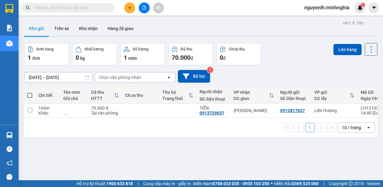
click at [147, 10] on button at bounding box center [144, 7] width 11 height 11
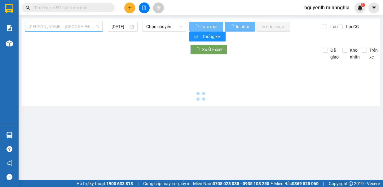
click at [86, 27] on span "[PERSON_NAME] - [GEOGRAPHIC_DATA]" at bounding box center [64, 26] width 71 height 9
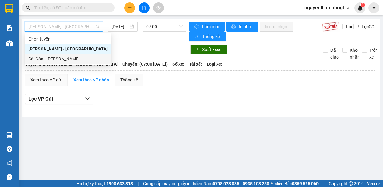
click at [73, 62] on div "Sài Gòn - [PERSON_NAME]" at bounding box center [68, 59] width 79 height 7
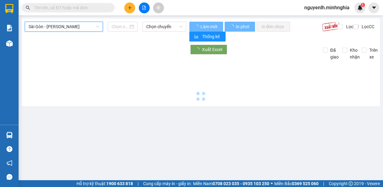
type input "[DATE]"
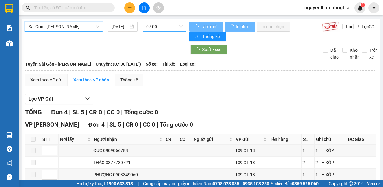
click at [165, 27] on span "07:00" at bounding box center [164, 26] width 36 height 9
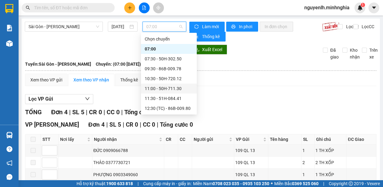
scroll to position [31, 0]
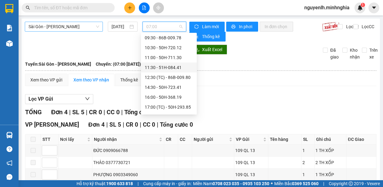
click at [72, 24] on span "Sài Gòn - Phan Rí" at bounding box center [64, 26] width 71 height 9
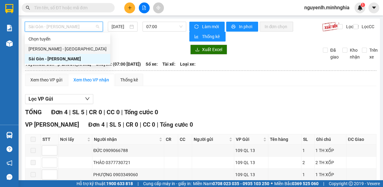
click at [68, 50] on div "Phan Rí - Sài Gòn" at bounding box center [68, 49] width 78 height 7
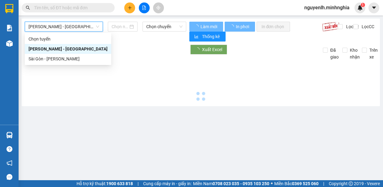
type input "12/10/2025"
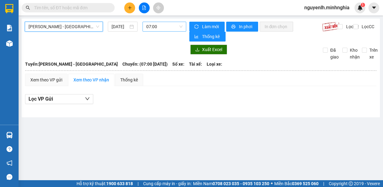
click at [160, 28] on span "07:00" at bounding box center [164, 26] width 36 height 9
click at [63, 29] on span "[PERSON_NAME] - [GEOGRAPHIC_DATA]" at bounding box center [64, 26] width 71 height 9
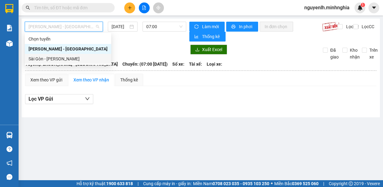
drag, startPoint x: 70, startPoint y: 58, endPoint x: 119, endPoint y: 44, distance: 50.9
click at [70, 58] on div "Sài Gòn - [PERSON_NAME]" at bounding box center [68, 59] width 79 height 7
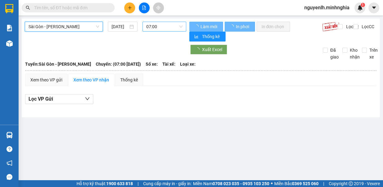
click at [153, 28] on span "07:00" at bounding box center [164, 26] width 36 height 9
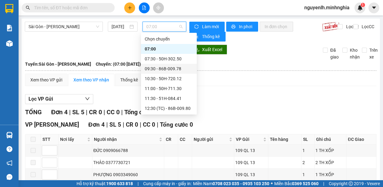
click at [177, 69] on div "09:30 - 86B-009.78" at bounding box center [169, 68] width 48 height 7
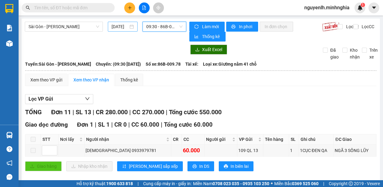
click at [120, 25] on input "[DATE]" at bounding box center [120, 26] width 17 height 7
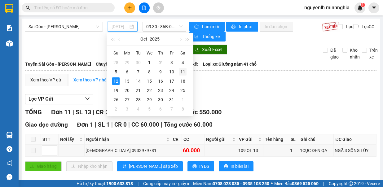
click at [182, 72] on div "11" at bounding box center [182, 71] width 7 height 7
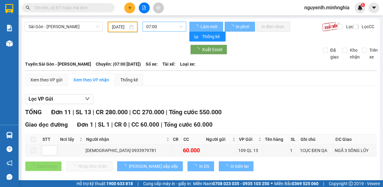
click at [169, 23] on span "07:00" at bounding box center [164, 26] width 36 height 9
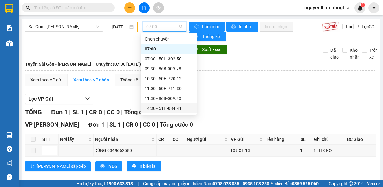
click at [170, 107] on div "14:30 - 51H-084.41" at bounding box center [169, 108] width 48 height 7
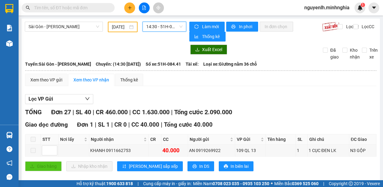
click at [155, 26] on span "14:30 - 51H-084.41" at bounding box center [164, 26] width 36 height 9
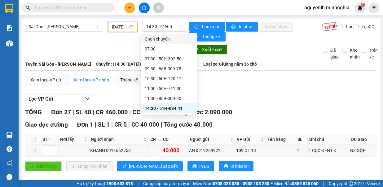
click at [122, 24] on input "11/10/2025" at bounding box center [120, 27] width 16 height 7
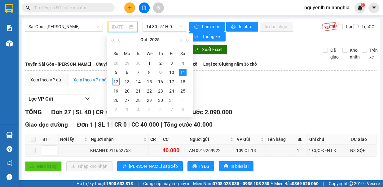
click at [119, 80] on div "12" at bounding box center [115, 81] width 7 height 7
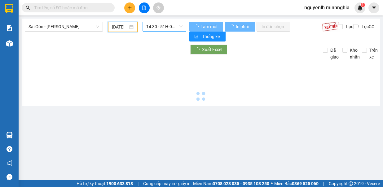
click at [165, 26] on span "14:30 - 51H-084.41" at bounding box center [164, 26] width 36 height 9
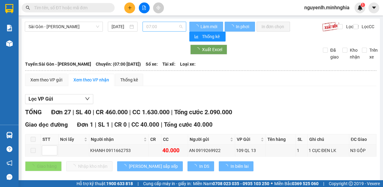
type input "[DATE]"
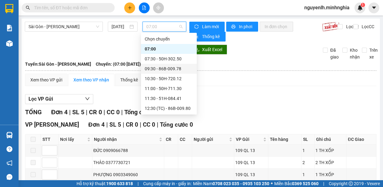
click at [169, 67] on div "09:30 - 86B-009.78" at bounding box center [169, 68] width 48 height 7
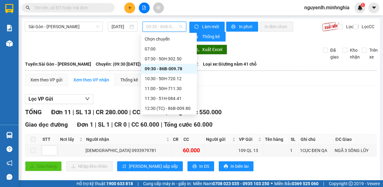
click at [167, 27] on span "09:30 - 86B-009.78" at bounding box center [164, 26] width 36 height 9
click at [179, 78] on div "10:30 - 50H-720.12" at bounding box center [169, 78] width 48 height 7
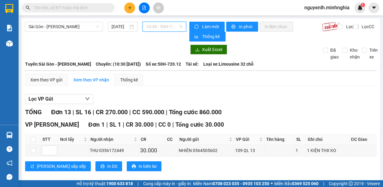
click at [167, 27] on span "10:30 - 50H-720.12" at bounding box center [164, 26] width 36 height 9
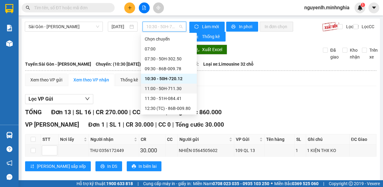
click at [176, 87] on div "11:00 - 50H-711.30" at bounding box center [169, 88] width 48 height 7
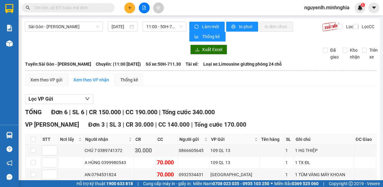
click at [156, 32] on div "Sài Gòn - Phan Rí 12/10/2025 11:00 - 50H-711.30" at bounding box center [106, 32] width 162 height 20
click at [156, 29] on span "11:00 - 50H-711.30" at bounding box center [164, 26] width 36 height 9
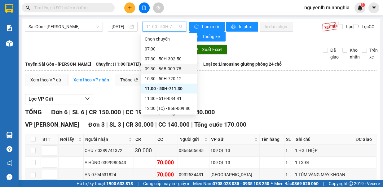
click at [161, 67] on div "09:30 - 86B-009.78" at bounding box center [169, 68] width 48 height 7
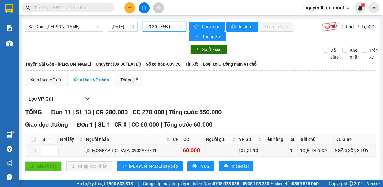
click at [164, 29] on span "09:30 - 86B-009.78" at bounding box center [164, 26] width 36 height 9
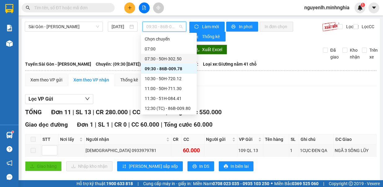
click at [183, 58] on div "07:30 - 50H-302.50" at bounding box center [169, 59] width 48 height 7
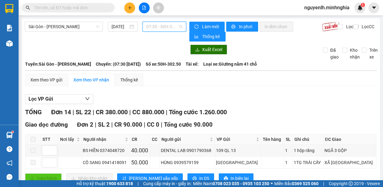
click at [151, 27] on span "07:30 - 50H-302.50" at bounding box center [164, 26] width 36 height 9
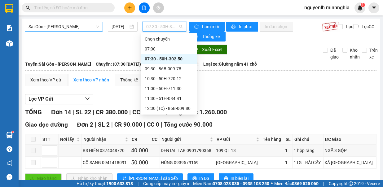
click at [81, 30] on span "Sài Gòn - [PERSON_NAME]" at bounding box center [64, 26] width 71 height 9
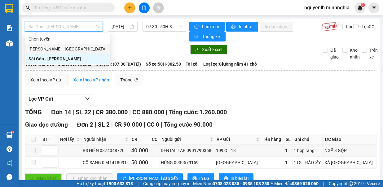
drag, startPoint x: 44, startPoint y: 50, endPoint x: 113, endPoint y: 38, distance: 70.7
click at [44, 50] on div "[PERSON_NAME] - [GEOGRAPHIC_DATA]" at bounding box center [68, 49] width 78 height 7
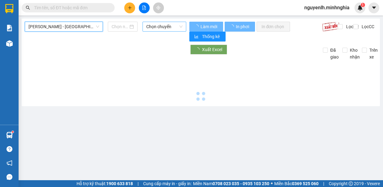
type input "[DATE]"
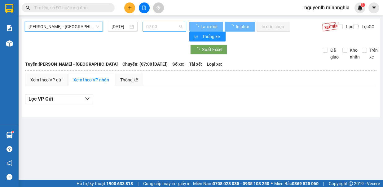
click at [162, 26] on span "07:00" at bounding box center [164, 26] width 36 height 9
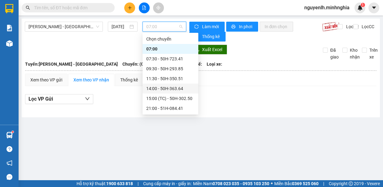
click at [162, 89] on div "14:00 - 50H-363.64" at bounding box center [170, 88] width 48 height 7
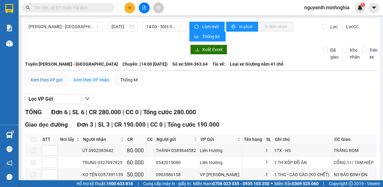
click at [55, 79] on div "Xem theo VP gửi" at bounding box center [46, 80] width 32 height 7
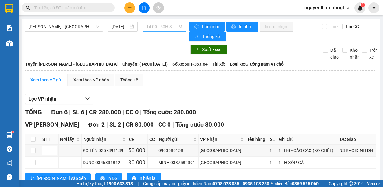
click at [171, 29] on span "14:00 - 50H-363.64" at bounding box center [164, 26] width 36 height 9
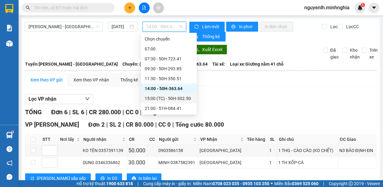
click at [150, 100] on div "15:00 (TC) - 50H-302.50" at bounding box center [169, 98] width 48 height 7
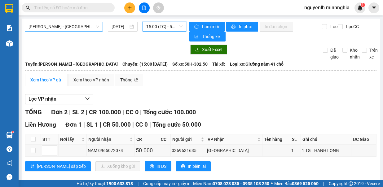
click at [87, 25] on span "[PERSON_NAME] - [GEOGRAPHIC_DATA]" at bounding box center [64, 26] width 71 height 9
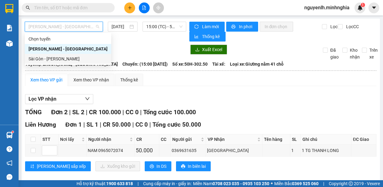
click at [79, 60] on div "Sài Gòn - [PERSON_NAME]" at bounding box center [68, 59] width 79 height 7
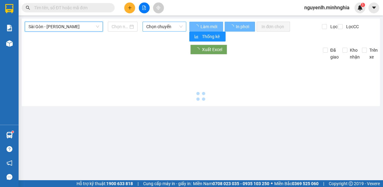
click at [171, 25] on span "Chọn chuyến" at bounding box center [164, 26] width 36 height 9
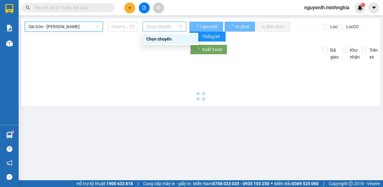
type input "[DATE]"
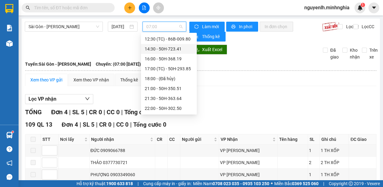
scroll to position [7, 0]
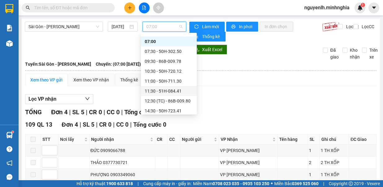
click at [174, 93] on div "11:30 - 51H-084.41" at bounding box center [169, 91] width 48 height 7
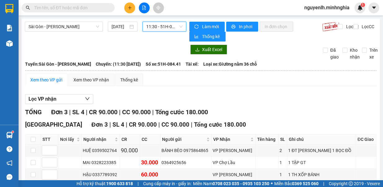
scroll to position [30, 0]
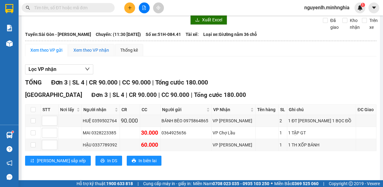
click at [93, 48] on div "Xem theo VP nhận" at bounding box center [91, 50] width 36 height 7
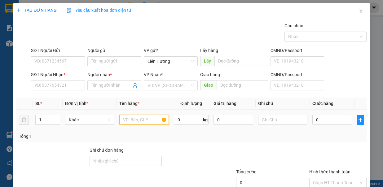
drag, startPoint x: 0, startPoint y: 0, endPoint x: 164, endPoint y: 121, distance: 203.4
click at [144, 122] on input "text" at bounding box center [144, 120] width 50 height 10
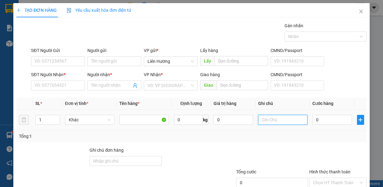
click at [265, 122] on input "text" at bounding box center [283, 120] width 50 height 10
type input "1H RĂNG"
click at [323, 121] on input "0" at bounding box center [333, 120] width 40 height 10
type input "4"
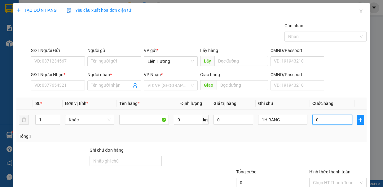
type input "4"
type input "40"
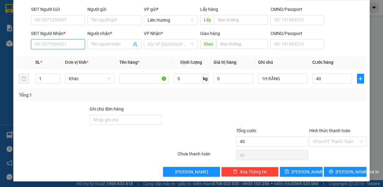
click at [64, 44] on input "SĐT Người Nhận *" at bounding box center [58, 44] width 54 height 10
type input "40.000"
drag, startPoint x: 54, startPoint y: 55, endPoint x: 55, endPoint y: 41, distance: 13.7
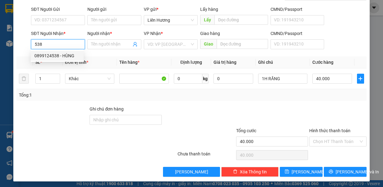
click at [54, 55] on div "0899124538 - HÙNG" at bounding box center [57, 55] width 46 height 7
type input "0899124538"
type input "HÙNG"
type input "CV 30.4 / C11"
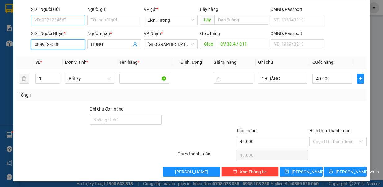
type input "0899124538"
click at [58, 19] on input "SĐT Người Gửi" at bounding box center [58, 20] width 54 height 10
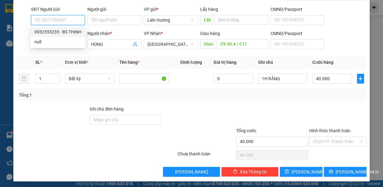
click at [66, 32] on div "0932553235 - BS THỊNH" at bounding box center [57, 32] width 47 height 7
type input "0932553235"
type input "BS THỊNH"
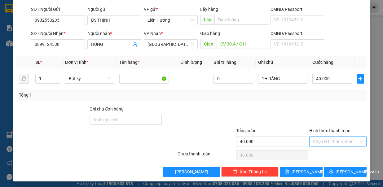
drag, startPoint x: 338, startPoint y: 137, endPoint x: 340, endPoint y: 143, distance: 6.5
click at [338, 139] on input "Hình thức thanh toán" at bounding box center [336, 141] width 46 height 9
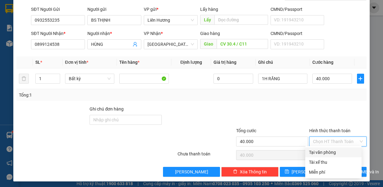
drag, startPoint x: 340, startPoint y: 151, endPoint x: 344, endPoint y: 159, distance: 8.8
click at [340, 151] on div "Tại văn phòng" at bounding box center [333, 152] width 49 height 7
type input "0"
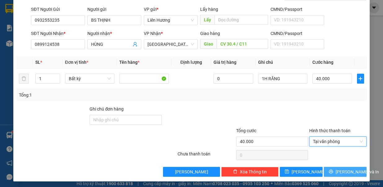
drag, startPoint x: 340, startPoint y: 169, endPoint x: 335, endPoint y: 165, distance: 6.2
click at [339, 169] on span "Lưu và In" at bounding box center [357, 172] width 43 height 7
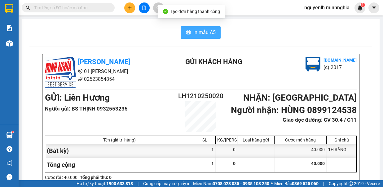
click at [206, 34] on span "In mẫu A5" at bounding box center [204, 33] width 22 height 8
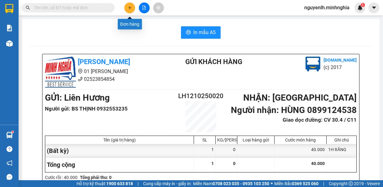
click at [128, 7] on icon "plus" at bounding box center [130, 8] width 4 height 4
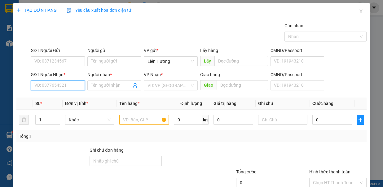
click at [74, 84] on input "SĐT Người Nhận *" at bounding box center [58, 86] width 54 height 10
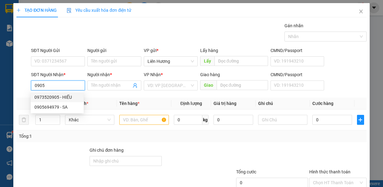
click at [64, 98] on div "0973520905 - HIẾU" at bounding box center [57, 97] width 46 height 7
type input "0973520905"
type input "HIẾU"
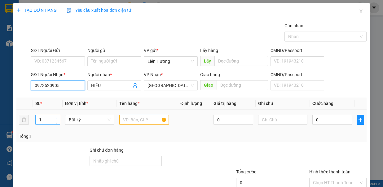
type input "0973520905"
type input "2"
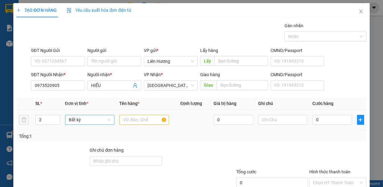
drag, startPoint x: 55, startPoint y: 117, endPoint x: 75, endPoint y: 118, distance: 20.2
click at [56, 117] on icon "up" at bounding box center [57, 118] width 2 height 2
click at [129, 119] on input "text" at bounding box center [144, 120] width 50 height 10
click at [278, 127] on td at bounding box center [283, 120] width 55 height 21
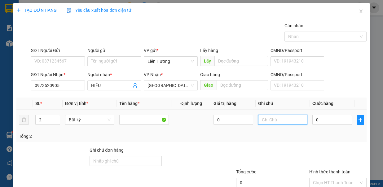
click at [277, 122] on input "text" at bounding box center [283, 120] width 50 height 10
type input "2B TÁO"
click at [323, 118] on input "0" at bounding box center [333, 120] width 40 height 10
type input "6"
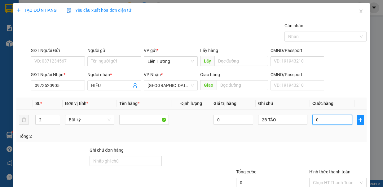
type input "6"
type input "60"
type input "60.000"
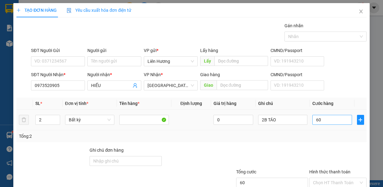
type input "60.000"
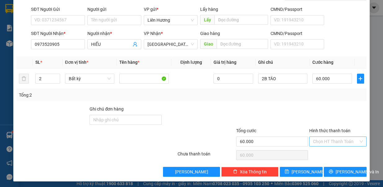
click at [331, 140] on input "Hình thức thanh toán" at bounding box center [336, 141] width 46 height 9
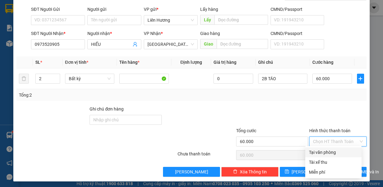
click at [335, 153] on div "Tại văn phòng" at bounding box center [333, 152] width 49 height 7
type input "0"
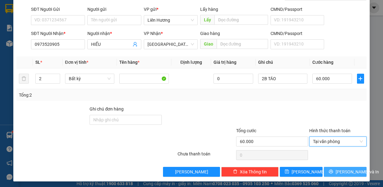
click at [338, 172] on span "Lưu và In" at bounding box center [357, 172] width 43 height 7
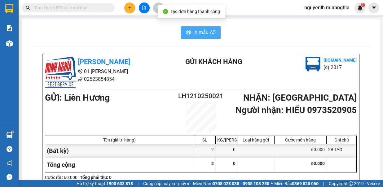
click at [206, 31] on span "In mẫu A5" at bounding box center [204, 33] width 22 height 8
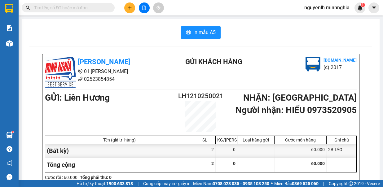
click at [71, 12] on span at bounding box center [68, 7] width 93 height 9
click at [71, 8] on input "text" at bounding box center [70, 7] width 73 height 7
type input "0"
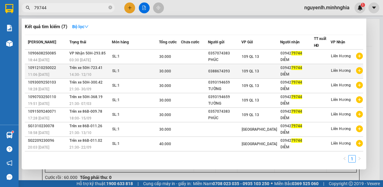
type input "79744"
click at [191, 73] on td at bounding box center [194, 71] width 27 height 15
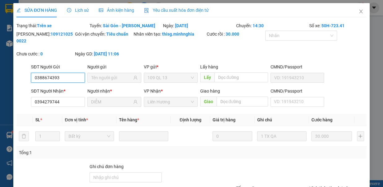
type input "0388674393"
type input "0394279744"
type input "DIỄM"
type input "30.000"
click at [359, 9] on icon "close" at bounding box center [361, 11] width 5 height 5
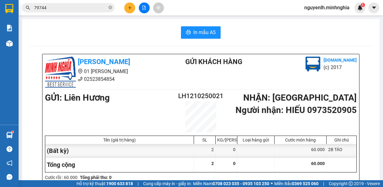
click at [70, 11] on input "79744" at bounding box center [70, 7] width 73 height 7
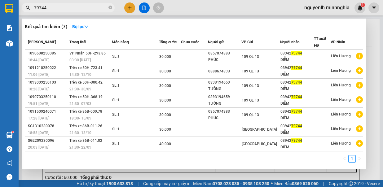
click at [128, 5] on div at bounding box center [191, 93] width 383 height 187
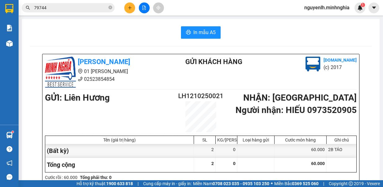
click at [133, 6] on button at bounding box center [129, 7] width 11 height 11
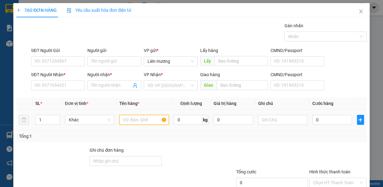
click at [131, 120] on input "text" at bounding box center [144, 120] width 50 height 10
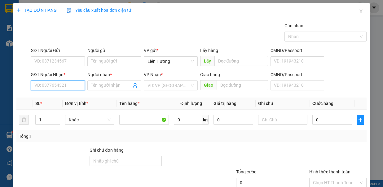
click at [66, 83] on input "SĐT Người Nhận *" at bounding box center [58, 86] width 54 height 10
click at [49, 95] on div "0933040978 - YẾN" at bounding box center [57, 97] width 46 height 7
type input "0933040978"
type input "YẾN"
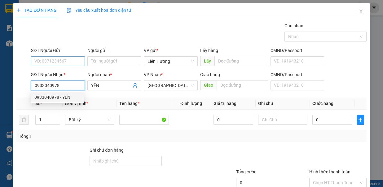
type input "0933040978"
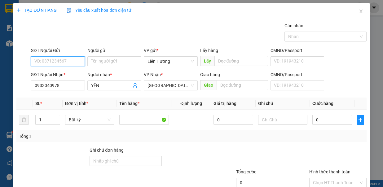
click at [72, 62] on input "SĐT Người Gửi" at bounding box center [58, 61] width 54 height 10
click at [68, 70] on div "0917739891 - NAM" at bounding box center [57, 73] width 46 height 7
type input "0917739891"
type input "NAM"
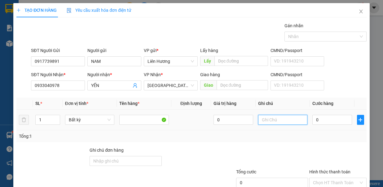
click at [275, 116] on input "text" at bounding box center [283, 120] width 50 height 10
type input "1TX - Đ.ĂN"
click at [319, 119] on input "0" at bounding box center [333, 120] width 40 height 10
type input "6"
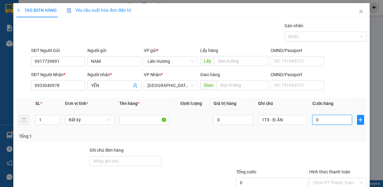
type input "6"
type input "60"
type input "60.000"
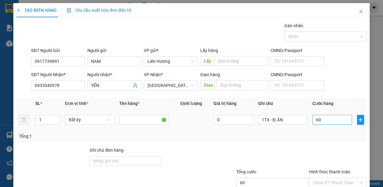
type input "60.000"
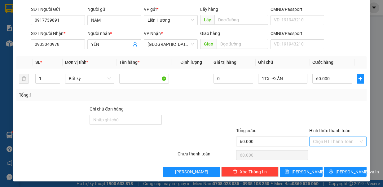
drag, startPoint x: 331, startPoint y: 146, endPoint x: 332, endPoint y: 143, distance: 4.0
click at [332, 144] on div "Hình thức thanh toán Chọn HT Thanh Toán" at bounding box center [337, 138] width 57 height 22
click at [333, 141] on input "Hình thức thanh toán" at bounding box center [336, 141] width 46 height 9
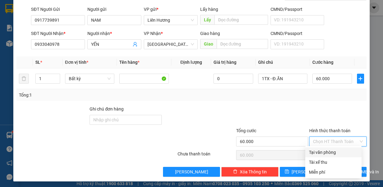
click at [334, 151] on div "Tại văn phòng" at bounding box center [333, 152] width 49 height 7
type input "0"
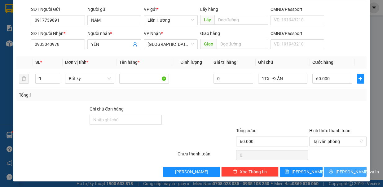
click at [345, 170] on span "Lưu và In" at bounding box center [357, 172] width 43 height 7
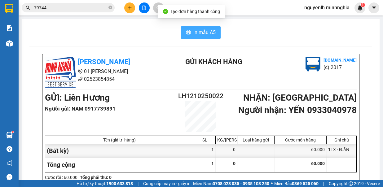
click at [205, 35] on span "In mẫu A5" at bounding box center [204, 33] width 22 height 8
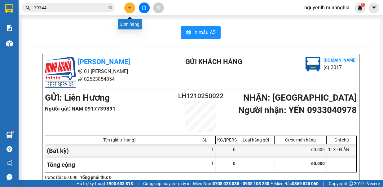
click at [130, 10] on button at bounding box center [129, 7] width 11 height 11
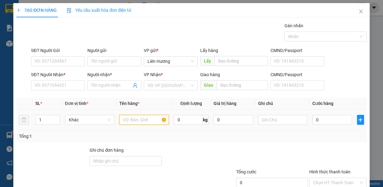
click at [130, 121] on input "text" at bounding box center [144, 120] width 50 height 10
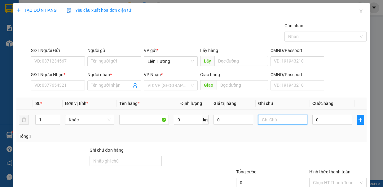
click at [278, 120] on input "text" at bounding box center [283, 120] width 50 height 10
click at [56, 118] on icon "up" at bounding box center [57, 119] width 2 height 2
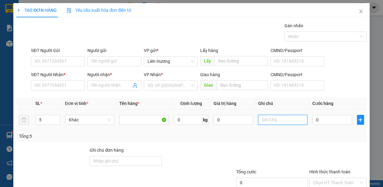
click at [269, 118] on input "text" at bounding box center [283, 120] width 50 height 10
type input "4"
drag, startPoint x: 56, startPoint y: 122, endPoint x: 138, endPoint y: 115, distance: 82.5
click at [56, 122] on icon "down" at bounding box center [57, 123] width 2 height 2
click at [267, 121] on input "text" at bounding box center [283, 120] width 50 height 10
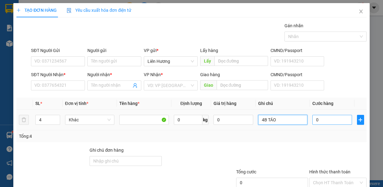
type input "4B TÁO"
click at [330, 118] on input "0" at bounding box center [333, 120] width 40 height 10
type input "1"
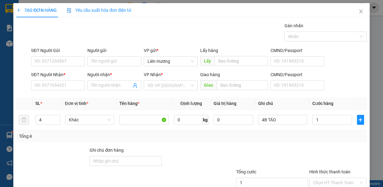
type input "1.000"
type input "2"
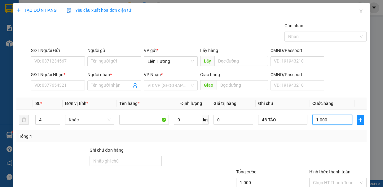
type input "2"
type input "20"
click at [313, 119] on input "20" at bounding box center [333, 120] width 40 height 10
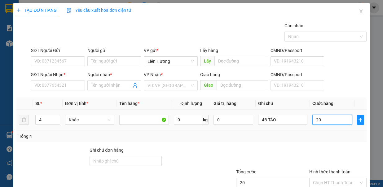
type input "120"
type input "120.000"
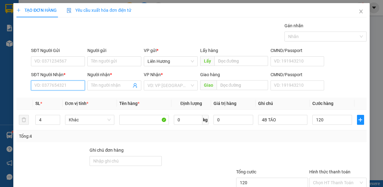
type input "120.000"
click at [71, 87] on input "SĐT Người Nhận *" at bounding box center [58, 86] width 54 height 10
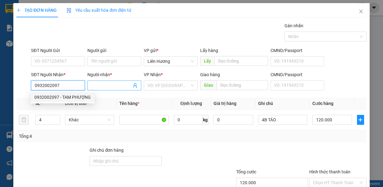
type input "0932002097"
click at [101, 86] on input "Người nhận *" at bounding box center [111, 85] width 40 height 7
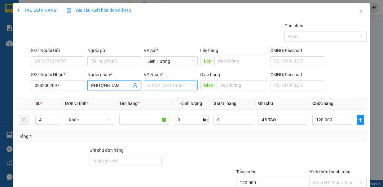
type input "PHƯỢNG TAM"
click at [178, 84] on input "search" at bounding box center [169, 85] width 42 height 9
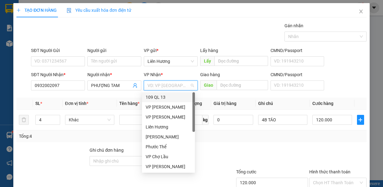
click at [170, 96] on div "109 QL 13" at bounding box center [169, 97] width 46 height 7
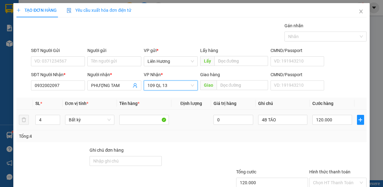
scroll to position [41, 0]
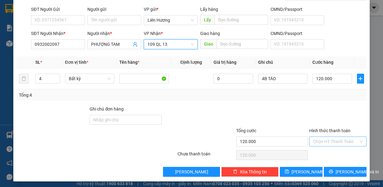
click at [322, 137] on input "Hình thức thanh toán" at bounding box center [336, 141] width 46 height 9
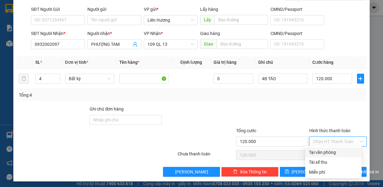
click at [327, 151] on div "Tại văn phòng" at bounding box center [333, 152] width 49 height 7
type input "0"
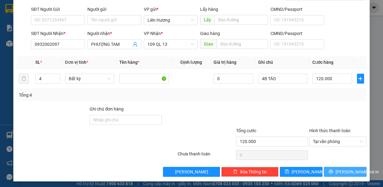
click at [328, 167] on button "Lưu và In" at bounding box center [345, 172] width 43 height 10
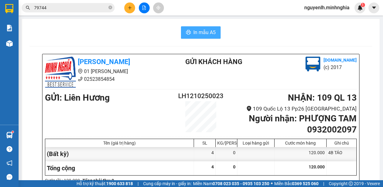
click at [200, 31] on span "In mẫu A5" at bounding box center [204, 33] width 22 height 8
click at [129, 9] on icon "plus" at bounding box center [130, 8] width 4 height 4
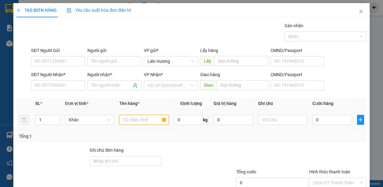
click at [148, 119] on input "text" at bounding box center [144, 120] width 50 height 10
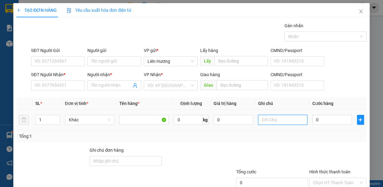
click at [258, 122] on input "text" at bounding box center [283, 120] width 50 height 10
type input "1TX - HS"
click at [324, 120] on input "0" at bounding box center [333, 120] width 40 height 10
type input "1"
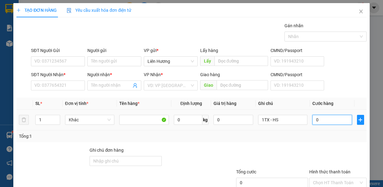
type input "1"
type input "10"
type input "100"
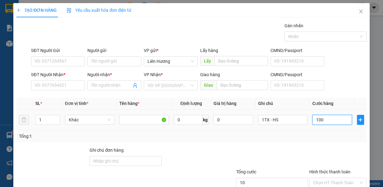
type input "100"
type input "100.000"
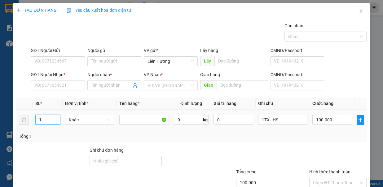
click at [54, 115] on span "Increase Value" at bounding box center [56, 118] width 7 height 6
type input "2"
click at [56, 118] on icon "up" at bounding box center [57, 118] width 2 height 1
click at [259, 121] on input "1TX - HS" at bounding box center [283, 120] width 50 height 10
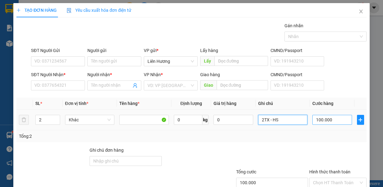
type input "2TX - HS"
click at [340, 118] on input "100.000" at bounding box center [333, 120] width 40 height 10
type input "0"
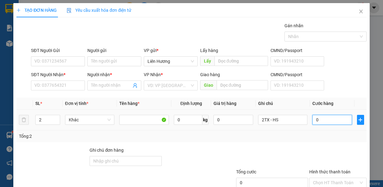
type input "01"
type input "1"
type input "016"
type input "16"
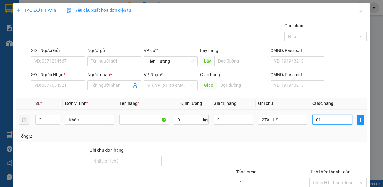
type input "16"
type input "0.160"
type input "160"
type input "160.000"
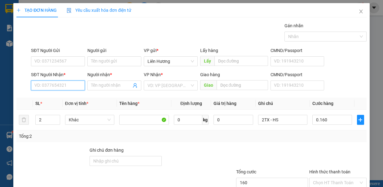
type input "160.000"
drag, startPoint x: 74, startPoint y: 84, endPoint x: 68, endPoint y: 86, distance: 6.8
click at [71, 86] on input "SĐT Người Nhận *" at bounding box center [58, 86] width 54 height 10
type input "09"
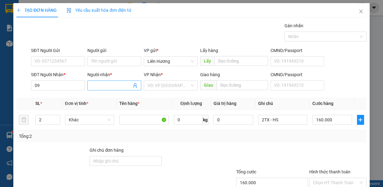
click at [114, 87] on input "Người nhận *" at bounding box center [111, 85] width 40 height 7
type input "C"
type input "HÂN"
click at [53, 89] on input "09" at bounding box center [58, 86] width 54 height 10
click at [158, 86] on input "search" at bounding box center [169, 85] width 42 height 9
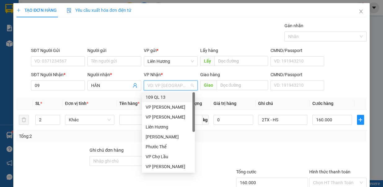
click at [176, 98] on div "109 QL 13" at bounding box center [169, 97] width 46 height 7
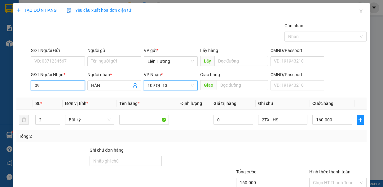
click at [71, 85] on input "09" at bounding box center [58, 86] width 54 height 10
type input "0932217828"
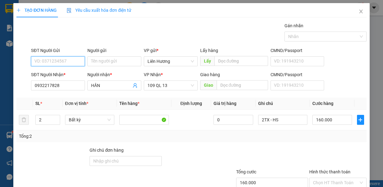
click at [63, 60] on input "SĐT Người Gửi" at bounding box center [58, 61] width 54 height 10
type input "0909342277"
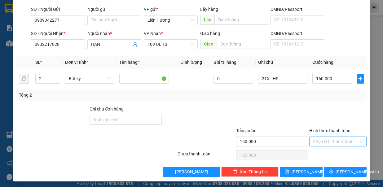
drag, startPoint x: 327, startPoint y: 134, endPoint x: 332, endPoint y: 139, distance: 6.8
click at [331, 138] on div "Hình thức thanh toán Chọn HT Thanh Toán" at bounding box center [337, 138] width 57 height 22
click at [332, 140] on input "Hình thức thanh toán" at bounding box center [336, 141] width 46 height 9
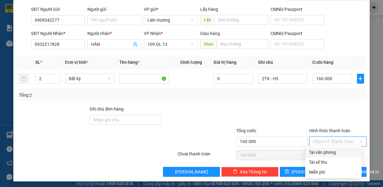
click at [338, 151] on div "Tại văn phòng" at bounding box center [333, 152] width 49 height 7
type input "0"
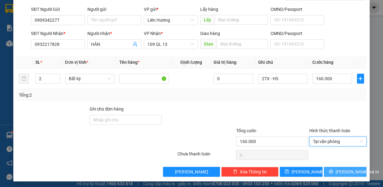
click at [340, 169] on span "Lưu và In" at bounding box center [357, 172] width 43 height 7
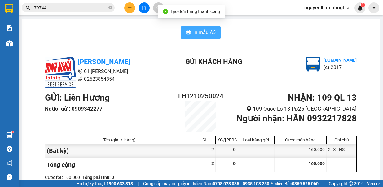
click at [207, 31] on span "In mẫu A5" at bounding box center [204, 33] width 22 height 8
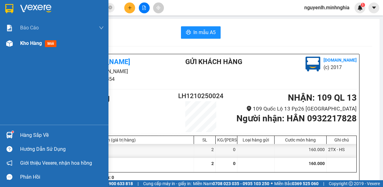
click at [30, 47] on div "Kho hàng mới" at bounding box center [39, 43] width 39 height 8
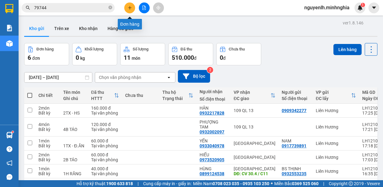
click at [130, 9] on icon "plus" at bounding box center [130, 8] width 4 height 4
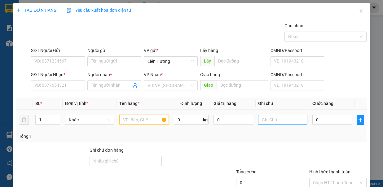
drag, startPoint x: 136, startPoint y: 121, endPoint x: 274, endPoint y: 120, distance: 137.7
click at [142, 120] on input "text" at bounding box center [144, 120] width 50 height 10
click at [277, 119] on input "text" at bounding box center [283, 120] width 50 height 10
type input "1HG - MẮT KÍNH"
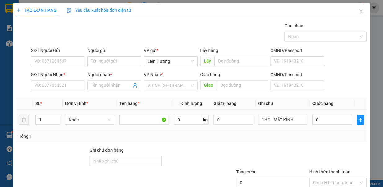
click at [316, 124] on div "0" at bounding box center [333, 120] width 40 height 12
click at [322, 119] on input "0" at bounding box center [333, 120] width 40 height 10
type input "3"
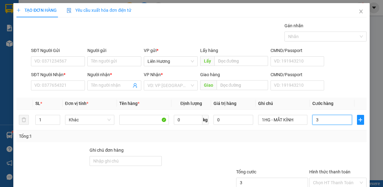
type input "30"
type input "30.000"
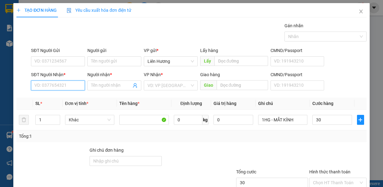
type input "30.000"
click at [75, 87] on input "SĐT Người Nhận *" at bounding box center [58, 86] width 54 height 10
click at [70, 94] on div "0367770687 - TÌNH" at bounding box center [57, 97] width 46 height 7
type input "0367770687"
type input "TÌNH"
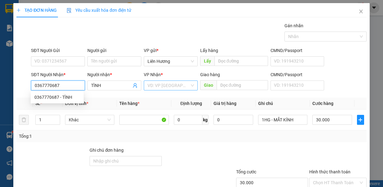
type input "0367770687"
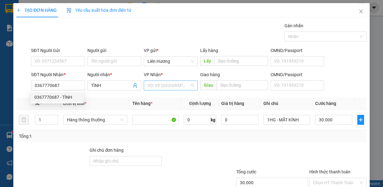
click at [170, 87] on input "search" at bounding box center [169, 85] width 42 height 9
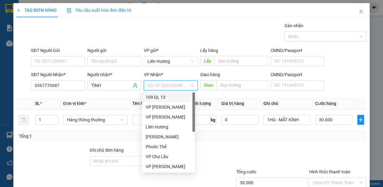
click at [162, 97] on div "109 QL 13" at bounding box center [169, 97] width 46 height 7
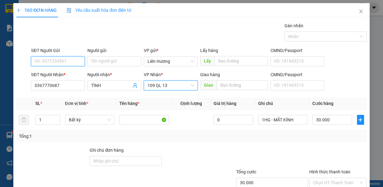
click at [56, 60] on input "SĐT Người Gửi" at bounding box center [58, 61] width 54 height 10
type input "0862845601"
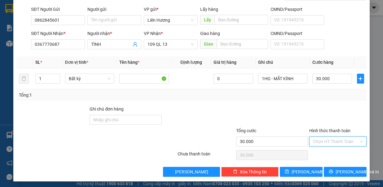
drag, startPoint x: 333, startPoint y: 136, endPoint x: 334, endPoint y: 143, distance: 7.0
click at [334, 140] on input "Hình thức thanh toán" at bounding box center [336, 141] width 46 height 9
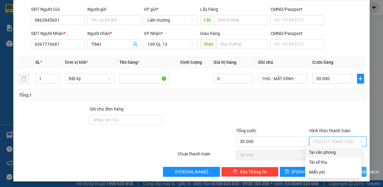
drag, startPoint x: 334, startPoint y: 151, endPoint x: 345, endPoint y: 165, distance: 17.9
click at [334, 151] on div "Tại văn phòng" at bounding box center [333, 152] width 49 height 7
type input "0"
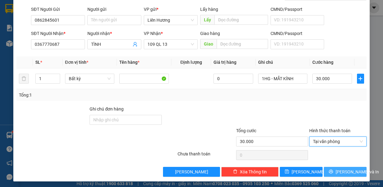
click at [343, 169] on span "Lưu và In" at bounding box center [357, 172] width 43 height 7
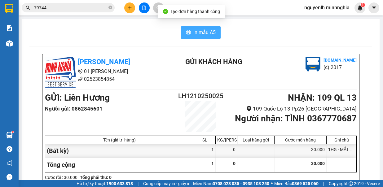
click at [210, 30] on span "In mẫu A5" at bounding box center [204, 33] width 22 height 8
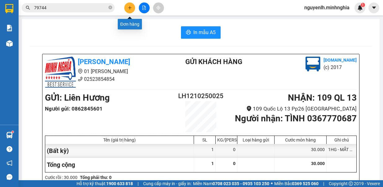
click at [128, 8] on icon "plus" at bounding box center [130, 8] width 4 height 4
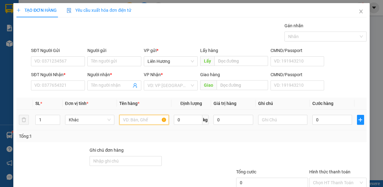
click at [123, 119] on input "text" at bounding box center [144, 120] width 50 height 10
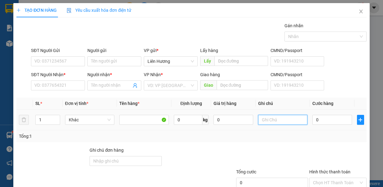
click at [258, 120] on input "text" at bounding box center [283, 120] width 50 height 10
type input "1 BAO XANH - GIẤM"
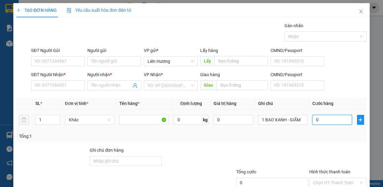
click at [322, 122] on input "0" at bounding box center [333, 120] width 40 height 10
type input "6"
type input "60"
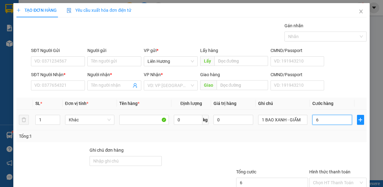
type input "60"
type input "60.000"
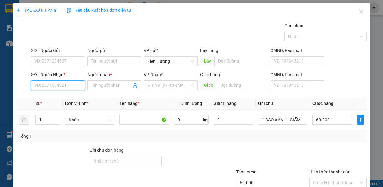
click at [50, 87] on input "SĐT Người Nhận *" at bounding box center [58, 86] width 54 height 10
click at [53, 96] on div "0968286010 - XUÂN" at bounding box center [57, 97] width 46 height 7
type input "0968286010"
type input "XUÂN"
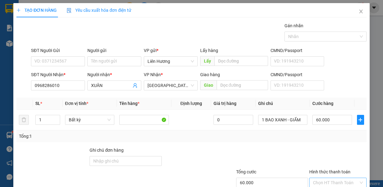
click at [345, 178] on input "Hình thức thanh toán" at bounding box center [336, 182] width 46 height 9
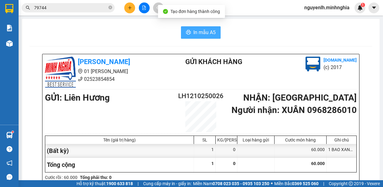
click at [208, 33] on span "In mẫu A5" at bounding box center [204, 33] width 22 height 8
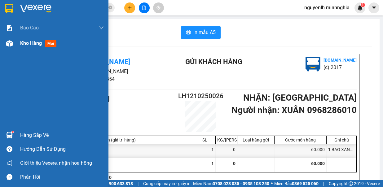
click at [29, 48] on div "Kho hàng mới" at bounding box center [62, 44] width 84 height 16
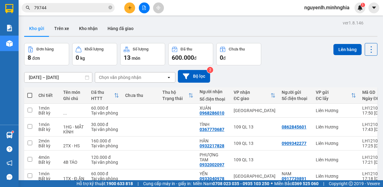
click at [144, 8] on icon "file-add" at bounding box center [144, 8] width 4 height 4
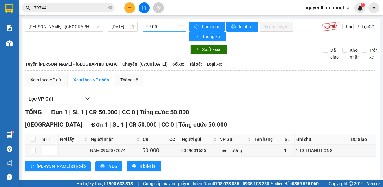
click at [163, 27] on span "07:00" at bounding box center [164, 26] width 36 height 9
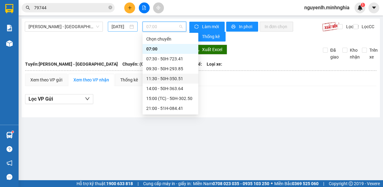
click at [119, 29] on input "[DATE]" at bounding box center [120, 26] width 17 height 7
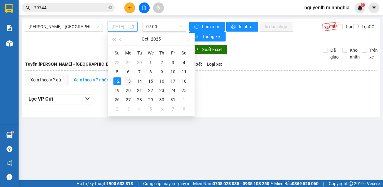
click at [131, 80] on div "13" at bounding box center [128, 81] width 7 height 7
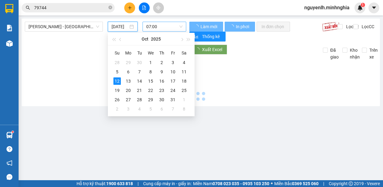
click at [164, 24] on span "07:00" at bounding box center [164, 26] width 36 height 9
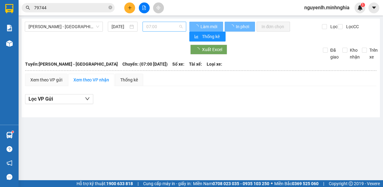
type input "[DATE]"
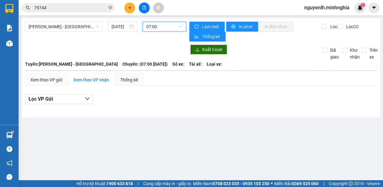
click at [130, 6] on icon "plus" at bounding box center [130, 8] width 4 height 4
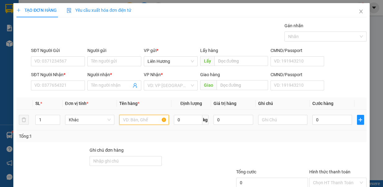
drag, startPoint x: 134, startPoint y: 119, endPoint x: 203, endPoint y: 114, distance: 69.0
click at [135, 119] on input "text" at bounding box center [144, 120] width 50 height 10
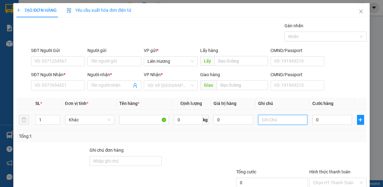
click at [262, 121] on input "text" at bounding box center [283, 120] width 50 height 10
type input "1B TRẮNG - TG Đ.ĂN"
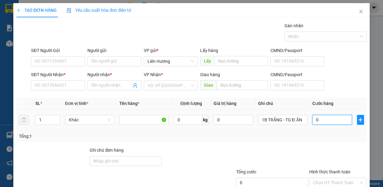
click at [321, 123] on input "0" at bounding box center [333, 120] width 40 height 10
drag, startPoint x: 256, startPoint y: 119, endPoint x: 308, endPoint y: 119, distance: 51.5
click at [308, 119] on tr "1 Khác 0 kg 0 1B TRẮNG - TG Đ.ĂN 0" at bounding box center [191, 120] width 350 height 21
type input "1TG - NHO"
click at [327, 119] on input "0" at bounding box center [333, 120] width 40 height 10
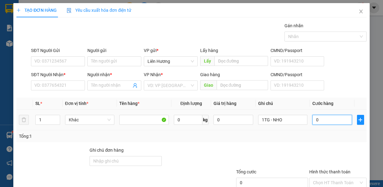
type input "4"
type input "40"
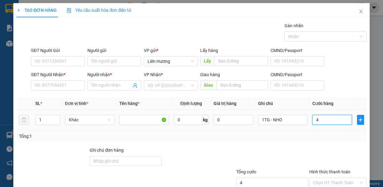
type input "40"
type input "40.000"
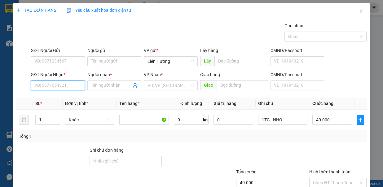
click at [67, 87] on input "SĐT Người Nhận *" at bounding box center [58, 86] width 54 height 10
click at [165, 86] on input "search" at bounding box center [169, 85] width 42 height 9
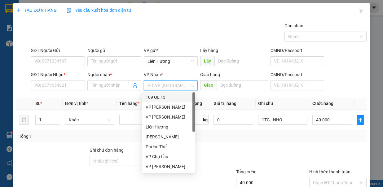
click at [164, 98] on div "109 QL 13" at bounding box center [169, 97] width 46 height 7
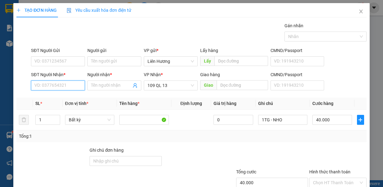
click at [72, 87] on input "SĐT Người Nhận *" at bounding box center [58, 86] width 54 height 10
click at [332, 120] on input "40.000" at bounding box center [333, 120] width 40 height 10
click at [56, 81] on input "SĐT Người Nhận *" at bounding box center [58, 86] width 54 height 10
type input "0937332307"
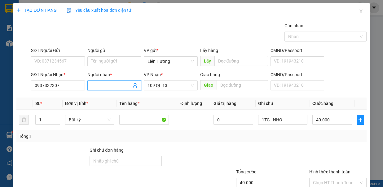
click at [115, 87] on input "Người nhận *" at bounding box center [111, 85] width 40 height 7
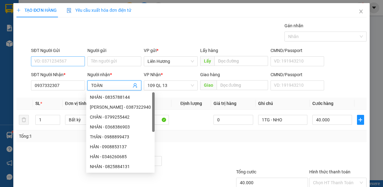
type input "TOÀN"
click at [67, 62] on input "SĐT Người Gửi" at bounding box center [58, 61] width 54 height 10
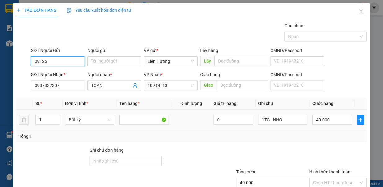
type input "091250"
drag, startPoint x: 334, startPoint y: 136, endPoint x: 333, endPoint y: 143, distance: 6.5
click at [334, 178] on input "Hình thức thanh toán" at bounding box center [336, 182] width 46 height 9
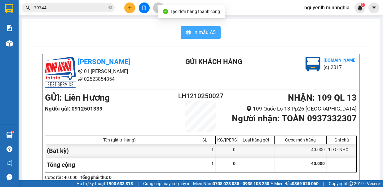
click at [210, 33] on span "In mẫu A5" at bounding box center [204, 33] width 22 height 8
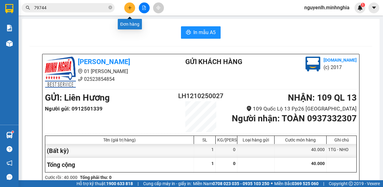
click at [129, 8] on icon "plus" at bounding box center [130, 8] width 4 height 4
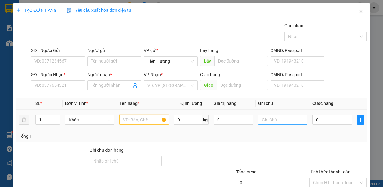
drag, startPoint x: 136, startPoint y: 120, endPoint x: 276, endPoint y: 119, distance: 140.5
click at [136, 119] on input "text" at bounding box center [144, 120] width 50 height 10
click at [271, 118] on input "text" at bounding box center [283, 120] width 50 height 10
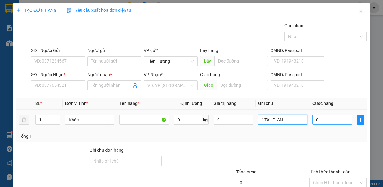
type input "1TX - Đ.ĂN"
click at [319, 121] on input "0" at bounding box center [333, 120] width 40 height 10
type input "4"
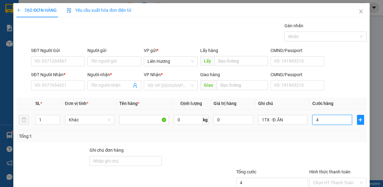
type input "40"
type input "4"
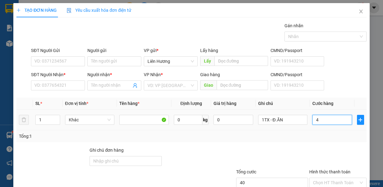
type input "4"
type input "0"
type input "08"
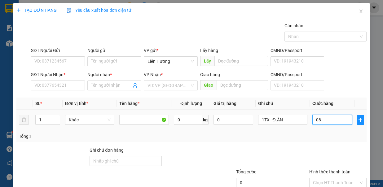
type input "8"
type input "080"
type input "80"
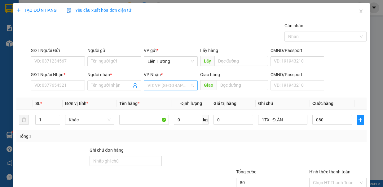
click at [173, 83] on input "search" at bounding box center [169, 85] width 42 height 9
type input "80.000"
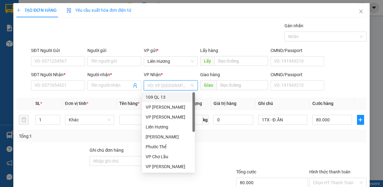
click at [174, 99] on div "109 QL 13" at bounding box center [169, 97] width 46 height 7
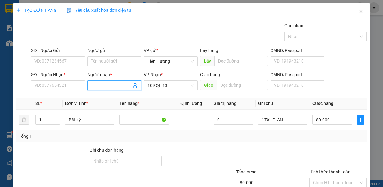
click at [98, 82] on input "Người nhận *" at bounding box center [111, 85] width 40 height 7
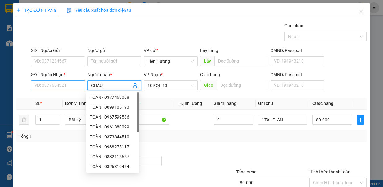
type input "CHÂU"
click at [59, 84] on input "SĐT Người Nhận *" at bounding box center [58, 86] width 54 height 10
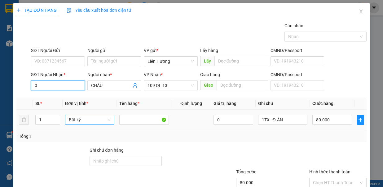
drag, startPoint x: 58, startPoint y: 83, endPoint x: 93, endPoint y: 120, distance: 50.4
click at [58, 83] on input "0" at bounding box center [58, 86] width 54 height 10
type input "0344167078"
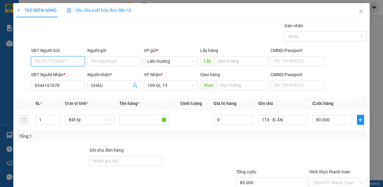
click at [57, 61] on input "SĐT Người Gửi" at bounding box center [58, 61] width 54 height 10
type input "086647683"
click at [339, 178] on input "Hình thức thanh toán" at bounding box center [336, 182] width 46 height 9
drag, startPoint x: 337, startPoint y: 150, endPoint x: 340, endPoint y: 155, distance: 6.2
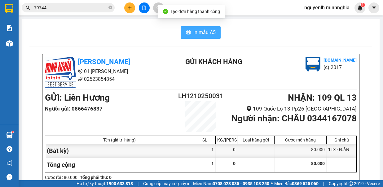
click at [192, 26] on button "In mẫu A5" at bounding box center [201, 32] width 40 height 12
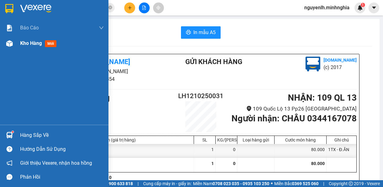
click at [37, 43] on span "Kho hàng" at bounding box center [31, 43] width 22 height 6
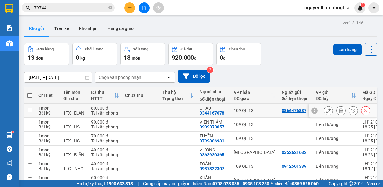
click at [33, 104] on td at bounding box center [29, 111] width 11 height 14
checkbox input "true"
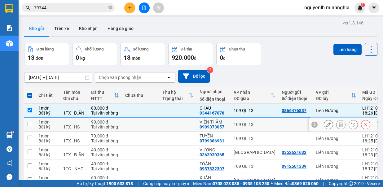
click at [32, 118] on td at bounding box center [29, 125] width 11 height 14
checkbox input "true"
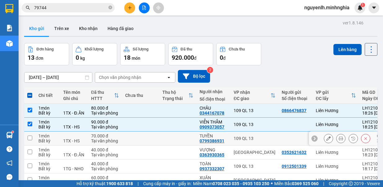
click at [28, 132] on td at bounding box center [29, 139] width 11 height 14
checkbox input "true"
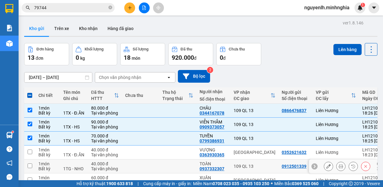
click at [28, 164] on input "checkbox" at bounding box center [30, 166] width 5 height 5
checkbox input "true"
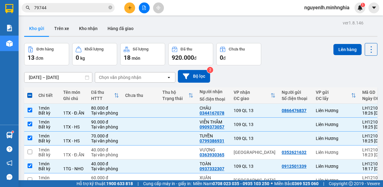
checkbox input "true"
click at [345, 45] on button "Lên hàng" at bounding box center [348, 49] width 28 height 11
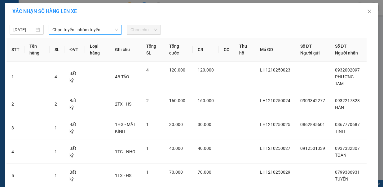
click at [83, 30] on span "Chọn tuyến - nhóm tuyến" at bounding box center [85, 29] width 66 height 9
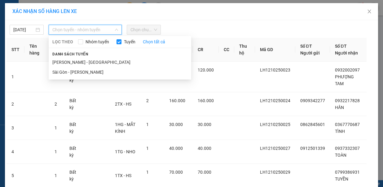
click at [81, 58] on li "[PERSON_NAME] - [GEOGRAPHIC_DATA]" at bounding box center [120, 62] width 143 height 10
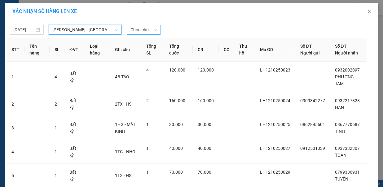
click at [146, 31] on span "Chọn chuyến" at bounding box center [144, 29] width 27 height 9
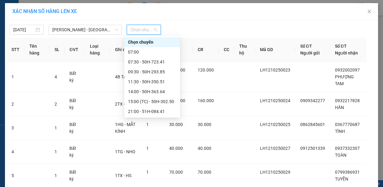
click at [156, 128] on div "22:00 - 50H-720.12" at bounding box center [152, 131] width 48 height 7
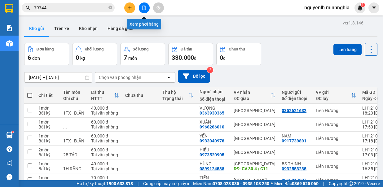
click at [142, 8] on icon "file-add" at bounding box center [144, 8] width 4 height 4
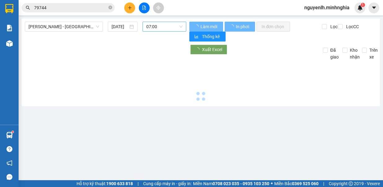
type input "[DATE]"
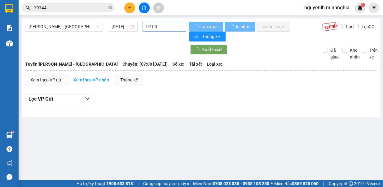
click at [155, 30] on span "07:00" at bounding box center [164, 26] width 36 height 9
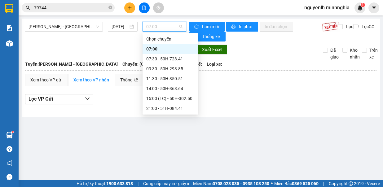
click at [170, 125] on div "22:00 - 50H-720.12" at bounding box center [170, 128] width 48 height 7
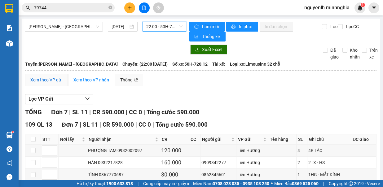
click at [54, 78] on div "Xem theo VP gửi" at bounding box center [46, 80] width 32 height 7
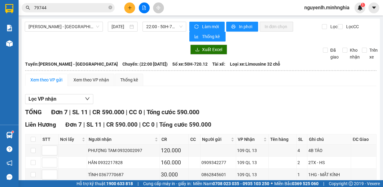
click at [86, 11] on span "79744" at bounding box center [68, 7] width 93 height 9
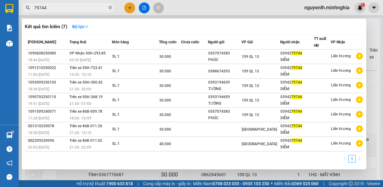
click at [130, 9] on div at bounding box center [191, 93] width 383 height 187
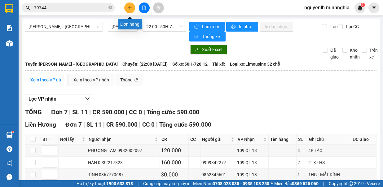
click at [130, 9] on icon "plus" at bounding box center [130, 7] width 0 height 3
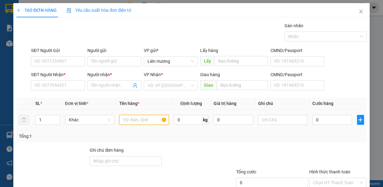
click at [140, 121] on input "text" at bounding box center [144, 120] width 50 height 10
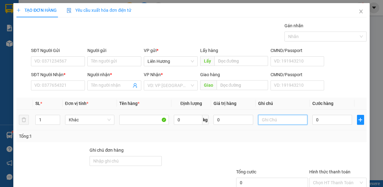
click at [281, 121] on input "text" at bounding box center [283, 120] width 50 height 10
type input "1 LỒNG CHIM"
click at [317, 119] on input "0" at bounding box center [333, 120] width 40 height 10
type input "7"
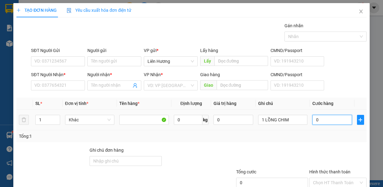
type input "7"
type input "70"
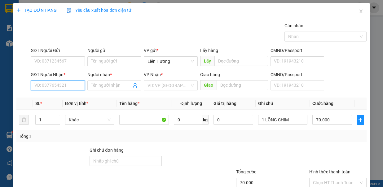
click at [67, 85] on input "SĐT Người Nhận *" at bounding box center [58, 86] width 54 height 10
click at [128, 119] on input "text" at bounding box center [144, 120] width 50 height 10
click at [57, 86] on input "SĐT Người Nhận *" at bounding box center [58, 86] width 54 height 10
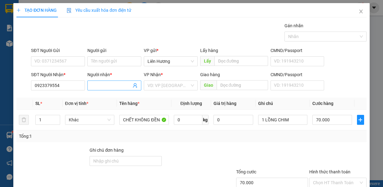
click at [119, 86] on input "Người nhận *" at bounding box center [111, 85] width 40 height 7
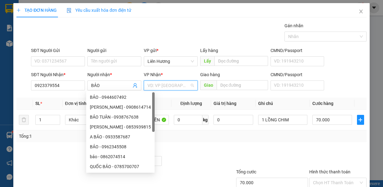
click at [175, 87] on input "search" at bounding box center [169, 85] width 42 height 9
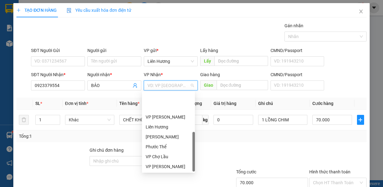
drag, startPoint x: 163, startPoint y: 158, endPoint x: 165, endPoint y: 144, distance: 13.8
click at [162, 183] on div "[GEOGRAPHIC_DATA]" at bounding box center [169, 186] width 46 height 7
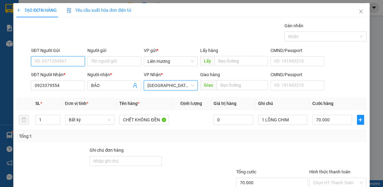
click at [72, 62] on input "SĐT Người Gửi" at bounding box center [58, 61] width 54 height 10
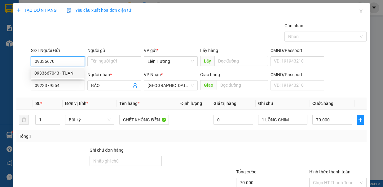
click at [74, 74] on div "0933667043 - TUẤN" at bounding box center [57, 73] width 46 height 7
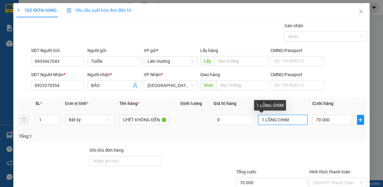
click at [274, 119] on input "1 LỒNG CHIM" at bounding box center [283, 120] width 50 height 10
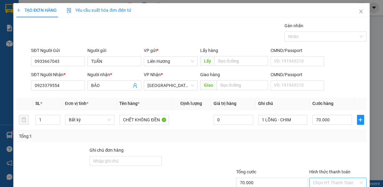
click at [335, 178] on input "Hình thức thanh toán" at bounding box center [336, 182] width 46 height 9
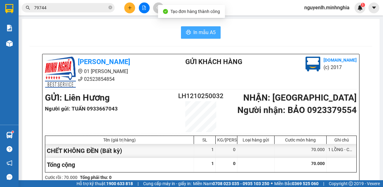
click at [209, 32] on span "In mẫu A5" at bounding box center [204, 33] width 22 height 8
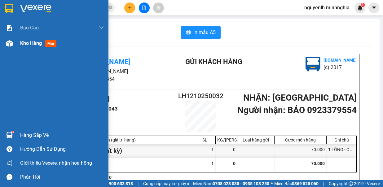
click at [17, 45] on div "Kho hàng mới" at bounding box center [54, 44] width 109 height 16
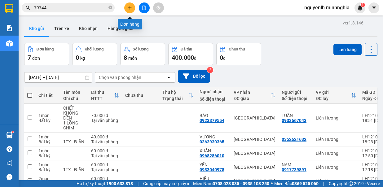
click at [129, 7] on icon "plus" at bounding box center [129, 7] width 3 height 0
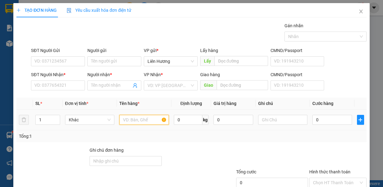
click at [129, 120] on input "text" at bounding box center [144, 120] width 50 height 10
click at [58, 116] on span "Increase Value" at bounding box center [56, 117] width 7 height 5
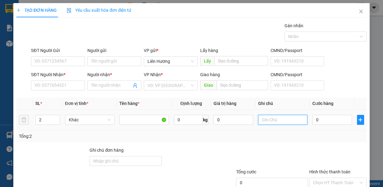
click at [265, 120] on input "text" at bounding box center [283, 120] width 50 height 10
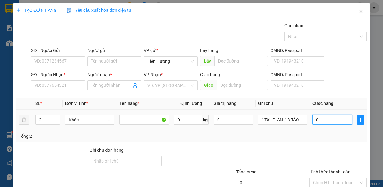
click at [322, 118] on input "0" at bounding box center [333, 120] width 40 height 10
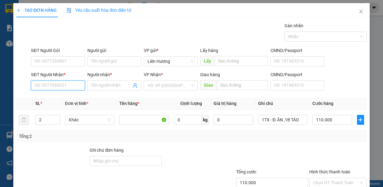
click at [46, 87] on input "SĐT Người Nhận *" at bounding box center [58, 86] width 54 height 10
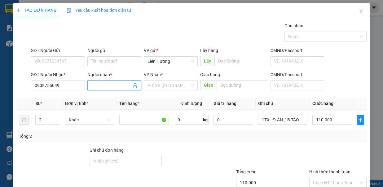
click at [109, 88] on input "Người nhận *" at bounding box center [111, 85] width 40 height 7
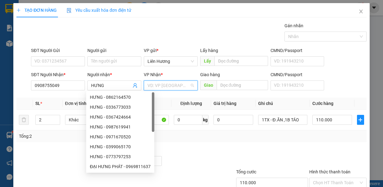
click at [152, 82] on input "search" at bounding box center [169, 85] width 42 height 9
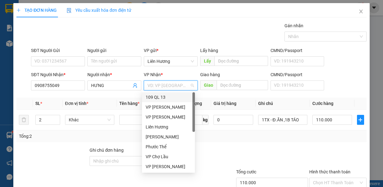
click at [172, 97] on div "109 QL 13" at bounding box center [169, 97] width 46 height 7
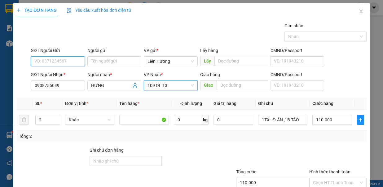
drag, startPoint x: 64, startPoint y: 59, endPoint x: 69, endPoint y: 60, distance: 5.0
click at [64, 60] on input "SĐT Người Gửi" at bounding box center [58, 61] width 54 height 10
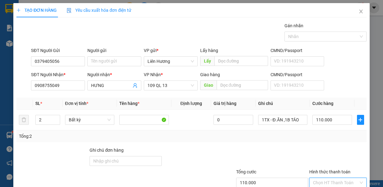
click at [334, 178] on input "Hình thức thanh toán" at bounding box center [336, 182] width 46 height 9
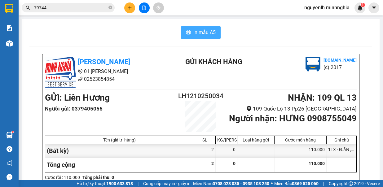
click at [206, 35] on span "In mẫu A5" at bounding box center [204, 33] width 22 height 8
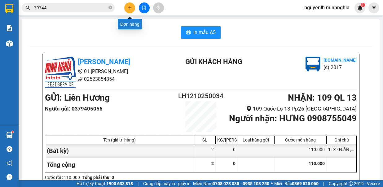
click at [130, 6] on icon "plus" at bounding box center [130, 8] width 4 height 4
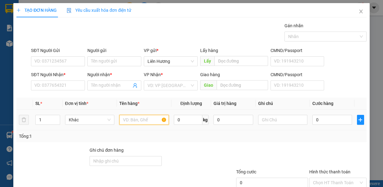
click at [146, 121] on input "text" at bounding box center [144, 120] width 50 height 10
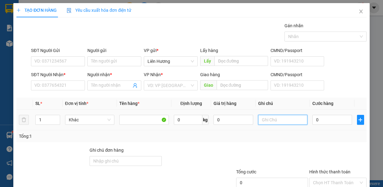
click at [268, 118] on input "text" at bounding box center [283, 120] width 50 height 10
click at [316, 122] on input "0" at bounding box center [333, 120] width 40 height 10
click at [292, 120] on input "1 CÂY QUẠT" at bounding box center [283, 120] width 50 height 10
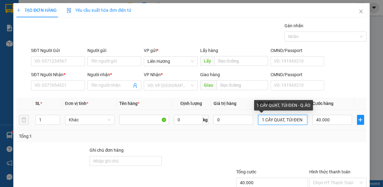
click at [269, 120] on input "1 CÂY QUẠT, TÚI ĐEN - Q.ÁO" at bounding box center [283, 120] width 50 height 10
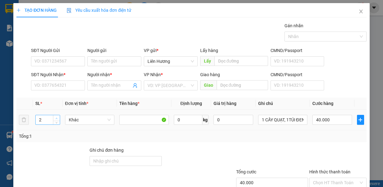
click at [56, 118] on icon "up" at bounding box center [57, 119] width 2 height 2
click at [328, 118] on input "40.000" at bounding box center [333, 120] width 40 height 10
click at [56, 82] on input "SĐT Người Nhận *" at bounding box center [58, 86] width 54 height 10
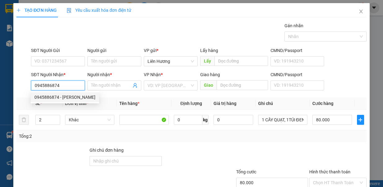
click at [64, 98] on div "0945886874 - TRỌNG TÍN" at bounding box center [64, 97] width 61 height 7
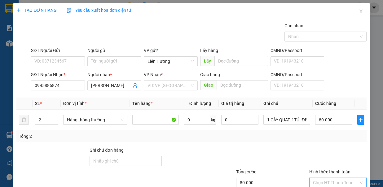
click at [347, 178] on input "Hình thức thanh toán" at bounding box center [336, 182] width 46 height 9
drag, startPoint x: 348, startPoint y: 169, endPoint x: 332, endPoint y: 167, distance: 15.2
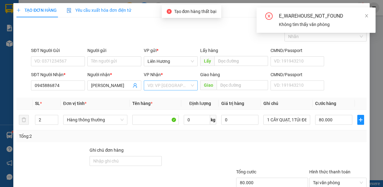
click at [180, 81] on div "VD: VP Sài Gòn" at bounding box center [171, 86] width 54 height 10
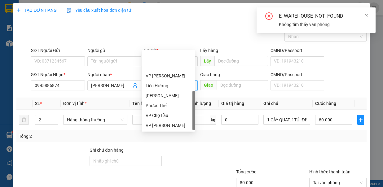
drag, startPoint x: 168, startPoint y: 115, endPoint x: 276, endPoint y: 133, distance: 109.1
click at [168, 142] on div "[GEOGRAPHIC_DATA]" at bounding box center [169, 145] width 46 height 7
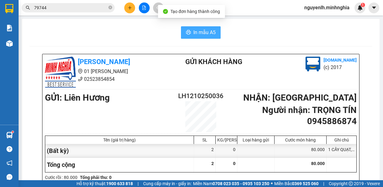
click at [197, 33] on span "In mẫu A5" at bounding box center [204, 33] width 22 height 8
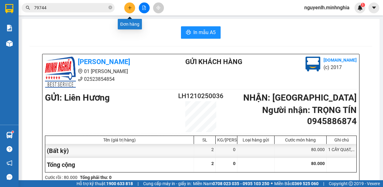
click at [127, 5] on button at bounding box center [129, 7] width 11 height 11
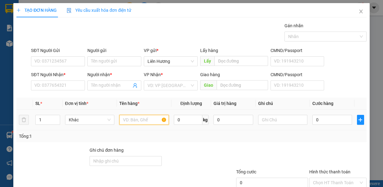
click at [135, 118] on input "text" at bounding box center [144, 120] width 50 height 10
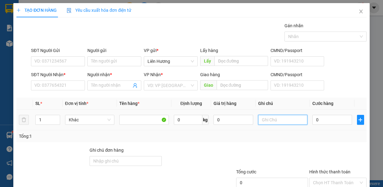
click at [260, 119] on input "text" at bounding box center [283, 120] width 50 height 10
click at [321, 120] on input "0" at bounding box center [333, 120] width 40 height 10
click at [291, 119] on input "1TX - HS" at bounding box center [283, 120] width 50 height 10
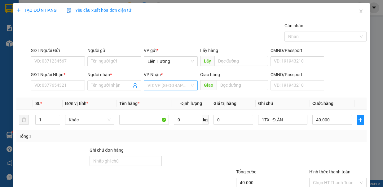
click at [178, 83] on input "search" at bounding box center [169, 85] width 42 height 9
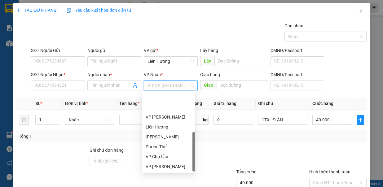
click at [166, 183] on div "[GEOGRAPHIC_DATA]" at bounding box center [169, 186] width 46 height 7
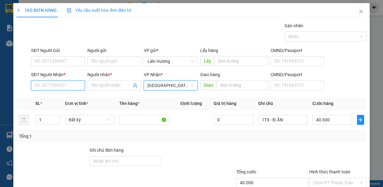
click at [52, 87] on input "SĐT Người Nhận *" at bounding box center [58, 86] width 54 height 10
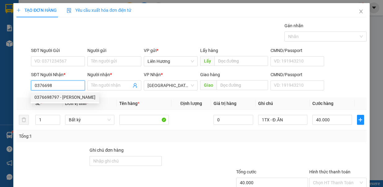
click at [69, 94] on div "0376698797 - NGỌC" at bounding box center [64, 97] width 61 height 7
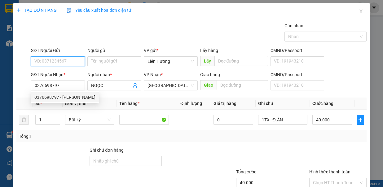
click at [62, 58] on input "SĐT Người Gửi" at bounding box center [58, 61] width 54 height 10
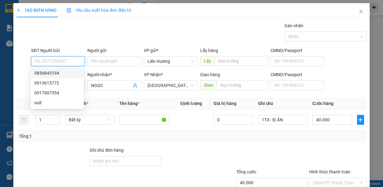
click at [62, 72] on div "0856843194" at bounding box center [57, 73] width 46 height 7
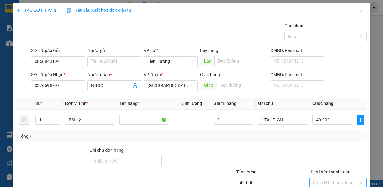
click at [331, 178] on input "Hình thức thanh toán" at bounding box center [336, 182] width 46 height 9
drag, startPoint x: 341, startPoint y: 171, endPoint x: 335, endPoint y: 172, distance: 6.5
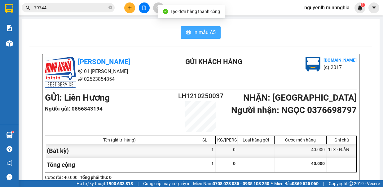
click at [201, 31] on span "In mẫu A5" at bounding box center [204, 33] width 22 height 8
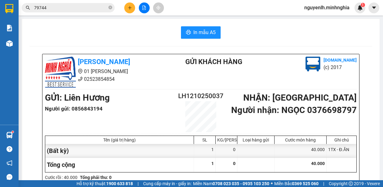
click at [126, 6] on button at bounding box center [129, 7] width 11 height 11
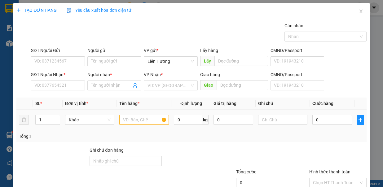
drag, startPoint x: 132, startPoint y: 126, endPoint x: 133, endPoint y: 117, distance: 9.0
click at [132, 120] on td at bounding box center [144, 120] width 55 height 21
click at [134, 120] on input "text" at bounding box center [144, 120] width 50 height 10
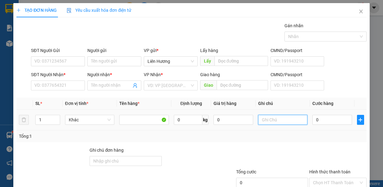
click at [285, 119] on input "text" at bounding box center [283, 120] width 50 height 10
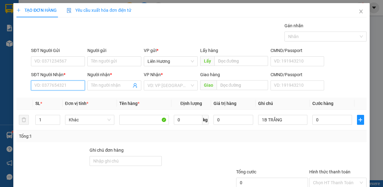
click at [57, 88] on input "SĐT Người Nhận *" at bounding box center [58, 86] width 54 height 10
click at [64, 97] on div "0379988544" at bounding box center [57, 97] width 46 height 7
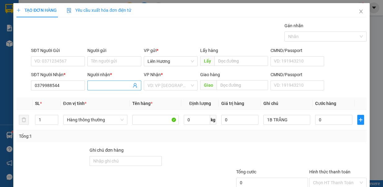
click at [91, 87] on input "Người nhận *" at bounding box center [111, 85] width 40 height 7
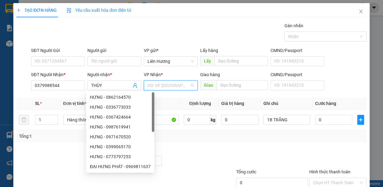
click at [182, 85] on input "search" at bounding box center [169, 85] width 42 height 9
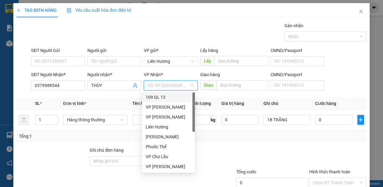
click at [175, 98] on div "109 QL 13" at bounding box center [169, 97] width 46 height 7
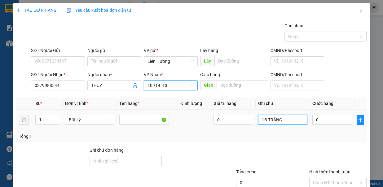
click at [291, 119] on input "1B TRẮNG" at bounding box center [283, 120] width 50 height 10
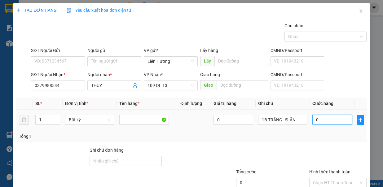
click at [315, 119] on input "0" at bounding box center [333, 120] width 40 height 10
click at [337, 178] on input "Hình thức thanh toán" at bounding box center [336, 182] width 46 height 9
drag, startPoint x: 332, startPoint y: 151, endPoint x: 340, endPoint y: 151, distance: 7.4
drag, startPoint x: 336, startPoint y: 169, endPoint x: 329, endPoint y: 169, distance: 6.8
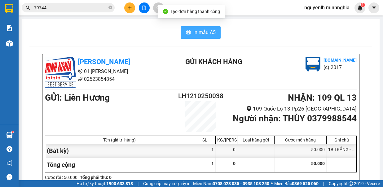
click at [198, 34] on span "In mẫu A5" at bounding box center [204, 33] width 22 height 8
click at [127, 4] on button at bounding box center [129, 7] width 11 height 11
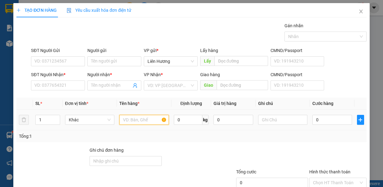
click at [140, 118] on input "text" at bounding box center [144, 120] width 50 height 10
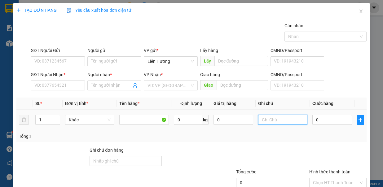
click at [258, 119] on input "text" at bounding box center [283, 120] width 50 height 10
click at [313, 119] on input "0" at bounding box center [333, 120] width 40 height 10
click at [58, 91] on div "SĐT Người Nhận * VD: 0377654321" at bounding box center [58, 82] width 54 height 22
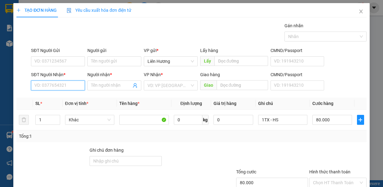
click at [59, 87] on input "SĐT Người Nhận *" at bounding box center [58, 86] width 54 height 10
click at [62, 98] on div "0799386931 - TUYỀN" at bounding box center [57, 97] width 46 height 7
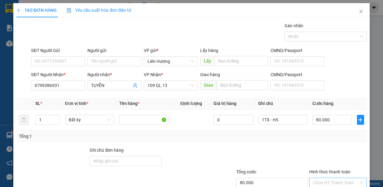
click at [329, 178] on input "Hình thức thanh toán" at bounding box center [336, 182] width 46 height 9
click at [333, 149] on div "Transit Pickup Surcharge Ids Transit Deliver Surcharge Ids Transit Deliver Surc…" at bounding box center [191, 120] width 350 height 197
click at [329, 178] on input "Hình thức thanh toán" at bounding box center [336, 182] width 46 height 9
drag, startPoint x: 333, startPoint y: 151, endPoint x: 342, endPoint y: 162, distance: 14.3
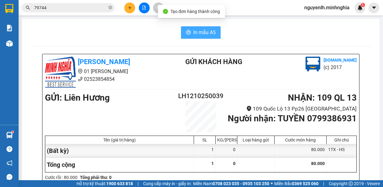
click at [207, 32] on span "In mẫu A5" at bounding box center [204, 33] width 22 height 8
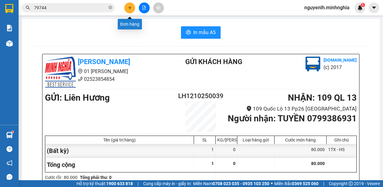
click at [127, 9] on button at bounding box center [129, 7] width 11 height 11
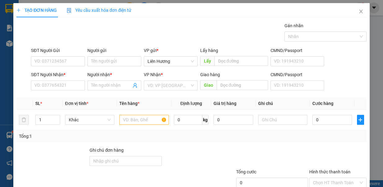
click at [49, 93] on div "Transit Pickup Surcharge Ids Transit Deliver Surcharge Ids Transit Deliver Surc…" at bounding box center [191, 120] width 350 height 197
click at [50, 87] on input "SĐT Người Nhận *" at bounding box center [58, 86] width 54 height 10
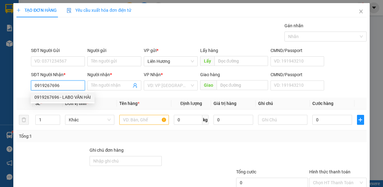
click at [75, 100] on div "0919267696 - LABO VÂN HÀI" at bounding box center [62, 97] width 56 height 7
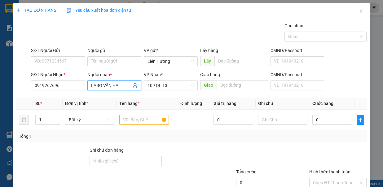
click at [99, 83] on input "LABO VÂN HÀI" at bounding box center [111, 85] width 40 height 7
click at [134, 118] on input "text" at bounding box center [144, 120] width 50 height 10
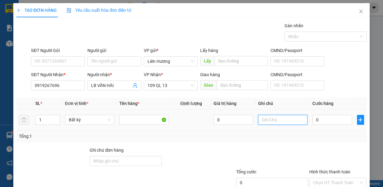
click at [273, 120] on input "text" at bounding box center [283, 120] width 50 height 10
click at [313, 117] on input "0" at bounding box center [333, 120] width 40 height 10
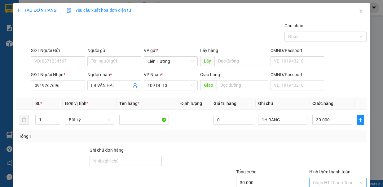
click at [331, 178] on input "Hình thức thanh toán" at bounding box center [336, 182] width 46 height 9
drag, startPoint x: 339, startPoint y: 171, endPoint x: 329, endPoint y: 166, distance: 11.2
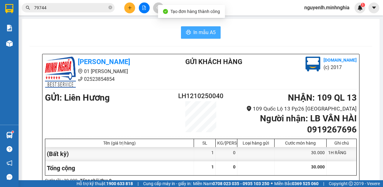
click at [204, 30] on span "In mẫu A5" at bounding box center [204, 33] width 22 height 8
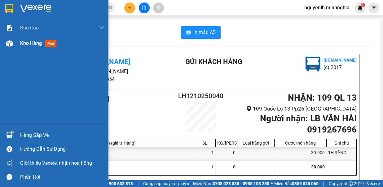
click at [29, 47] on div "Kho hàng mới" at bounding box center [39, 43] width 39 height 8
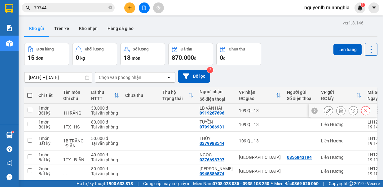
click at [33, 104] on td at bounding box center [29, 111] width 11 height 14
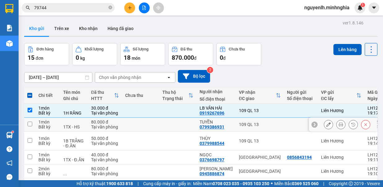
click at [29, 122] on input "checkbox" at bounding box center [30, 124] width 5 height 5
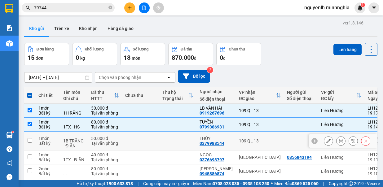
click at [26, 132] on td at bounding box center [29, 141] width 11 height 19
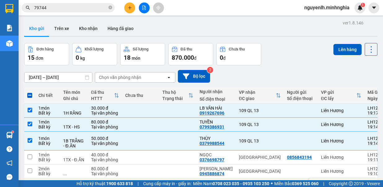
click at [32, 179] on td at bounding box center [29, 186] width 11 height 14
click at [340, 45] on button "Lên hàng" at bounding box center [348, 49] width 28 height 11
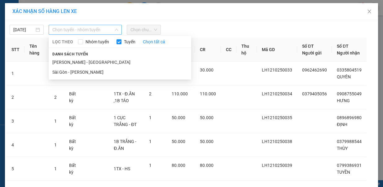
click at [68, 33] on span "Chọn tuyến - nhóm tuyến" at bounding box center [85, 29] width 66 height 9
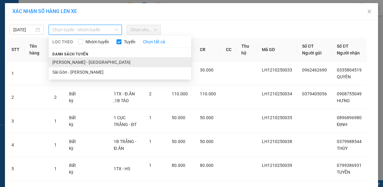
click at [70, 59] on li "[PERSON_NAME] - [GEOGRAPHIC_DATA]" at bounding box center [120, 62] width 143 height 10
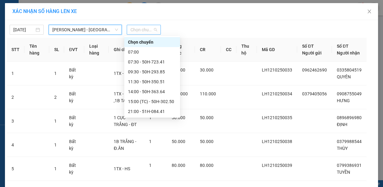
click at [146, 31] on span "Chọn chuyến" at bounding box center [144, 29] width 27 height 9
click at [152, 128] on div "22:00 - 50H-720.12" at bounding box center [152, 131] width 48 height 7
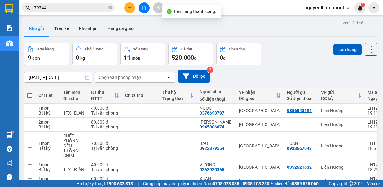
click at [131, 7] on icon "plus" at bounding box center [130, 8] width 4 height 4
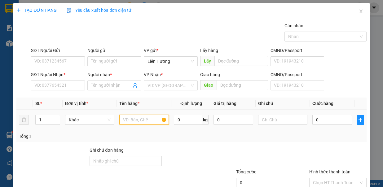
click at [133, 116] on input "text" at bounding box center [144, 120] width 50 height 10
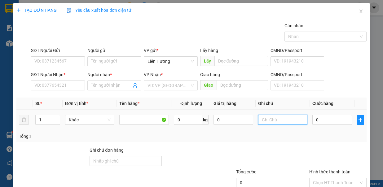
click at [269, 120] on input "text" at bounding box center [283, 120] width 50 height 10
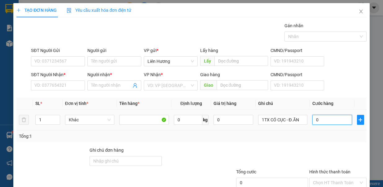
click at [314, 118] on input "0" at bounding box center [333, 120] width 40 height 10
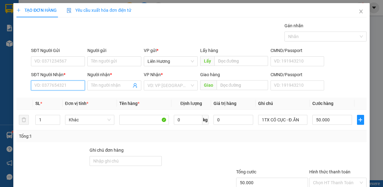
click at [60, 84] on input "SĐT Người Nhận *" at bounding box center [58, 86] width 54 height 10
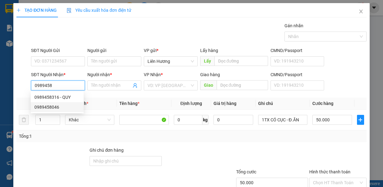
drag, startPoint x: 68, startPoint y: 107, endPoint x: 98, endPoint y: 90, distance: 34.4
click at [69, 106] on div "0989458046" at bounding box center [57, 107] width 46 height 7
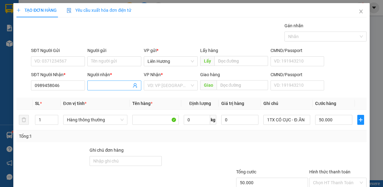
click at [98, 87] on input "Người nhận *" at bounding box center [111, 85] width 40 height 7
click at [149, 84] on input "search" at bounding box center [169, 85] width 42 height 9
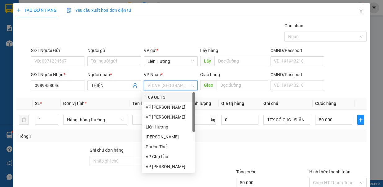
click at [170, 100] on div "109 QL 13" at bounding box center [169, 97] width 46 height 7
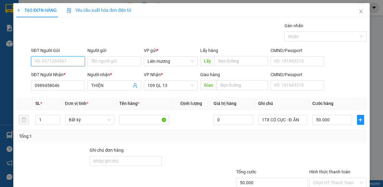
click at [77, 61] on input "SĐT Người Gửi" at bounding box center [58, 61] width 54 height 10
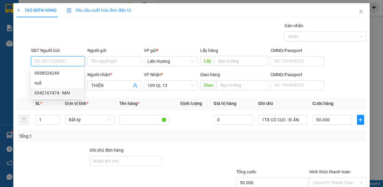
drag, startPoint x: 60, startPoint y: 93, endPoint x: 205, endPoint y: 103, distance: 144.8
click at [61, 93] on div "0342167474 - MAI" at bounding box center [57, 93] width 46 height 7
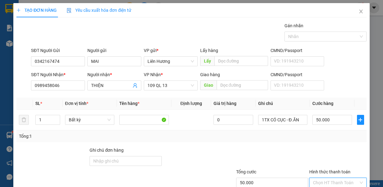
drag, startPoint x: 342, startPoint y: 178, endPoint x: 342, endPoint y: 165, distance: 12.7
click at [342, 178] on input "Hình thức thanh toán" at bounding box center [336, 182] width 46 height 9
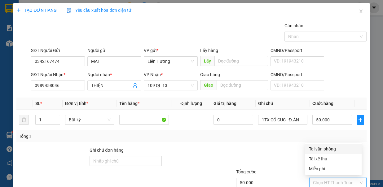
click at [338, 149] on div "Tại văn phòng" at bounding box center [333, 149] width 49 height 7
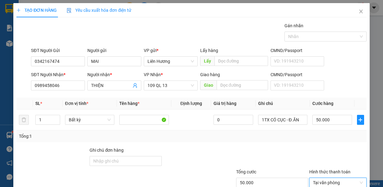
drag, startPoint x: 341, startPoint y: 171, endPoint x: 339, endPoint y: 166, distance: 5.7
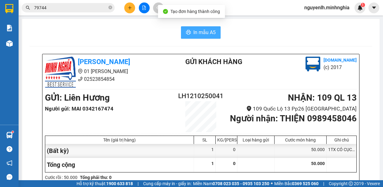
click at [193, 30] on span "In mẫu A5" at bounding box center [204, 33] width 22 height 8
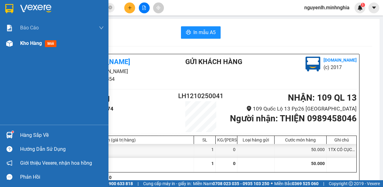
click at [34, 48] on div "Kho hàng mới" at bounding box center [62, 44] width 84 height 16
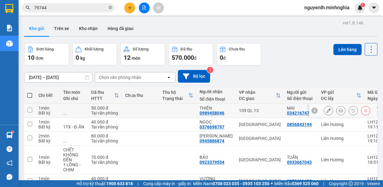
click at [36, 111] on td "1 món Bất kỳ" at bounding box center [47, 111] width 25 height 14
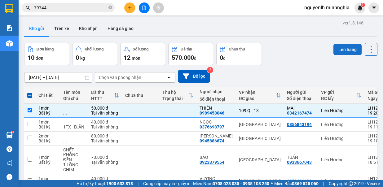
click at [341, 47] on button "Lên hàng" at bounding box center [348, 49] width 28 height 11
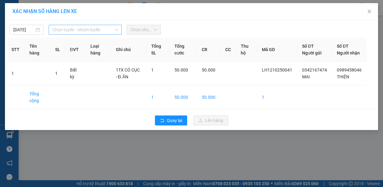
click at [98, 31] on span "Chọn tuyến - nhóm tuyến" at bounding box center [85, 29] width 66 height 9
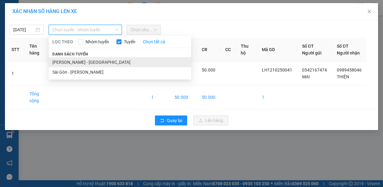
click at [94, 57] on li "[PERSON_NAME] - [GEOGRAPHIC_DATA]" at bounding box center [120, 62] width 143 height 10
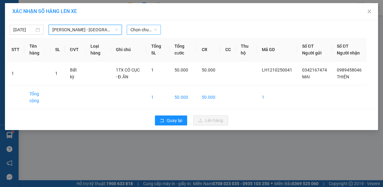
click at [149, 29] on span "Chọn chuyến" at bounding box center [144, 29] width 27 height 9
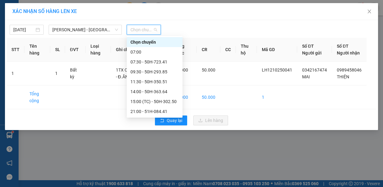
click at [165, 128] on div "22:00 - 50H-720.12" at bounding box center [155, 131] width 48 height 7
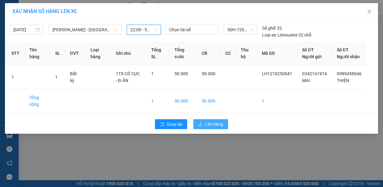
click at [217, 122] on span "Lên hàng" at bounding box center [214, 124] width 18 height 7
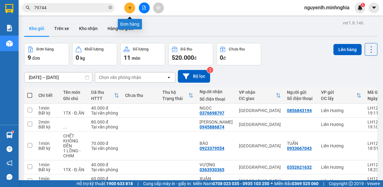
click at [132, 6] on button at bounding box center [129, 7] width 11 height 11
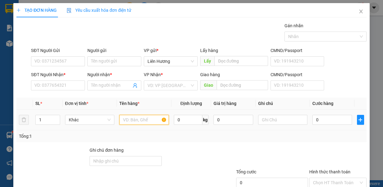
click at [135, 117] on input "text" at bounding box center [144, 120] width 50 height 10
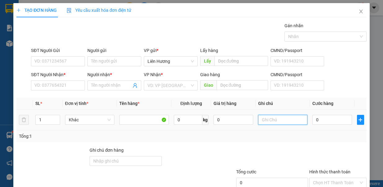
click at [277, 115] on input "text" at bounding box center [283, 120] width 50 height 10
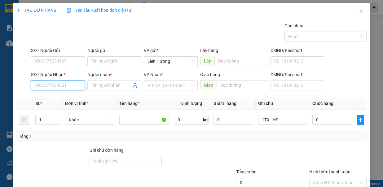
click at [66, 82] on input "SĐT Người Nhận *" at bounding box center [58, 86] width 54 height 10
click at [62, 98] on div "0907186908 - TUẤN" at bounding box center [57, 97] width 46 height 7
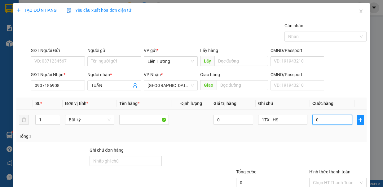
click at [319, 118] on input "0" at bounding box center [333, 120] width 40 height 10
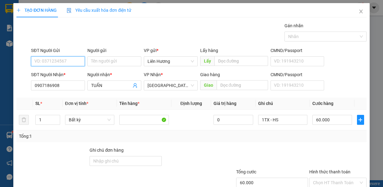
click at [64, 62] on input "SĐT Người Gửi" at bounding box center [58, 61] width 54 height 10
click at [66, 69] on div "0974984075" at bounding box center [57, 73] width 53 height 10
click at [330, 178] on input "Hình thức thanh toán" at bounding box center [336, 182] width 46 height 9
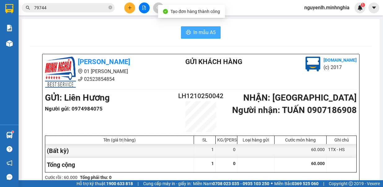
click at [208, 30] on span "In mẫu A5" at bounding box center [204, 33] width 22 height 8
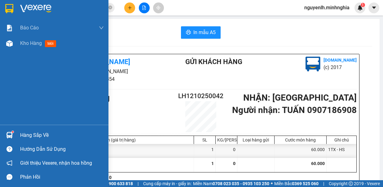
drag, startPoint x: 23, startPoint y: 45, endPoint x: 136, endPoint y: 16, distance: 116.7
click at [26, 45] on span "Kho hàng" at bounding box center [31, 43] width 22 height 6
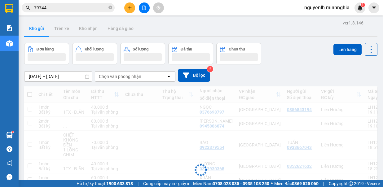
click at [149, 6] on div at bounding box center [144, 7] width 47 height 11
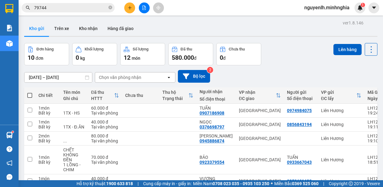
click at [141, 7] on button at bounding box center [144, 7] width 11 height 11
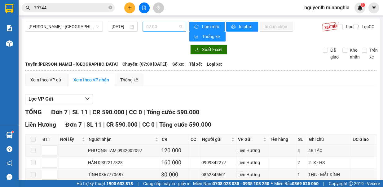
click at [159, 27] on span "07:00" at bounding box center [164, 26] width 36 height 9
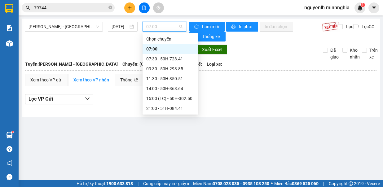
click at [172, 125] on div "22:00 - 50H-720.12" at bounding box center [170, 128] width 48 height 7
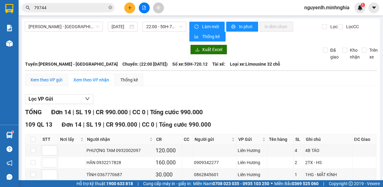
click at [42, 77] on div "Xem theo VP gửi" at bounding box center [46, 80] width 32 height 7
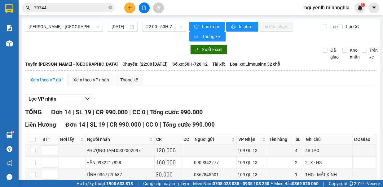
click at [127, 2] on div at bounding box center [144, 7] width 47 height 11
click at [126, 7] on button at bounding box center [129, 7] width 11 height 11
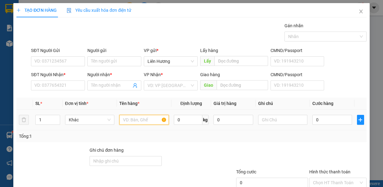
click at [137, 121] on input "text" at bounding box center [144, 120] width 50 height 10
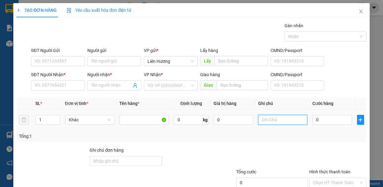
click at [264, 119] on input "text" at bounding box center [283, 120] width 50 height 10
click at [317, 117] on input "0" at bounding box center [333, 120] width 40 height 10
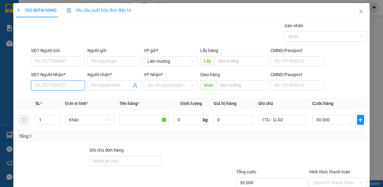
click at [70, 84] on input "SĐT Người Nhận *" at bounding box center [58, 86] width 54 height 10
click at [149, 84] on input "search" at bounding box center [169, 85] width 42 height 9
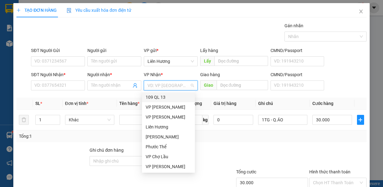
click at [163, 96] on div "109 QL 13" at bounding box center [169, 97] width 46 height 7
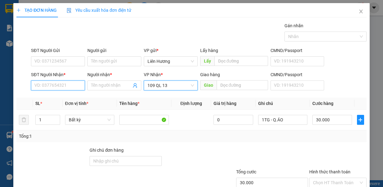
click at [43, 84] on input "SĐT Người Nhận *" at bounding box center [58, 86] width 54 height 10
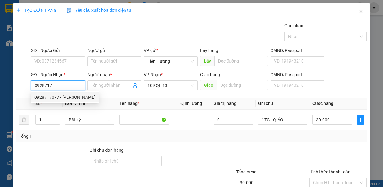
click at [74, 96] on div "0928717077 - ANH PHƯƠNG" at bounding box center [64, 97] width 61 height 7
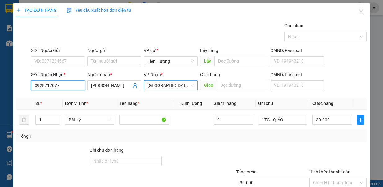
click at [150, 82] on span "[GEOGRAPHIC_DATA]" at bounding box center [171, 85] width 47 height 9
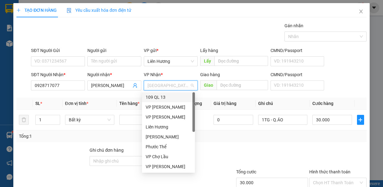
click at [170, 93] on div "109 QL 13" at bounding box center [168, 97] width 53 height 10
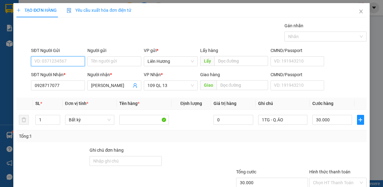
click at [73, 63] on input "SĐT Người Gửi" at bounding box center [58, 61] width 54 height 10
click at [328, 178] on input "Hình thức thanh toán" at bounding box center [336, 182] width 46 height 9
click at [47, 56] on input "0969220864" at bounding box center [58, 61] width 54 height 10
click at [299, 147] on div at bounding box center [272, 158] width 73 height 22
click at [345, 178] on input "Hình thức thanh toán" at bounding box center [336, 182] width 46 height 9
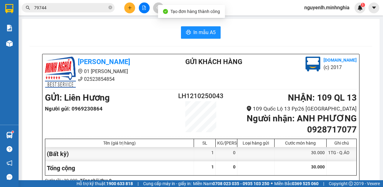
click at [193, 32] on span "In mẫu A5" at bounding box center [204, 33] width 22 height 8
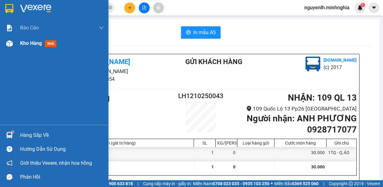
click at [24, 48] on div "Kho hàng mới" at bounding box center [62, 44] width 84 height 16
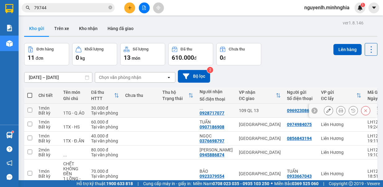
click at [30, 111] on input "checkbox" at bounding box center [30, 110] width 5 height 5
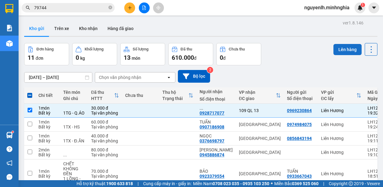
click at [340, 48] on button "Lên hàng" at bounding box center [348, 49] width 28 height 11
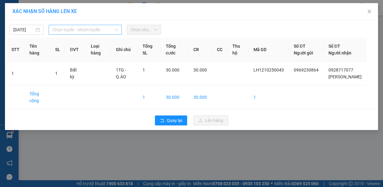
click at [78, 26] on span "Chọn tuyến - nhóm tuyến" at bounding box center [85, 29] width 66 height 9
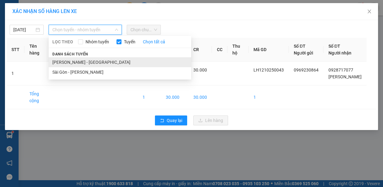
click at [79, 58] on li "[PERSON_NAME] - [GEOGRAPHIC_DATA]" at bounding box center [120, 62] width 143 height 10
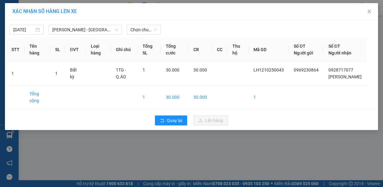
click at [148, 22] on div "12/10/2025 Phan Rí - Sài Gòn LỌC THEO Nhóm tuyến Tuyến Chọn tất cả Danh sách tu…" at bounding box center [192, 28] width 370 height 13
click at [148, 30] on span "Chọn chuyến" at bounding box center [144, 29] width 27 height 9
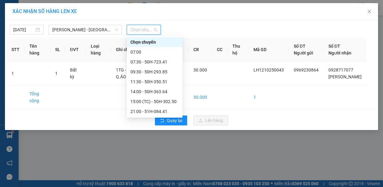
click at [165, 128] on div "22:00 - 50H-720.12" at bounding box center [155, 131] width 48 height 7
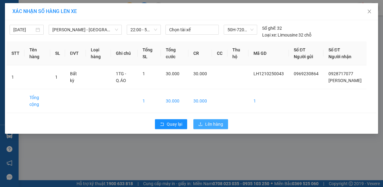
click at [209, 129] on button "Lên hàng" at bounding box center [210, 124] width 35 height 10
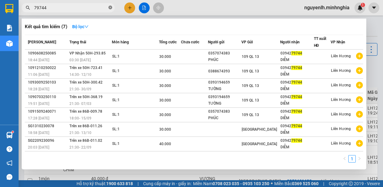
click at [111, 9] on icon "close-circle" at bounding box center [111, 8] width 4 height 4
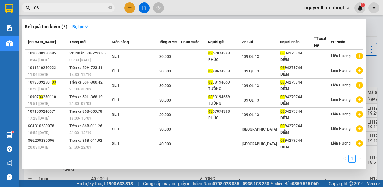
click at [253, 12] on div at bounding box center [191, 93] width 383 height 187
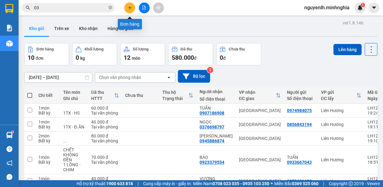
click at [133, 10] on button at bounding box center [129, 7] width 11 height 11
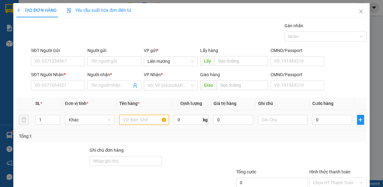
click at [134, 117] on input "text" at bounding box center [144, 120] width 50 height 10
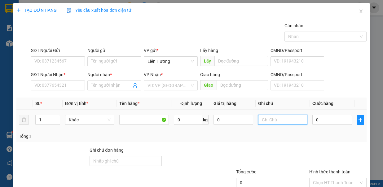
click at [277, 118] on input "text" at bounding box center [283, 120] width 50 height 10
click at [327, 122] on input "0" at bounding box center [333, 120] width 40 height 10
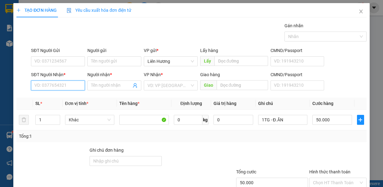
click at [68, 87] on input "SĐT Người Nhận *" at bounding box center [58, 86] width 54 height 10
click at [150, 84] on input "search" at bounding box center [169, 85] width 42 height 9
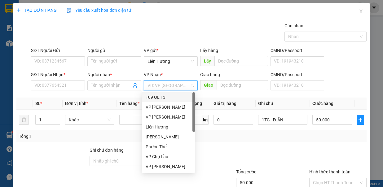
click at [164, 95] on div "109 QL 13" at bounding box center [169, 97] width 46 height 7
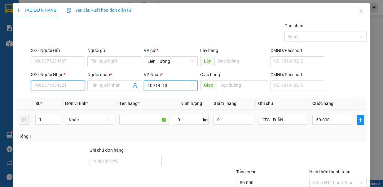
click at [66, 84] on input "SĐT Người Nhận *" at bounding box center [58, 86] width 54 height 10
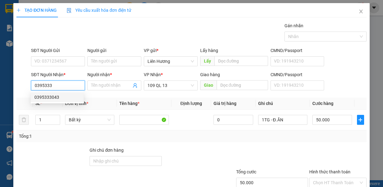
click at [66, 101] on div "0395333043" at bounding box center [57, 97] width 53 height 10
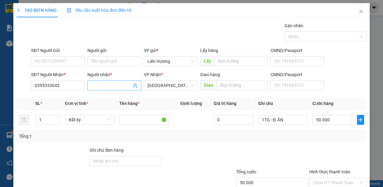
drag, startPoint x: 104, startPoint y: 84, endPoint x: 121, endPoint y: 83, distance: 16.4
click at [105, 83] on input "Người nhận *" at bounding box center [111, 85] width 40 height 7
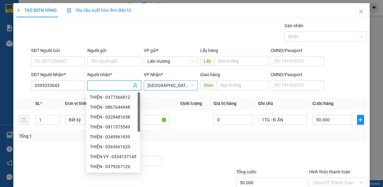
click at [164, 86] on span "[GEOGRAPHIC_DATA]" at bounding box center [171, 85] width 47 height 9
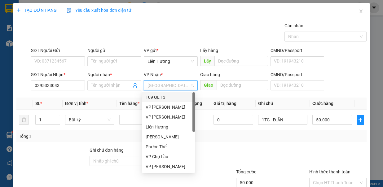
click at [169, 98] on div "109 QL 13" at bounding box center [169, 97] width 46 height 7
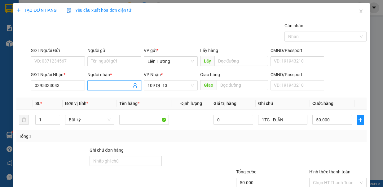
click at [109, 82] on input "Người nhận *" at bounding box center [111, 85] width 40 height 7
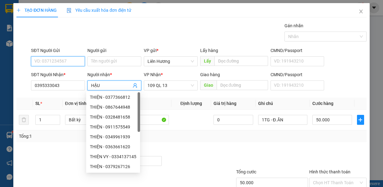
click at [66, 56] on input "SĐT Người Gửi" at bounding box center [58, 61] width 54 height 10
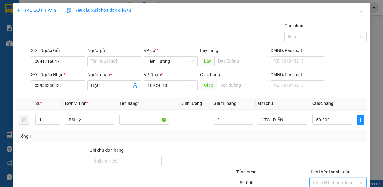
drag, startPoint x: 328, startPoint y: 137, endPoint x: 337, endPoint y: 149, distance: 14.8
click at [331, 178] on input "Hình thức thanh toán" at bounding box center [336, 182] width 46 height 9
drag, startPoint x: 336, startPoint y: 169, endPoint x: 331, endPoint y: 170, distance: 4.4
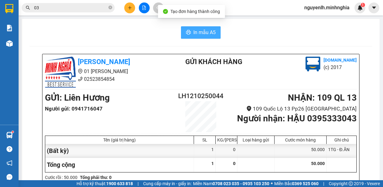
click at [206, 38] on button "In mẫu A5" at bounding box center [201, 32] width 40 height 12
click at [206, 33] on span "In mẫu A5" at bounding box center [204, 33] width 22 height 8
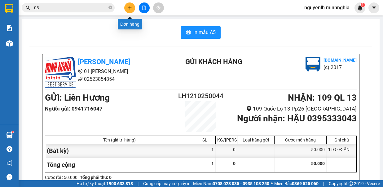
click at [129, 6] on icon "plus" at bounding box center [130, 8] width 4 height 4
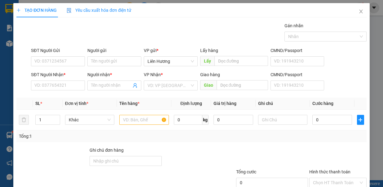
click at [73, 91] on div "SĐT Người Nhận * VD: 0377654321" at bounding box center [58, 82] width 54 height 22
click at [72, 87] on input "SĐT Người Nhận *" at bounding box center [58, 86] width 54 height 10
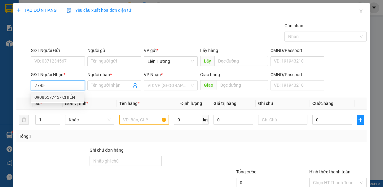
click at [65, 97] on div "0908557745 - CHIẾN" at bounding box center [57, 97] width 46 height 7
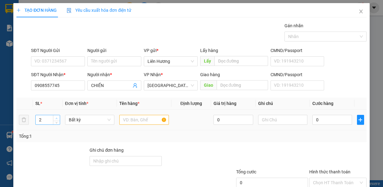
click at [56, 117] on span "up" at bounding box center [57, 119] width 4 height 4
click at [131, 119] on input "text" at bounding box center [144, 120] width 50 height 10
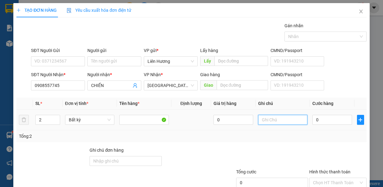
click at [294, 118] on input "text" at bounding box center [283, 120] width 50 height 10
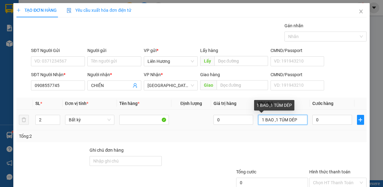
click at [284, 120] on input "1 BAO ,1 TÚM DÉP" at bounding box center [283, 120] width 50 height 10
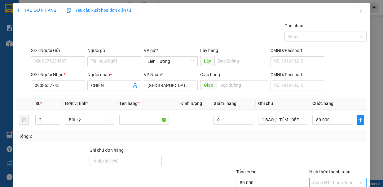
drag, startPoint x: 340, startPoint y: 145, endPoint x: 339, endPoint y: 150, distance: 5.4
click at [340, 169] on div "Hình thức thanh toán Chọn HT Thanh Toán" at bounding box center [337, 180] width 57 height 22
click at [338, 178] on input "Hình thức thanh toán" at bounding box center [336, 182] width 46 height 9
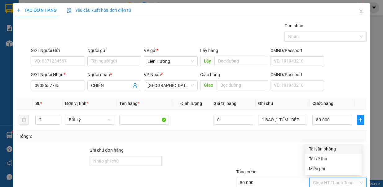
click at [337, 146] on div "Tại văn phòng" at bounding box center [333, 149] width 49 height 7
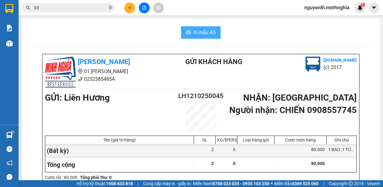
click at [202, 28] on button "In mẫu A5" at bounding box center [201, 32] width 40 height 12
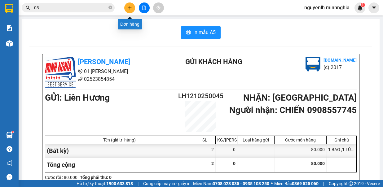
click at [130, 7] on icon "plus" at bounding box center [130, 8] width 4 height 4
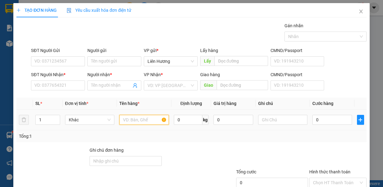
click at [149, 118] on input "text" at bounding box center [144, 120] width 50 height 10
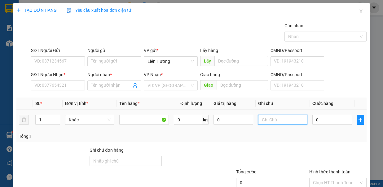
click at [284, 119] on input "text" at bounding box center [283, 120] width 50 height 10
click at [321, 121] on input "0" at bounding box center [333, 120] width 40 height 10
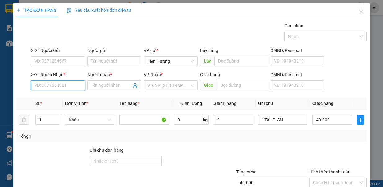
click at [78, 83] on input "SĐT Người Nhận *" at bounding box center [58, 86] width 54 height 10
click at [68, 86] on input "0909" at bounding box center [58, 86] width 54 height 10
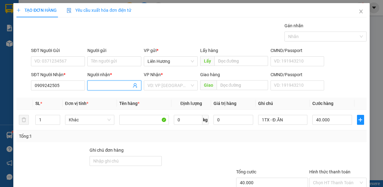
click at [97, 86] on input "Người nhận *" at bounding box center [111, 85] width 40 height 7
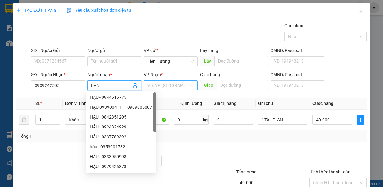
click at [170, 88] on input "search" at bounding box center [169, 85] width 42 height 9
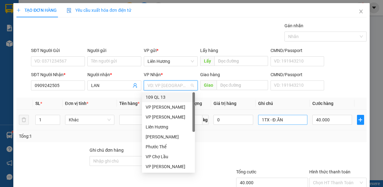
drag, startPoint x: 169, startPoint y: 93, endPoint x: 279, endPoint y: 121, distance: 114.0
click at [176, 96] on div "109 QL 13" at bounding box center [168, 97] width 53 height 10
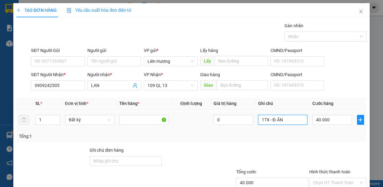
drag, startPoint x: 293, startPoint y: 120, endPoint x: 261, endPoint y: 127, distance: 32.3
click at [261, 127] on td "1TX - Đ.ĂN" at bounding box center [283, 120] width 55 height 21
click at [291, 117] on input "1TX - Đ.ĂN" at bounding box center [283, 120] width 50 height 10
drag, startPoint x: 290, startPoint y: 118, endPoint x: 247, endPoint y: 122, distance: 43.4
click at [247, 122] on tr "1 Bất kỳ 0 1TX - Đ.ĂN 40.000" at bounding box center [191, 120] width 350 height 21
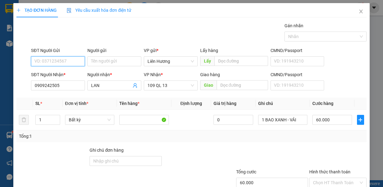
click at [62, 56] on input "SĐT Người Gửi" at bounding box center [58, 61] width 54 height 10
click at [327, 178] on input "Hình thức thanh toán" at bounding box center [336, 182] width 46 height 9
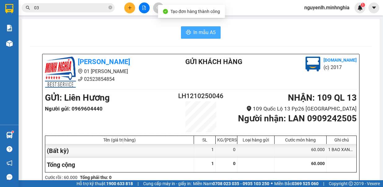
click at [206, 30] on span "In mẫu A5" at bounding box center [204, 33] width 22 height 8
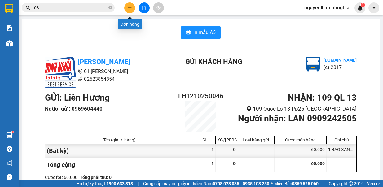
click at [130, 10] on button at bounding box center [129, 7] width 11 height 11
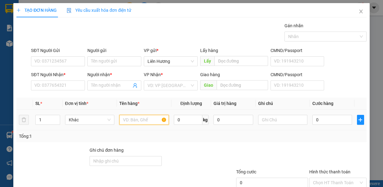
click at [129, 123] on input "text" at bounding box center [144, 120] width 50 height 10
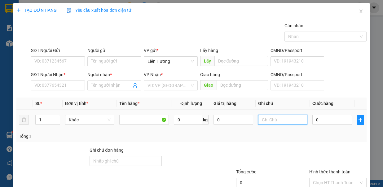
click at [279, 121] on input "text" at bounding box center [283, 120] width 50 height 10
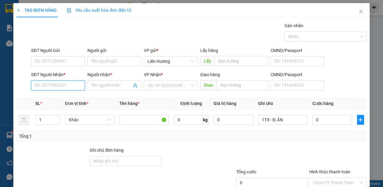
click at [57, 83] on input "SĐT Người Nhận *" at bounding box center [58, 86] width 54 height 10
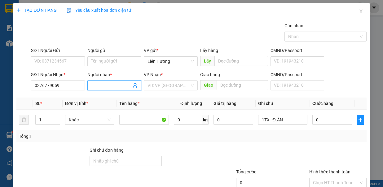
click at [110, 81] on span at bounding box center [114, 86] width 54 height 10
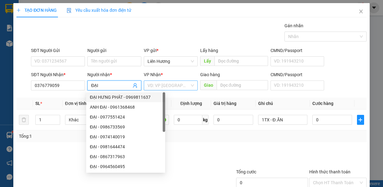
click at [172, 85] on input "search" at bounding box center [169, 85] width 42 height 9
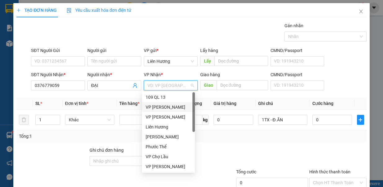
drag, startPoint x: 171, startPoint y: 100, endPoint x: 342, endPoint y: 131, distance: 173.6
click at [172, 100] on div "109 QL 13" at bounding box center [169, 97] width 46 height 7
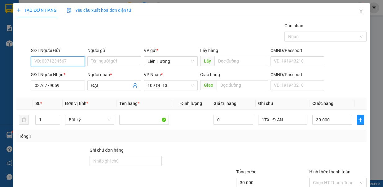
click at [59, 58] on input "SĐT Người Gửi" at bounding box center [58, 61] width 54 height 10
click at [325, 178] on input "Hình thức thanh toán" at bounding box center [336, 182] width 46 height 9
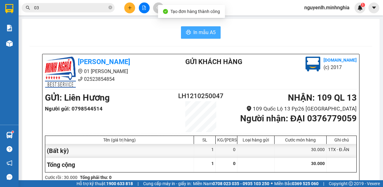
click at [202, 35] on span "In mẫu A5" at bounding box center [204, 33] width 22 height 8
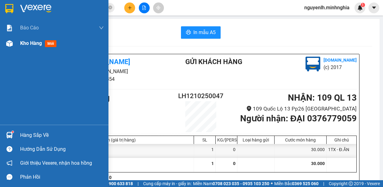
click at [15, 46] on div "Kho hàng mới" at bounding box center [54, 44] width 109 height 16
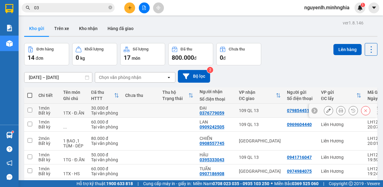
click at [32, 109] on td at bounding box center [29, 111] width 11 height 14
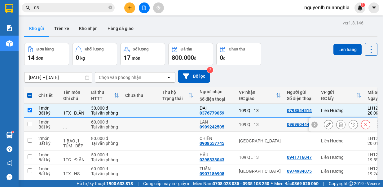
click at [35, 125] on td "1 món Bất kỳ" at bounding box center [47, 125] width 25 height 14
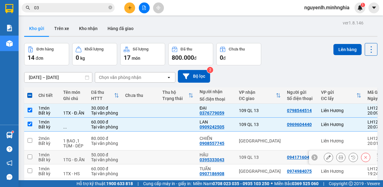
drag, startPoint x: 31, startPoint y: 160, endPoint x: 198, endPoint y: 90, distance: 180.3
click at [33, 157] on td at bounding box center [29, 158] width 11 height 14
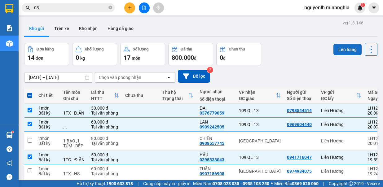
click at [340, 52] on button "Lên hàng" at bounding box center [348, 49] width 28 height 11
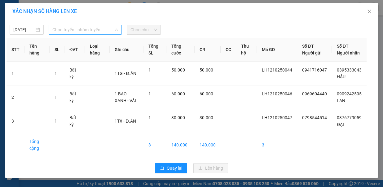
click at [81, 29] on span "Chọn tuyến - nhóm tuyến" at bounding box center [85, 29] width 66 height 9
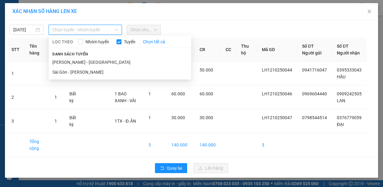
drag, startPoint x: 87, startPoint y: 56, endPoint x: 150, endPoint y: 34, distance: 67.6
click at [87, 57] on li "[PERSON_NAME] - [GEOGRAPHIC_DATA]" at bounding box center [120, 62] width 143 height 10
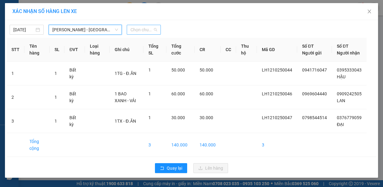
click at [154, 30] on span "Chọn chuyến" at bounding box center [144, 29] width 27 height 9
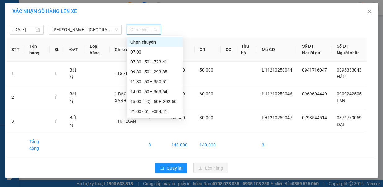
click at [151, 128] on div "22:00 - 50H-720.12" at bounding box center [155, 131] width 48 height 7
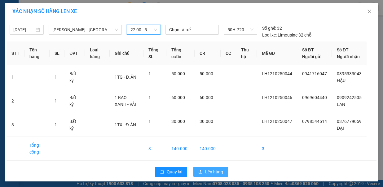
click at [210, 169] on span "Lên hàng" at bounding box center [214, 172] width 18 height 7
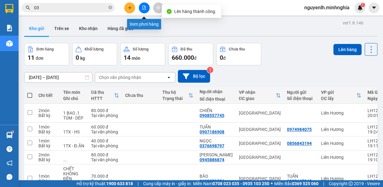
click at [140, 8] on button at bounding box center [144, 7] width 11 height 11
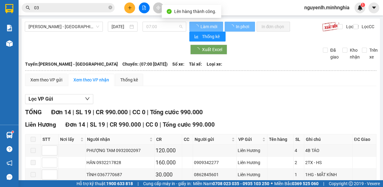
click at [164, 25] on span "07:00" at bounding box center [164, 26] width 36 height 9
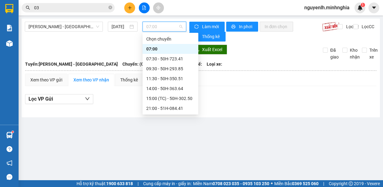
click at [166, 125] on div "22:00 - 50H-720.12" at bounding box center [170, 128] width 48 height 7
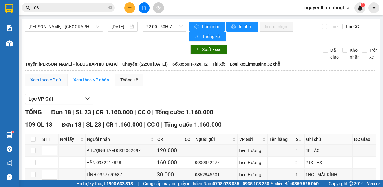
click at [59, 77] on div "Xem theo VP gửi" at bounding box center [46, 80] width 32 height 7
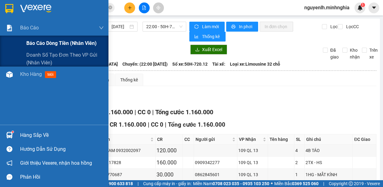
click at [46, 45] on span "Báo cáo dòng tiền (nhân viên)" at bounding box center [61, 43] width 70 height 8
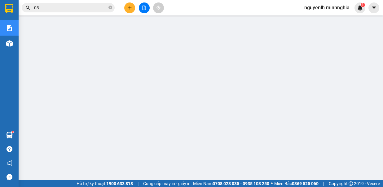
click at [128, 8] on icon "plus" at bounding box center [130, 8] width 4 height 4
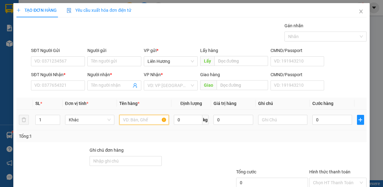
click at [140, 117] on input "text" at bounding box center [144, 120] width 50 height 10
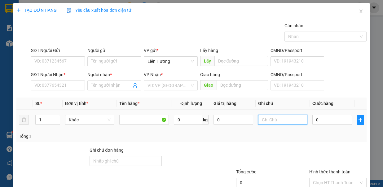
click at [282, 118] on input "text" at bounding box center [283, 120] width 50 height 10
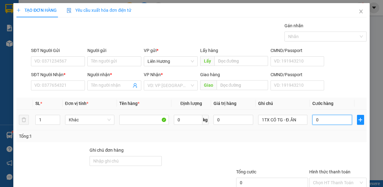
click at [325, 120] on input "0" at bounding box center [333, 120] width 40 height 10
click at [173, 84] on input "search" at bounding box center [169, 85] width 42 height 9
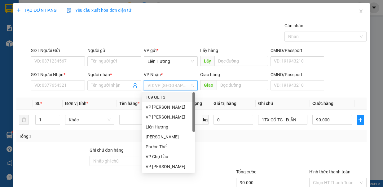
click at [171, 102] on div "109 QL 13" at bounding box center [168, 97] width 53 height 10
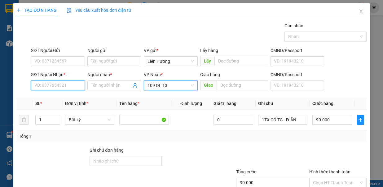
click at [52, 82] on input "SĐT Người Nhận *" at bounding box center [58, 86] width 54 height 10
click at [38, 85] on input "038048022" at bounding box center [58, 86] width 54 height 10
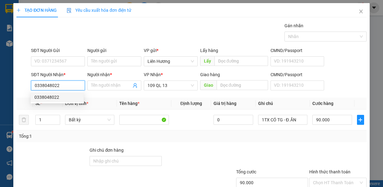
click at [64, 96] on div "0338048022" at bounding box center [57, 97] width 46 height 7
click at [104, 83] on input "Người nhận *" at bounding box center [111, 85] width 40 height 7
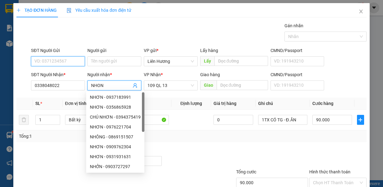
click at [66, 60] on input "SĐT Người Gửi" at bounding box center [58, 61] width 54 height 10
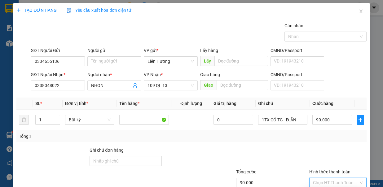
click at [324, 178] on input "Hình thức thanh toán" at bounding box center [336, 182] width 46 height 9
drag, startPoint x: 325, startPoint y: 149, endPoint x: 324, endPoint y: 154, distance: 5.0
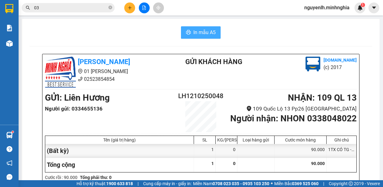
click at [199, 31] on span "In mẫu A5" at bounding box center [204, 33] width 22 height 8
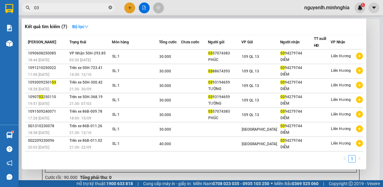
click at [110, 7] on icon "close-circle" at bounding box center [111, 8] width 4 height 4
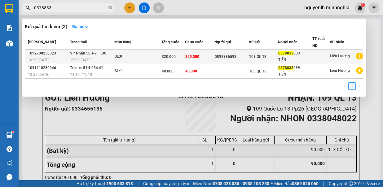
click at [242, 60] on td "0898996593" at bounding box center [232, 57] width 34 height 15
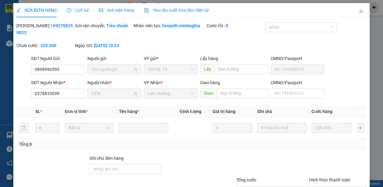
click at [321, 42] on div "Mã ĐH: 1092708250023 Gói vận chuyển: Tiêu chuẩn Nhân viên tạo: lienpvlh.minhngh…" at bounding box center [191, 38] width 351 height 33
click at [357, 15] on span "Close" at bounding box center [361, 11] width 17 height 17
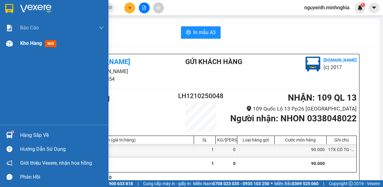
click at [21, 45] on div "Kho hàng mới" at bounding box center [54, 44] width 109 height 16
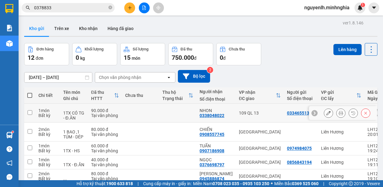
click at [37, 114] on td "1 món Bất kỳ" at bounding box center [47, 113] width 25 height 19
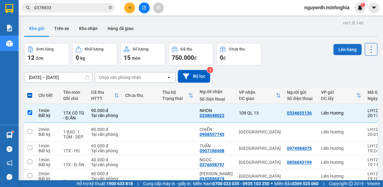
click at [338, 51] on button "Lên hàng" at bounding box center [348, 49] width 28 height 11
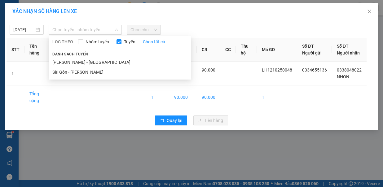
drag, startPoint x: 56, startPoint y: 29, endPoint x: 76, endPoint y: 36, distance: 21.7
click at [56, 29] on span "Chọn tuyến - nhóm tuyến" at bounding box center [85, 29] width 66 height 9
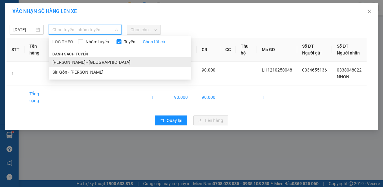
click at [72, 57] on li "[PERSON_NAME] - [GEOGRAPHIC_DATA]" at bounding box center [120, 62] width 143 height 10
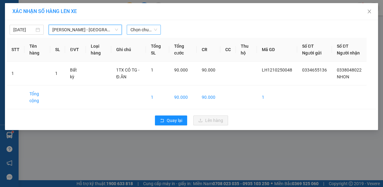
click at [135, 29] on span "Chọn chuyến" at bounding box center [144, 29] width 27 height 9
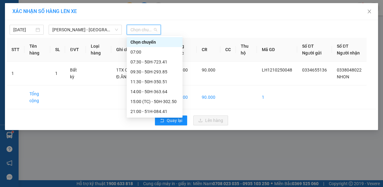
scroll to position [69, 0]
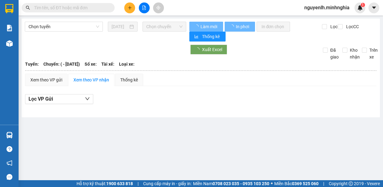
click at [58, 25] on span "Chọn tuyến" at bounding box center [64, 26] width 71 height 9
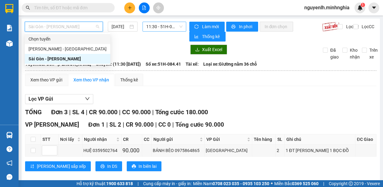
click at [163, 25] on span "11:30 - 51H-084.41" at bounding box center [164, 26] width 36 height 9
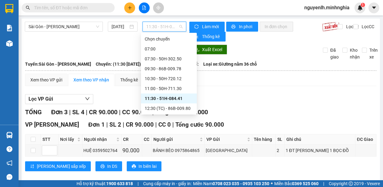
scroll to position [31, 0]
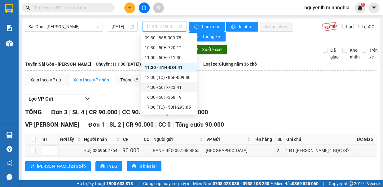
click at [167, 89] on div "14:30 - 50H-723.41" at bounding box center [169, 87] width 48 height 7
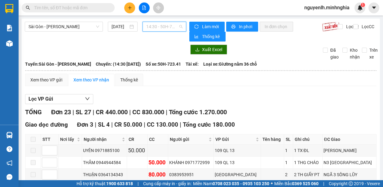
click at [169, 27] on span "14:30 - 50H-723.41" at bounding box center [164, 26] width 36 height 9
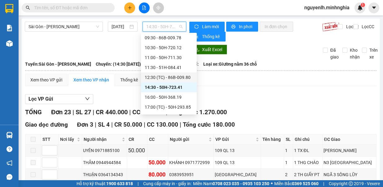
click at [176, 74] on div "12:30 (TC) - 86B-009.80" at bounding box center [169, 77] width 48 height 7
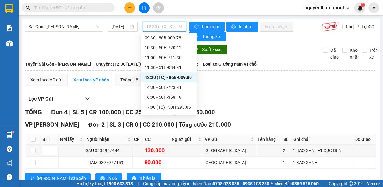
click at [171, 29] on span "12:30 (TC) - 86B-009.80" at bounding box center [164, 26] width 36 height 9
click at [171, 89] on div "14:30 - 50H-723.41" at bounding box center [169, 87] width 48 height 7
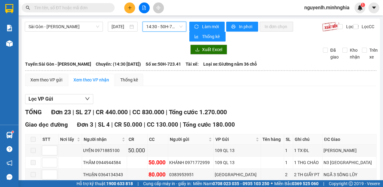
click at [168, 29] on span "14:30 - 50H-723.41" at bounding box center [164, 26] width 36 height 9
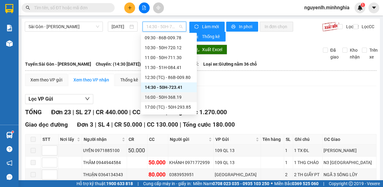
scroll to position [69, 0]
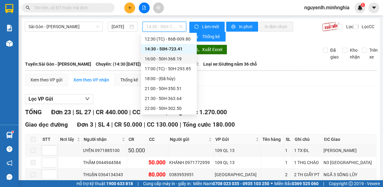
click at [179, 58] on div "16:00 - 50H-368.19" at bounding box center [169, 59] width 48 height 7
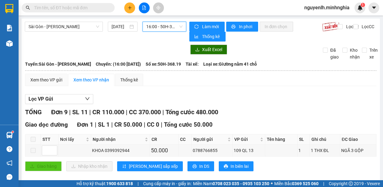
click at [171, 25] on span "16:00 - 50H-368.19" at bounding box center [164, 26] width 36 height 9
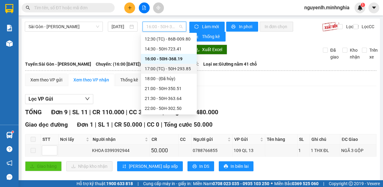
click at [177, 66] on div "17:00 (TC) - 50H-293.85" at bounding box center [169, 68] width 48 height 7
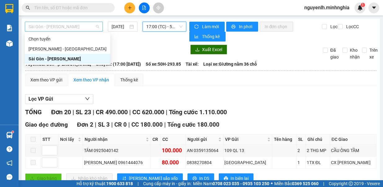
click at [78, 27] on span "Sài Gòn - [PERSON_NAME]" at bounding box center [64, 26] width 71 height 9
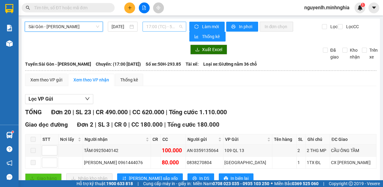
click at [158, 28] on span "17:00 (TC) - 50H-293.85" at bounding box center [164, 26] width 36 height 9
click at [128, 9] on icon "plus" at bounding box center [130, 8] width 4 height 4
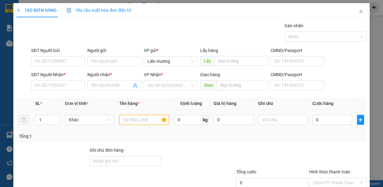
click at [136, 117] on input "text" at bounding box center [144, 120] width 50 height 10
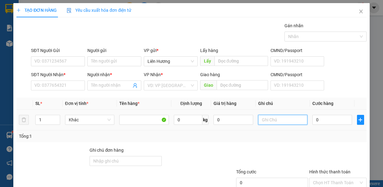
click at [264, 119] on input "text" at bounding box center [283, 120] width 50 height 10
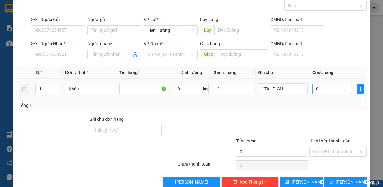
type input "1TX - Đ.ĂN"
click at [313, 86] on input "0" at bounding box center [333, 89] width 40 height 10
type input "4"
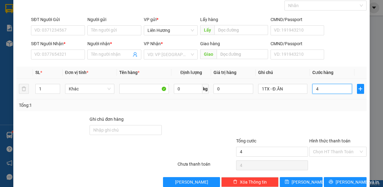
type input "40"
type input "40.000"
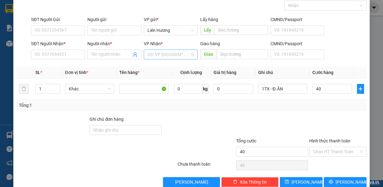
type input "40.000"
click at [160, 54] on input "search" at bounding box center [169, 54] width 42 height 9
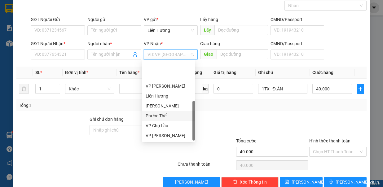
scroll to position [30, 0]
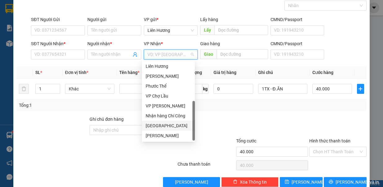
click at [156, 122] on div "[GEOGRAPHIC_DATA]" at bounding box center [169, 125] width 46 height 7
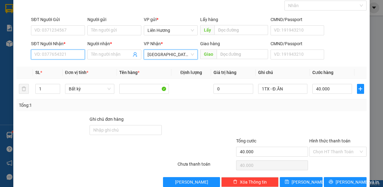
click at [66, 51] on input "SĐT Người Nhận *" at bounding box center [58, 55] width 54 height 10
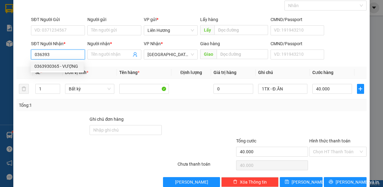
click at [61, 61] on div "0363930365 - VƯỢNG" at bounding box center [57, 66] width 53 height 10
type input "0363930365"
type input "VƯỢNG"
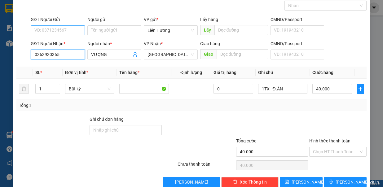
type input "0363930365"
click at [63, 27] on input "SĐT Người Gửi" at bounding box center [58, 30] width 54 height 10
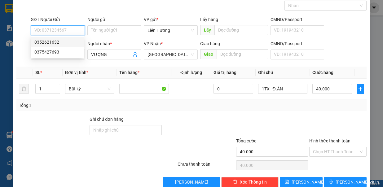
click at [67, 42] on div "0352621632" at bounding box center [57, 42] width 46 height 7
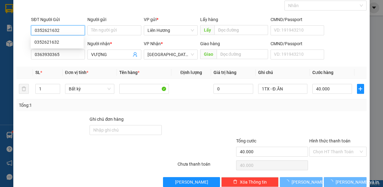
type input "0352621632"
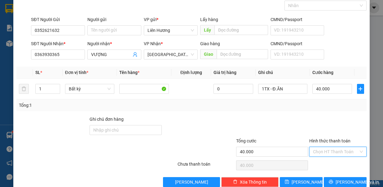
click at [351, 151] on input "Hình thức thanh toán" at bounding box center [336, 151] width 46 height 9
click at [350, 163] on div "Chọn HT Thanh Toán" at bounding box center [338, 165] width 59 height 12
click at [332, 149] on input "Hình thức thanh toán" at bounding box center [336, 151] width 46 height 9
click at [326, 121] on div "Tại văn phòng" at bounding box center [333, 118] width 49 height 7
type input "0"
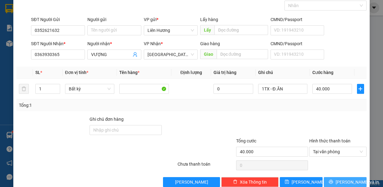
click at [337, 180] on span "Lưu và In" at bounding box center [357, 182] width 43 height 7
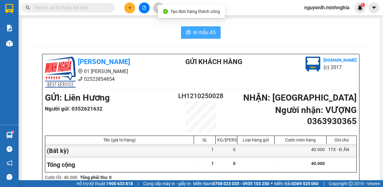
drag, startPoint x: 204, startPoint y: 31, endPoint x: 207, endPoint y: 32, distance: 3.2
click at [205, 31] on span "In mẫu A5" at bounding box center [204, 33] width 22 height 8
click at [199, 35] on span "In mẫu A5" at bounding box center [204, 33] width 22 height 8
click at [200, 31] on span "In mẫu A5" at bounding box center [204, 33] width 22 height 8
click at [193, 34] on span "In mẫu A5" at bounding box center [204, 33] width 22 height 8
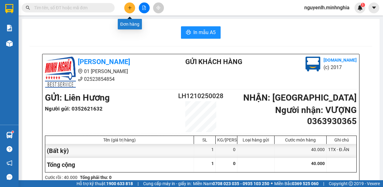
click at [129, 7] on icon "plus" at bounding box center [130, 8] width 4 height 4
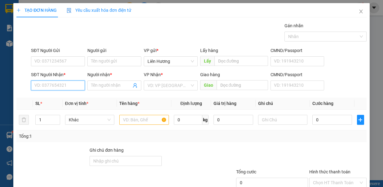
click at [53, 87] on input "SĐT Người Nhận *" at bounding box center [58, 86] width 54 height 10
click at [70, 99] on div "0799386931 - TUYỀN" at bounding box center [57, 97] width 46 height 7
type input "0799386931"
type input "TUYỀN"
type input "0799386931"
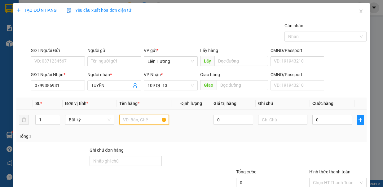
click at [134, 119] on input "text" at bounding box center [144, 120] width 50 height 10
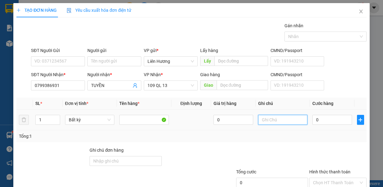
click at [268, 117] on input "text" at bounding box center [283, 120] width 50 height 10
type input "1TX - HS"
drag, startPoint x: 337, startPoint y: 118, endPoint x: 328, endPoint y: 119, distance: 8.8
click at [337, 118] on input "0" at bounding box center [333, 120] width 40 height 10
type input "7"
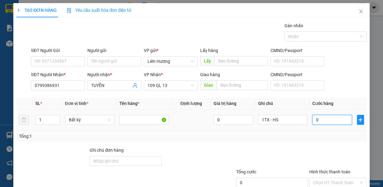
type input "7"
type input "70"
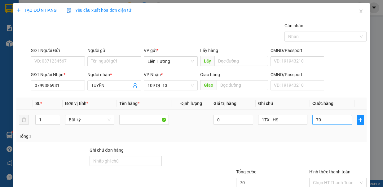
type input "70.000"
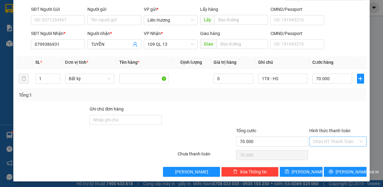
drag, startPoint x: 327, startPoint y: 136, endPoint x: 331, endPoint y: 141, distance: 6.4
click at [327, 137] on input "Hình thức thanh toán" at bounding box center [336, 141] width 46 height 9
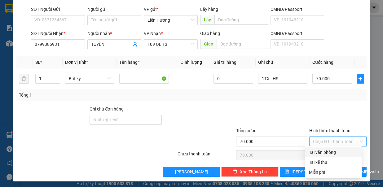
click at [335, 149] on div "Tại văn phòng" at bounding box center [333, 152] width 49 height 7
type input "0"
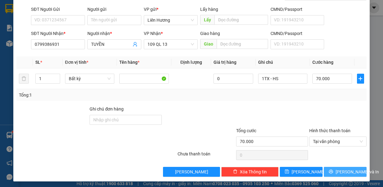
drag, startPoint x: 339, startPoint y: 170, endPoint x: 318, endPoint y: 160, distance: 23.7
click at [337, 169] on span "Lưu và In" at bounding box center [357, 172] width 43 height 7
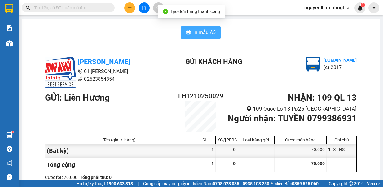
click at [213, 30] on button "In mẫu A5" at bounding box center [201, 32] width 40 height 12
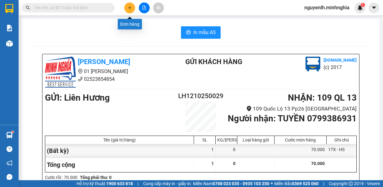
click at [131, 7] on icon "plus" at bounding box center [130, 8] width 4 height 4
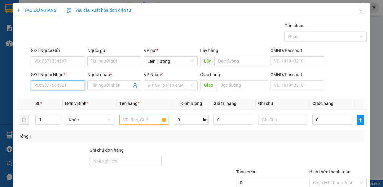
click at [61, 87] on input "SĐT Người Nhận *" at bounding box center [58, 86] width 54 height 10
drag, startPoint x: 58, startPoint y: 95, endPoint x: 146, endPoint y: 119, distance: 90.9
click at [59, 95] on div "0909373057 - VIỄN THẮM" at bounding box center [59, 97] width 51 height 7
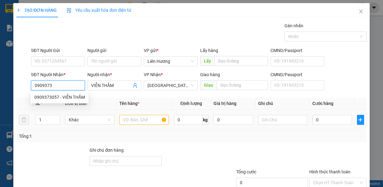
type input "0909373057"
type input "VIỄN THẮM"
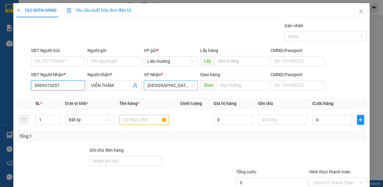
click at [158, 85] on span "[GEOGRAPHIC_DATA]" at bounding box center [171, 85] width 47 height 9
type input "0909373057"
click at [171, 87] on span "[GEOGRAPHIC_DATA]" at bounding box center [171, 85] width 47 height 9
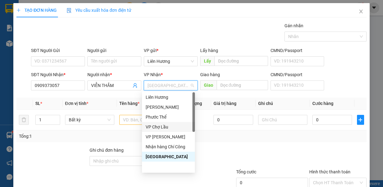
scroll to position [0, 0]
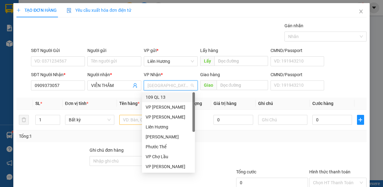
click at [169, 97] on div "109 QL 13" at bounding box center [169, 97] width 46 height 7
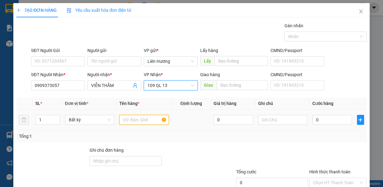
click at [125, 117] on input "text" at bounding box center [144, 120] width 50 height 10
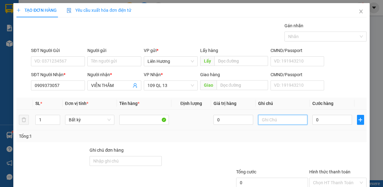
click at [264, 120] on input "text" at bounding box center [283, 120] width 50 height 10
type input "1TX - HS"
click at [321, 119] on input "0" at bounding box center [333, 120] width 40 height 10
type input "9"
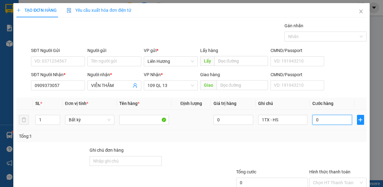
type input "9"
type input "90"
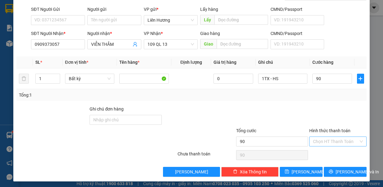
type input "90.000"
click at [322, 138] on input "Hình thức thanh toán" at bounding box center [336, 141] width 46 height 9
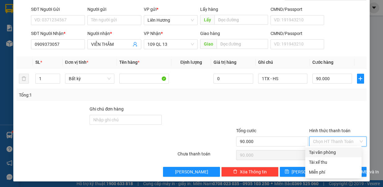
click at [334, 151] on div "Tại văn phòng" at bounding box center [333, 152] width 49 height 7
type input "0"
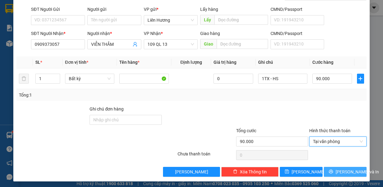
click at [338, 169] on span "Lưu và In" at bounding box center [357, 172] width 43 height 7
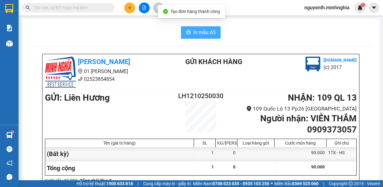
click at [205, 35] on span "In mẫu A5" at bounding box center [204, 33] width 22 height 8
click at [10, 43] on img at bounding box center [9, 43] width 7 height 7
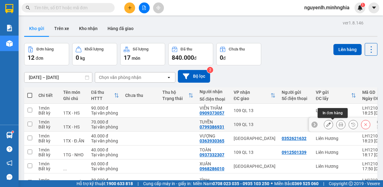
click at [339, 124] on icon at bounding box center [341, 124] width 4 height 4
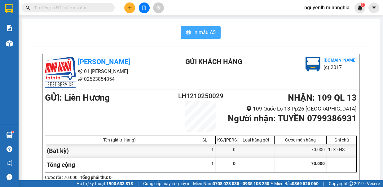
click at [195, 27] on button "In mẫu A5" at bounding box center [201, 32] width 40 height 12
click at [196, 34] on span "In mẫu A5" at bounding box center [204, 33] width 22 height 8
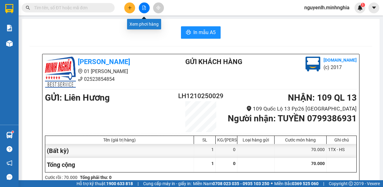
click at [145, 9] on icon "file-add" at bounding box center [144, 8] width 4 height 4
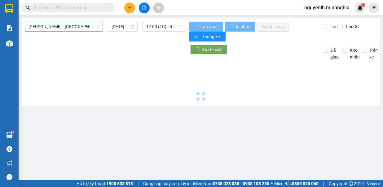
click at [62, 27] on span "[PERSON_NAME] - [GEOGRAPHIC_DATA]" at bounding box center [64, 26] width 71 height 9
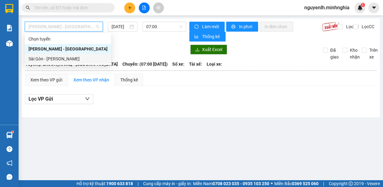
click at [62, 56] on div "Sài Gòn - [PERSON_NAME]" at bounding box center [68, 59] width 79 height 7
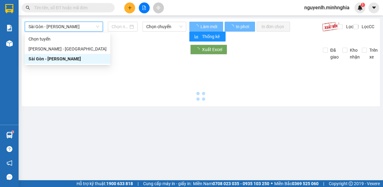
type input "[DATE]"
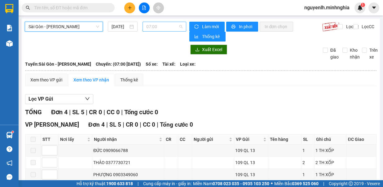
click at [157, 28] on span "07:00" at bounding box center [164, 26] width 36 height 9
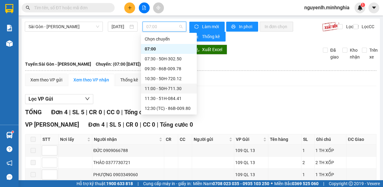
drag, startPoint x: 305, startPoint y: 74, endPoint x: 308, endPoint y: 69, distance: 5.9
click at [307, 71] on table "Minh Nghĩa 02523854854 01 Đinh Tiên Hoàng PHƠI HÀNG 18:42 - 12/10/2025 Tuyến: S…" at bounding box center [201, 137] width 352 height 155
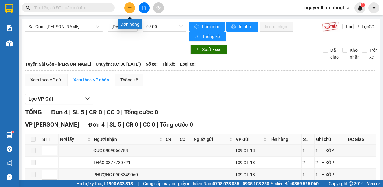
click at [131, 5] on button at bounding box center [129, 7] width 11 height 11
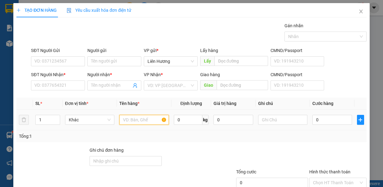
click at [141, 118] on input "text" at bounding box center [144, 120] width 50 height 10
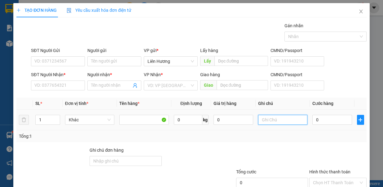
click at [262, 120] on input "text" at bounding box center [283, 120] width 50 height 10
type input "1TX - Đ.ĂN"
click at [336, 123] on input "0" at bounding box center [333, 120] width 40 height 10
type input "3"
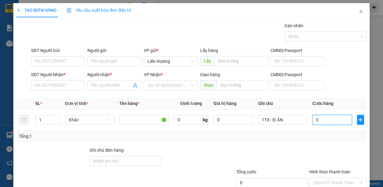
type input "3"
type input "30"
click at [157, 84] on input "search" at bounding box center [169, 85] width 42 height 9
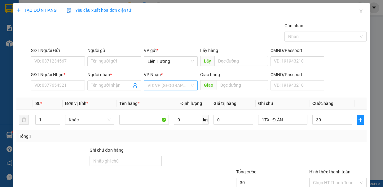
type input "30.000"
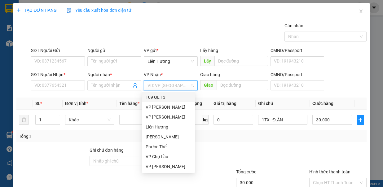
click at [169, 97] on div "109 QL 13" at bounding box center [169, 97] width 46 height 7
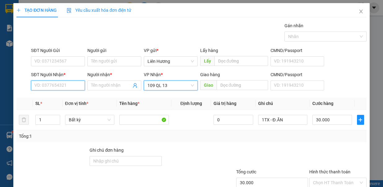
click at [57, 84] on input "SĐT Người Nhận *" at bounding box center [58, 86] width 54 height 10
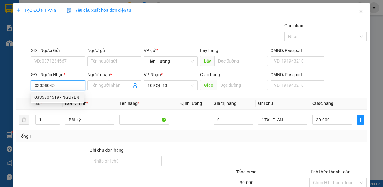
click at [62, 96] on div "0335804519 - NGUYÊN" at bounding box center [57, 97] width 46 height 7
type input "0335804519"
type input "NGUYÊN"
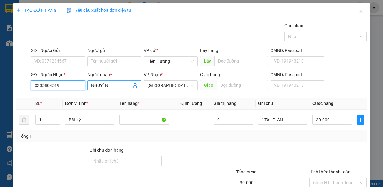
type input "0335804519"
drag, startPoint x: 107, startPoint y: 84, endPoint x: 86, endPoint y: 89, distance: 22.2
click at [86, 89] on div "Người nhận * NGUYÊN NGUYÊN" at bounding box center [114, 82] width 56 height 22
click at [150, 85] on span "[GEOGRAPHIC_DATA]" at bounding box center [171, 85] width 47 height 9
type input "QUYÊN"
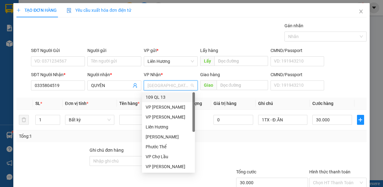
click at [175, 97] on div "109 QL 13" at bounding box center [169, 97] width 46 height 7
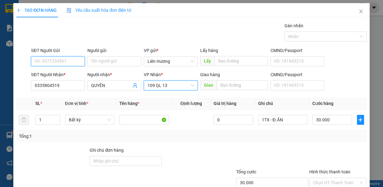
click at [54, 61] on input "SĐT Người Gửi" at bounding box center [58, 61] width 54 height 10
type input "0962462690"
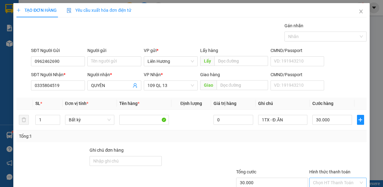
click at [338, 178] on input "Hình thức thanh toán" at bounding box center [336, 182] width 46 height 9
type input "0"
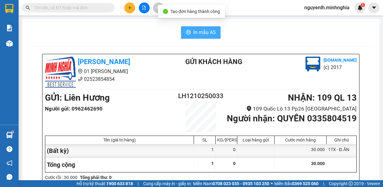
click at [193, 32] on span "In mẫu A5" at bounding box center [204, 33] width 22 height 8
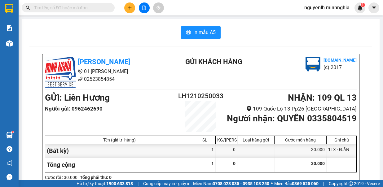
click at [127, 8] on button at bounding box center [129, 7] width 11 height 11
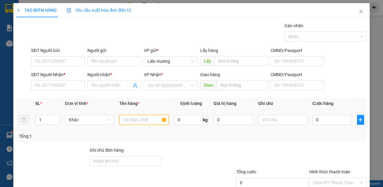
click at [137, 120] on input "text" at bounding box center [144, 120] width 50 height 10
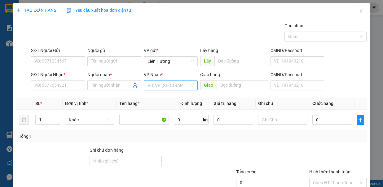
click at [153, 83] on input "search" at bounding box center [169, 85] width 42 height 9
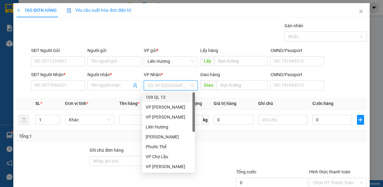
click at [164, 95] on div "109 QL 13" at bounding box center [169, 97] width 46 height 7
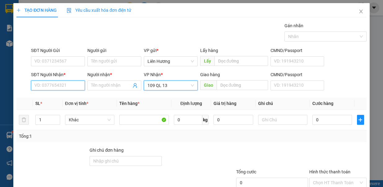
click at [67, 86] on input "SĐT Người Nhận *" at bounding box center [58, 86] width 54 height 10
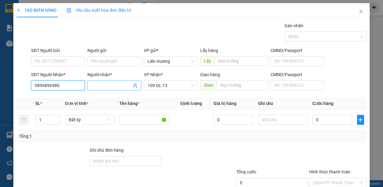
type input "0896896980"
click at [109, 87] on input "Người nhận *" at bounding box center [111, 85] width 40 height 7
type input "D"
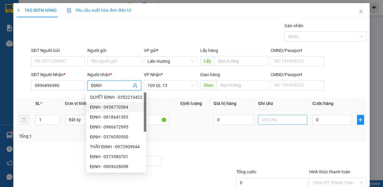
type input "ĐỊNH"
click at [258, 118] on input "text" at bounding box center [283, 120] width 50 height 10
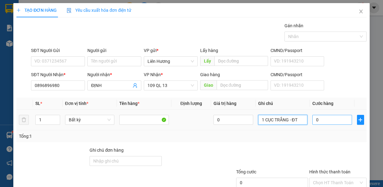
type input "1 CỤC TRẮNG - ĐT"
click at [321, 115] on input "0" at bounding box center [333, 120] width 40 height 10
type input "5"
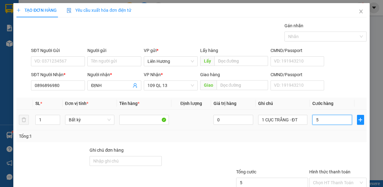
type input "50"
type input "50.000"
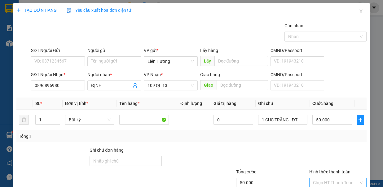
click at [347, 178] on input "Hình thức thanh toán" at bounding box center [336, 182] width 46 height 9
type input "0"
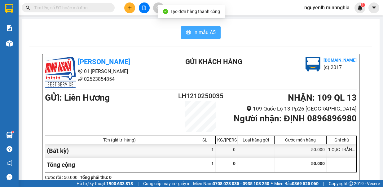
click at [194, 32] on span "In mẫu A5" at bounding box center [204, 33] width 22 height 8
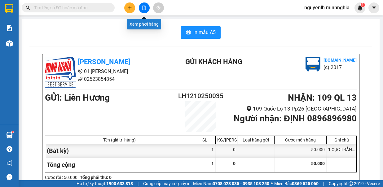
click at [146, 10] on button at bounding box center [144, 7] width 11 height 11
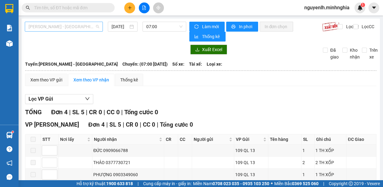
click at [81, 28] on span "[PERSON_NAME] - [GEOGRAPHIC_DATA]" at bounding box center [64, 26] width 71 height 9
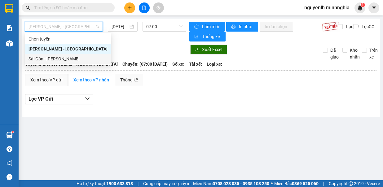
click at [64, 59] on div "Sài Gòn - [PERSON_NAME]" at bounding box center [68, 59] width 79 height 7
type input "[DATE]"
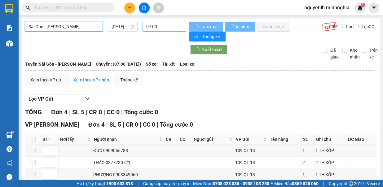
click at [148, 28] on span "07:00" at bounding box center [164, 26] width 36 height 9
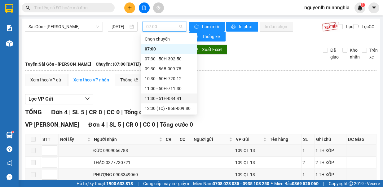
scroll to position [31, 0]
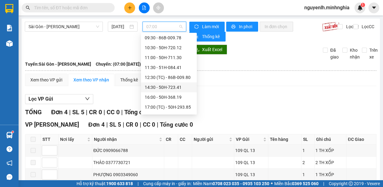
click at [164, 86] on div "14:30 - 50H-723.41" at bounding box center [169, 87] width 48 height 7
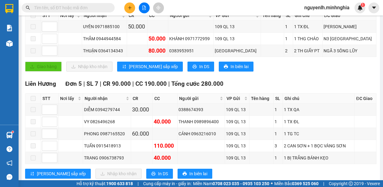
scroll to position [186, 0]
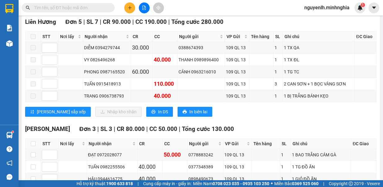
click at [74, 9] on input "text" at bounding box center [70, 7] width 73 height 7
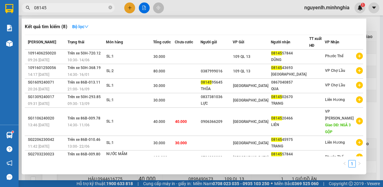
click at [58, 8] on input "08145" at bounding box center [70, 7] width 73 height 7
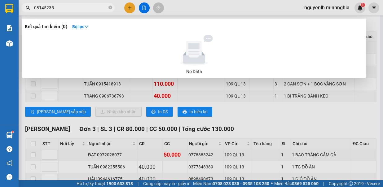
type input "08145235"
click at [235, 99] on div at bounding box center [191, 93] width 383 height 187
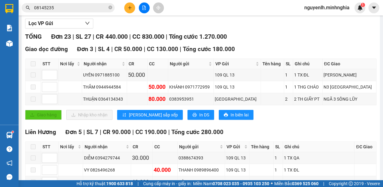
scroll to position [0, 0]
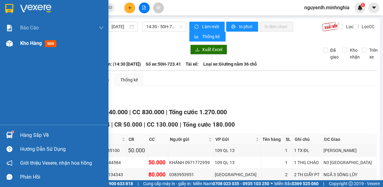
click at [33, 44] on span "Kho hàng" at bounding box center [31, 43] width 22 height 6
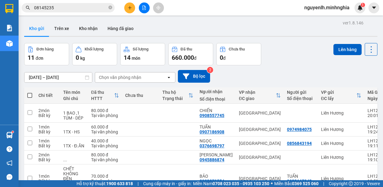
scroll to position [110, 0]
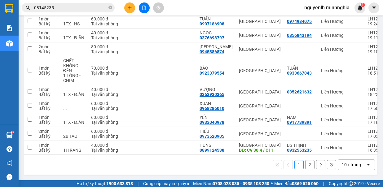
click at [308, 165] on button "2" at bounding box center [309, 164] width 9 height 9
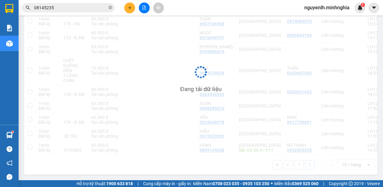
scroll to position [29, 0]
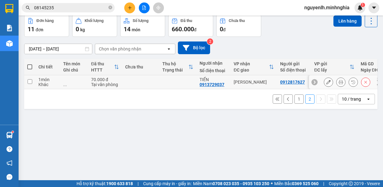
click at [31, 79] on input "checkbox" at bounding box center [30, 81] width 5 height 5
checkbox input "true"
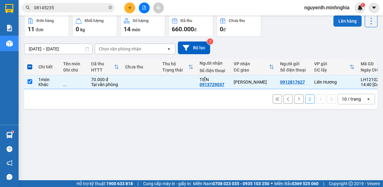
click at [344, 25] on button "Lên hàng" at bounding box center [348, 21] width 28 height 11
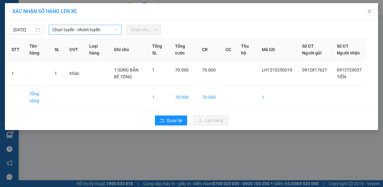
click at [57, 33] on span "Chọn tuyến - nhóm tuyến" at bounding box center [85, 29] width 66 height 9
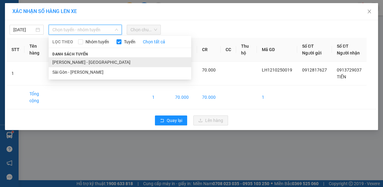
click at [82, 57] on li "[PERSON_NAME] - [GEOGRAPHIC_DATA]" at bounding box center [120, 62] width 143 height 10
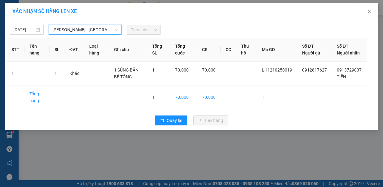
click at [146, 31] on span "Chọn chuyến" at bounding box center [144, 29] width 27 height 9
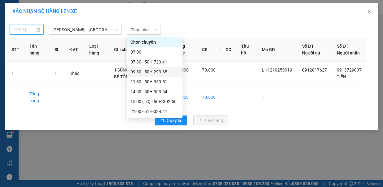
click at [21, 31] on body "Kết quả tìm kiếm ( 0 ) Bộ lọc No Data 08145235 nguyenlh.minhnghia 1 Báo cáo Báo…" at bounding box center [191, 93] width 383 height 187
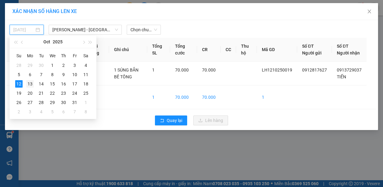
click at [28, 83] on div "13" at bounding box center [29, 83] width 7 height 7
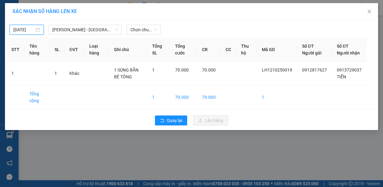
type input "[DATE]"
click at [89, 28] on span "[PERSON_NAME] - [GEOGRAPHIC_DATA]" at bounding box center [85, 29] width 66 height 9
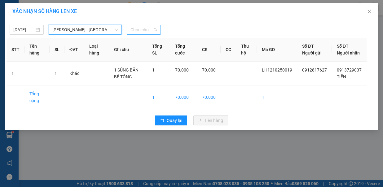
click at [153, 26] on span "Chọn chuyến" at bounding box center [144, 29] width 27 height 9
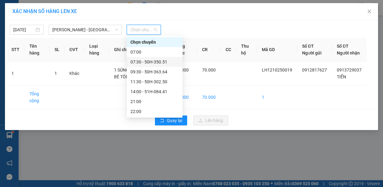
click at [154, 61] on div "07:30 - 50H-350.51" at bounding box center [155, 62] width 48 height 7
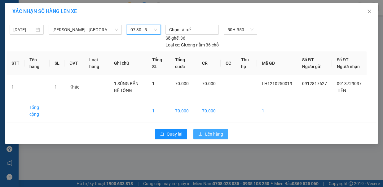
click at [216, 131] on span "Lên hàng" at bounding box center [214, 134] width 18 height 7
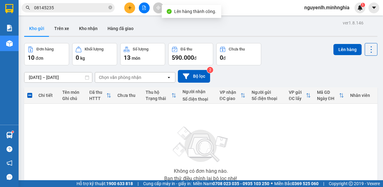
click at [142, 9] on icon "file-add" at bounding box center [144, 8] width 4 height 4
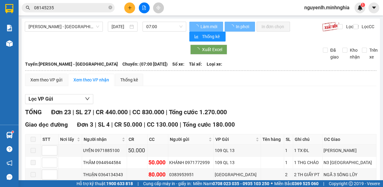
click at [12, 45] on img at bounding box center [9, 43] width 7 height 7
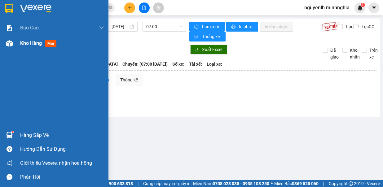
click at [12, 47] on div at bounding box center [9, 43] width 11 height 11
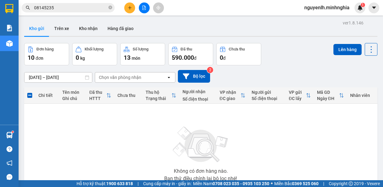
scroll to position [46, 0]
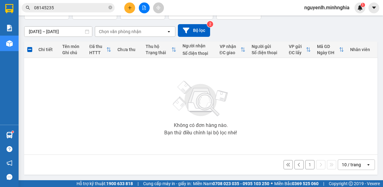
click at [309, 164] on button "1" at bounding box center [309, 164] width 9 height 9
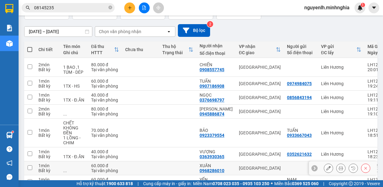
scroll to position [110, 0]
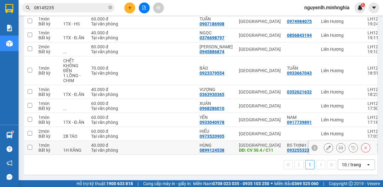
click at [33, 145] on td at bounding box center [29, 148] width 11 height 14
checkbox input "true"
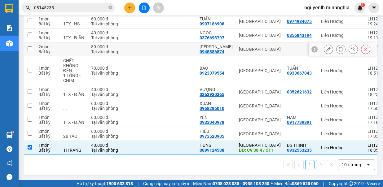
scroll to position [17, 0]
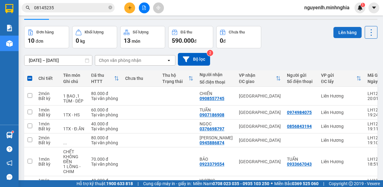
click at [345, 35] on button "Lên hàng" at bounding box center [348, 32] width 28 height 11
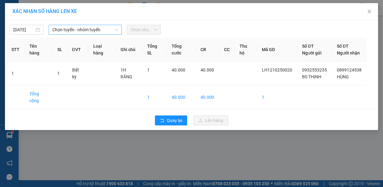
click at [63, 31] on span "Chọn tuyến - nhóm tuyến" at bounding box center [85, 29] width 66 height 9
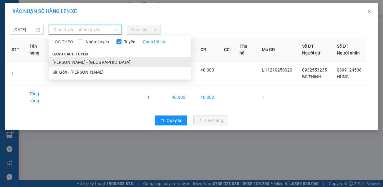
click at [69, 57] on li "[PERSON_NAME] - [GEOGRAPHIC_DATA]" at bounding box center [120, 62] width 143 height 10
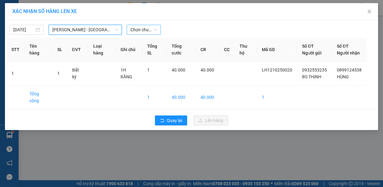
click at [139, 31] on span "Chọn chuyến" at bounding box center [144, 29] width 27 height 9
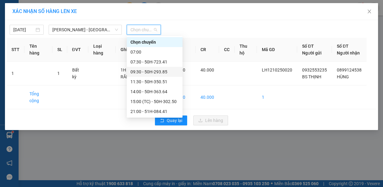
scroll to position [69, 0]
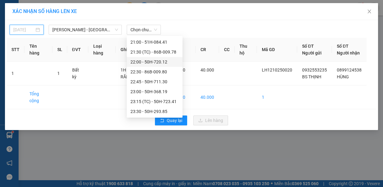
click at [23, 30] on input "[DATE]" at bounding box center [23, 29] width 21 height 7
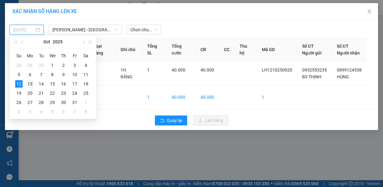
click at [29, 84] on div "13" at bounding box center [29, 83] width 7 height 7
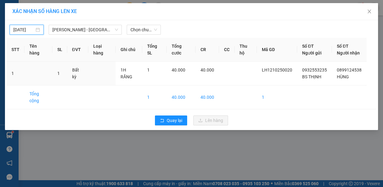
type input "[DATE]"
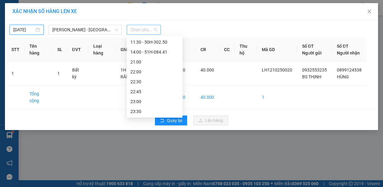
scroll to position [0, 0]
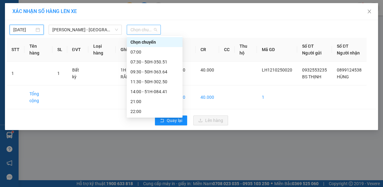
click at [148, 32] on span "Chọn chuyến" at bounding box center [144, 29] width 27 height 9
click at [153, 60] on div "07:30 - 50H-350.51" at bounding box center [155, 62] width 48 height 7
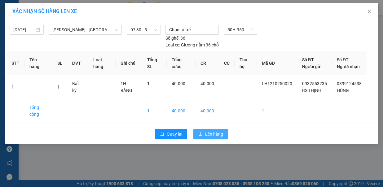
click at [215, 131] on span "Lên hàng" at bounding box center [214, 134] width 18 height 7
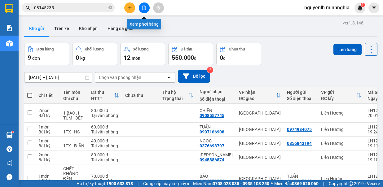
click at [141, 12] on button at bounding box center [144, 7] width 11 height 11
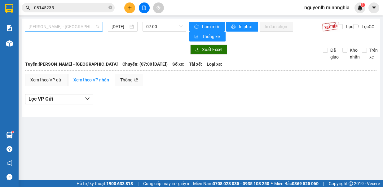
click at [74, 29] on span "[PERSON_NAME] - [GEOGRAPHIC_DATA]" at bounding box center [64, 26] width 71 height 9
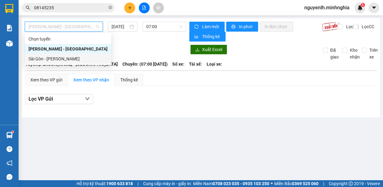
click at [66, 58] on div "Sài Gòn - [PERSON_NAME]" at bounding box center [68, 59] width 79 height 7
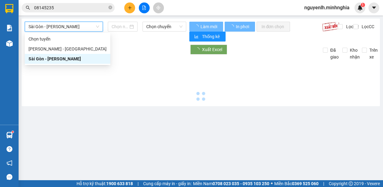
type input "[DATE]"
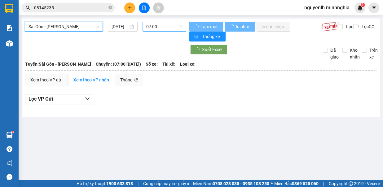
click at [156, 29] on span "07:00" at bounding box center [164, 26] width 36 height 9
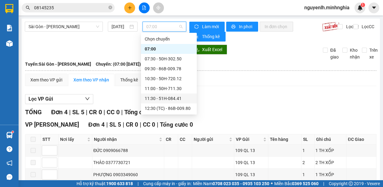
scroll to position [69, 0]
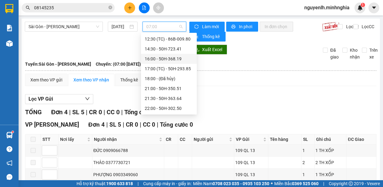
click at [180, 62] on div "16:00 - 50H-368.19" at bounding box center [169, 59] width 56 height 10
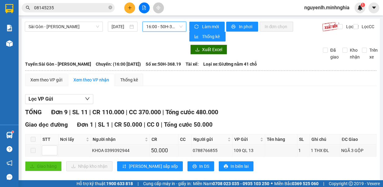
click at [170, 27] on span "16:00 - 50H-368.19" at bounding box center [164, 26] width 36 height 9
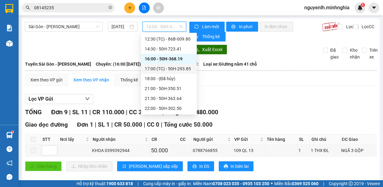
click at [178, 69] on div "17:00 (TC) - 50H-293.85" at bounding box center [169, 68] width 48 height 7
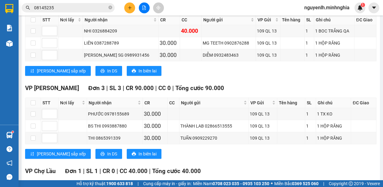
scroll to position [448, 0]
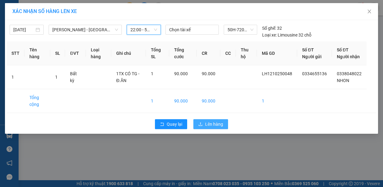
click at [204, 124] on button "Lên hàng" at bounding box center [210, 124] width 35 height 10
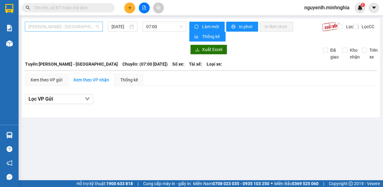
click at [84, 25] on span "[PERSON_NAME] - [GEOGRAPHIC_DATA]" at bounding box center [64, 26] width 71 height 9
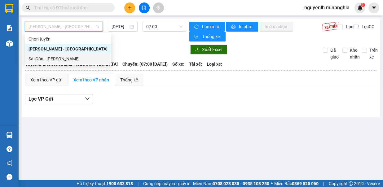
click at [74, 62] on div "Sài Gòn - [PERSON_NAME]" at bounding box center [68, 59] width 79 height 7
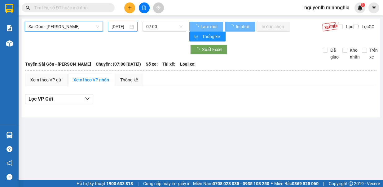
click at [119, 29] on input "[DATE]" at bounding box center [120, 26] width 17 height 7
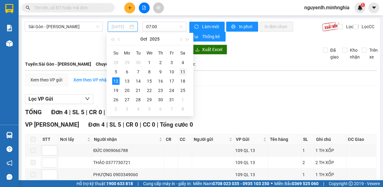
click at [180, 70] on div "11" at bounding box center [182, 71] width 7 height 7
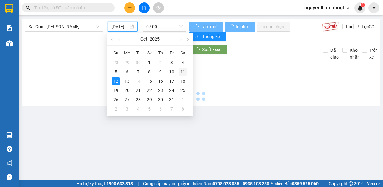
type input "[DATE]"
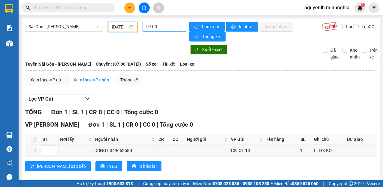
click at [166, 24] on span "07:00" at bounding box center [164, 26] width 36 height 9
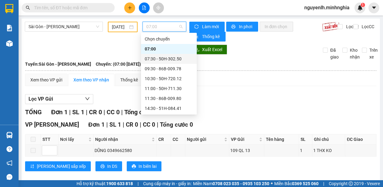
click at [160, 62] on div "07:30 - 50H-302.50" at bounding box center [169, 59] width 48 height 7
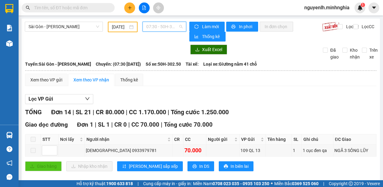
click at [170, 25] on span "07:30 - 50H-302.50" at bounding box center [164, 26] width 36 height 9
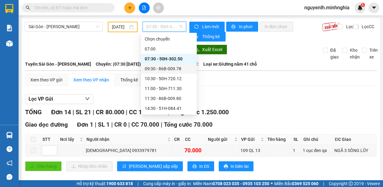
drag, startPoint x: 179, startPoint y: 71, endPoint x: 181, endPoint y: 68, distance: 4.0
click at [181, 68] on div "09:30 - 86B-009.78" at bounding box center [169, 68] width 48 height 7
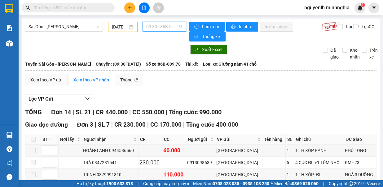
click at [174, 29] on span "09:30 - 86B-009.78" at bounding box center [164, 26] width 36 height 9
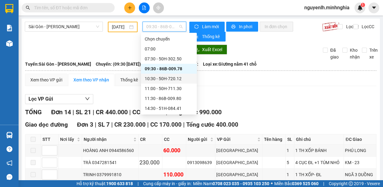
click at [180, 76] on div "10:30 - 50H-720.12" at bounding box center [169, 78] width 48 height 7
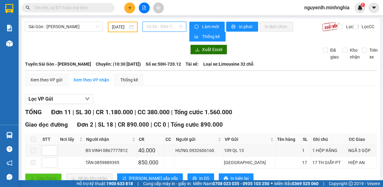
click at [169, 28] on span "10:30 - 50H-720.12" at bounding box center [164, 26] width 36 height 9
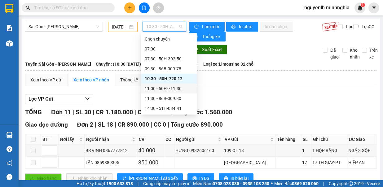
click at [179, 89] on div "11:00 - 50H-711.30" at bounding box center [169, 88] width 48 height 7
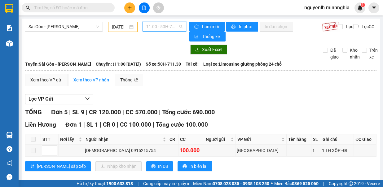
click at [174, 24] on span "11:00 - 50H-711.30" at bounding box center [164, 26] width 36 height 9
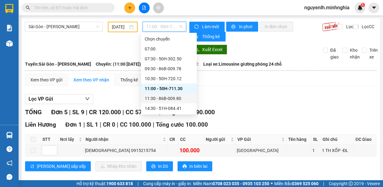
click at [182, 100] on div "11:30 - 86B-009.80" at bounding box center [169, 98] width 48 height 7
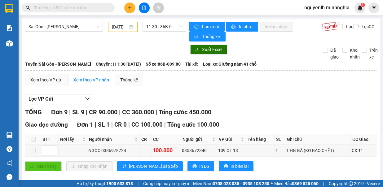
click at [169, 17] on main "Sài Gòn - Phan Rí 11/10/2025 11:30 - 86B-009.80 Làm mới In phơi In đơn chọn Thố…" at bounding box center [191, 90] width 383 height 180
click at [173, 26] on span "11:30 - 86B-009.80" at bounding box center [164, 26] width 36 height 9
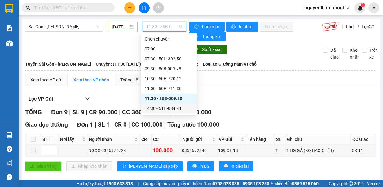
click at [177, 109] on div "14:30 - 51H-084.41" at bounding box center [169, 108] width 48 height 7
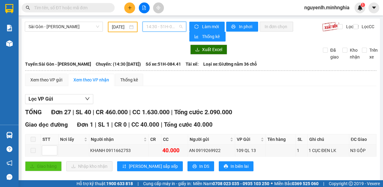
click at [160, 25] on span "14:30 - 51H-084.41" at bounding box center [164, 26] width 36 height 9
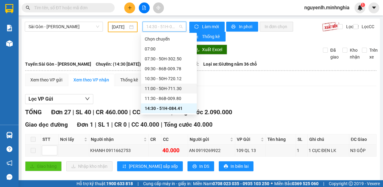
scroll to position [60, 0]
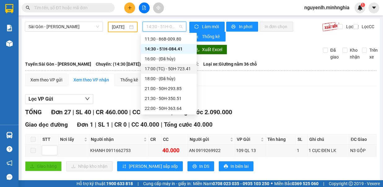
click at [177, 69] on div "17:00 (TC) - 50H-723.41" at bounding box center [169, 68] width 48 height 7
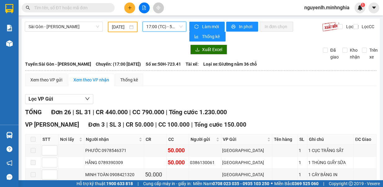
click at [168, 29] on span "17:00 (TC) - 50H-723.41" at bounding box center [164, 26] width 36 height 9
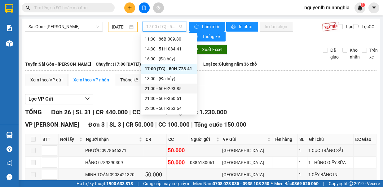
click at [173, 89] on div "21:00 - 50H-293.85" at bounding box center [169, 88] width 48 height 7
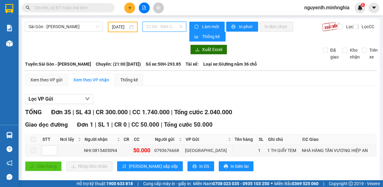
click at [161, 28] on span "21:00 - 50H-293.85" at bounding box center [164, 26] width 36 height 9
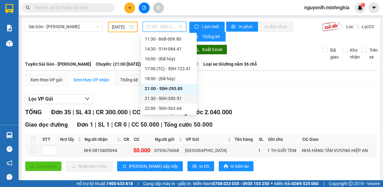
click at [174, 100] on div "21:30 - 50H-350.51" at bounding box center [169, 98] width 48 height 7
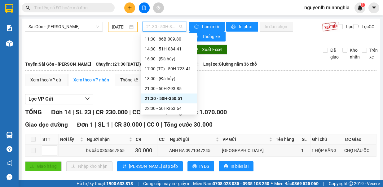
click at [168, 26] on span "21:30 - 50H-350.51" at bounding box center [164, 26] width 36 height 9
click at [181, 108] on div "22:00 - 50H-363.64" at bounding box center [169, 108] width 48 height 7
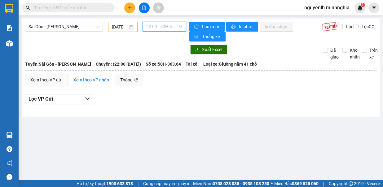
click at [169, 29] on span "22:00 - 50H-363.64" at bounding box center [164, 26] width 36 height 9
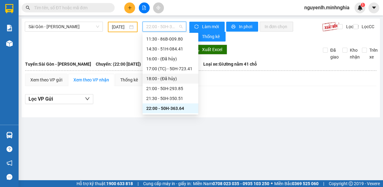
click at [171, 83] on div "18:00 - (Đã hủy)" at bounding box center [171, 79] width 56 height 10
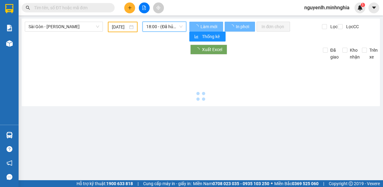
drag, startPoint x: 162, startPoint y: 24, endPoint x: 172, endPoint y: 49, distance: 27.1
click at [162, 24] on span "18:00 - (Đã hủy)" at bounding box center [164, 26] width 36 height 9
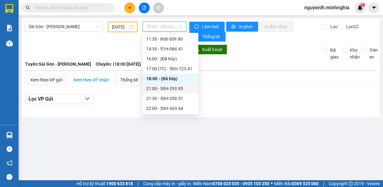
click at [176, 90] on div "21:00 - 50H-293.85" at bounding box center [170, 88] width 48 height 7
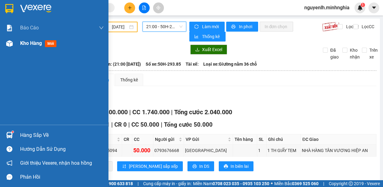
click at [33, 37] on div "Kho hàng mới" at bounding box center [62, 44] width 84 height 16
click at [38, 43] on span "Kho hàng" at bounding box center [31, 43] width 22 height 6
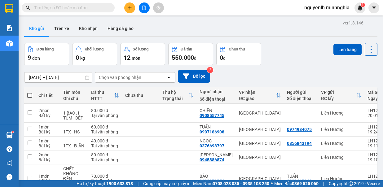
click at [145, 11] on button at bounding box center [144, 7] width 11 height 11
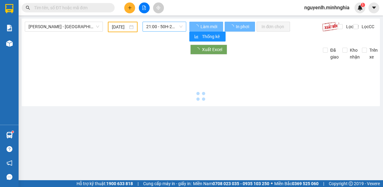
click at [162, 29] on span "21:00 - 50H-293.85" at bounding box center [164, 26] width 36 height 9
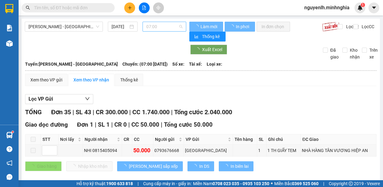
type input "[DATE]"
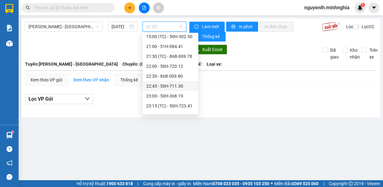
scroll to position [31, 0]
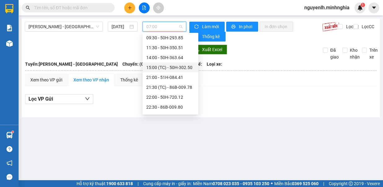
click at [181, 66] on div "15:00 (TC) - 50H-302.50" at bounding box center [170, 67] width 48 height 7
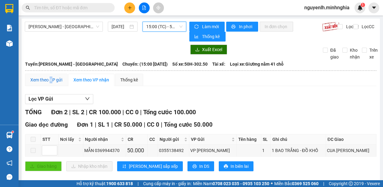
click at [51, 78] on div "Xem theo VP gửi" at bounding box center [46, 80] width 32 height 7
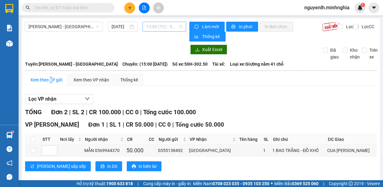
click at [161, 28] on span "15:00 (TC) - 50H-302.50" at bounding box center [164, 26] width 36 height 9
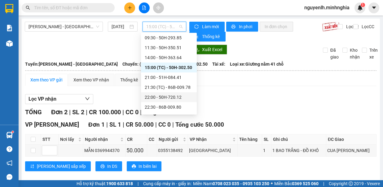
scroll to position [69, 0]
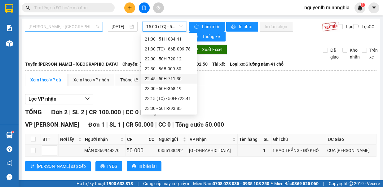
click at [69, 25] on span "[PERSON_NAME] - [GEOGRAPHIC_DATA]" at bounding box center [64, 26] width 71 height 9
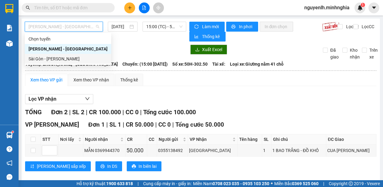
drag, startPoint x: 64, startPoint y: 58, endPoint x: 127, endPoint y: 52, distance: 64.2
click at [64, 58] on div "Sài Gòn - [PERSON_NAME]" at bounding box center [68, 59] width 79 height 7
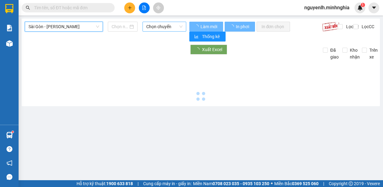
click at [163, 26] on span "Chọn chuyến" at bounding box center [164, 26] width 36 height 9
type input "[DATE]"
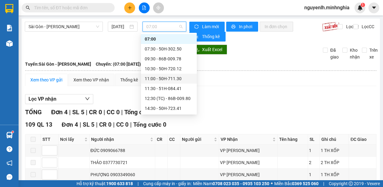
scroll to position [69, 0]
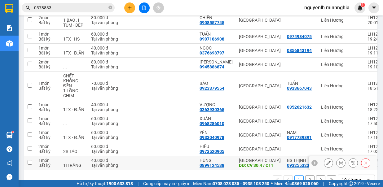
click at [28, 163] on input "checkbox" at bounding box center [30, 162] width 5 height 5
checkbox input "true"
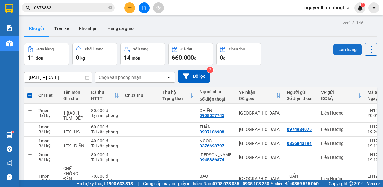
click at [339, 51] on button "Lên hàng" at bounding box center [348, 49] width 28 height 11
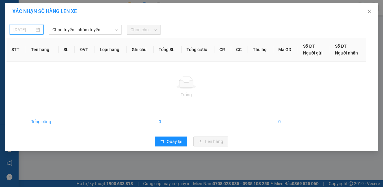
click at [31, 31] on input "[DATE]" at bounding box center [23, 29] width 21 height 7
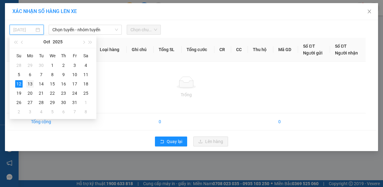
click at [31, 83] on div "13" at bounding box center [29, 83] width 7 height 7
click at [73, 29] on span "Chọn tuyến - nhóm tuyến" at bounding box center [85, 29] width 66 height 9
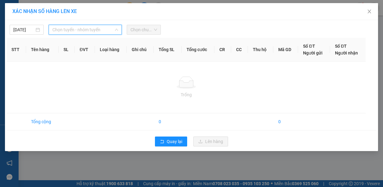
type input "[DATE]"
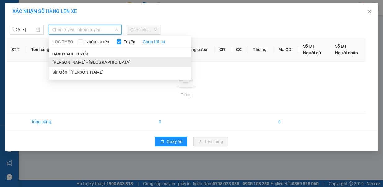
click at [86, 57] on li "[PERSON_NAME] - [GEOGRAPHIC_DATA]" at bounding box center [120, 62] width 143 height 10
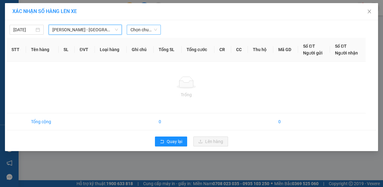
click at [149, 27] on span "Chọn chuyến" at bounding box center [144, 29] width 27 height 9
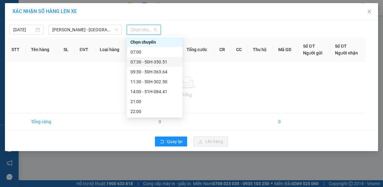
click at [154, 61] on div "07:30 - 50H-350.51" at bounding box center [155, 62] width 48 height 7
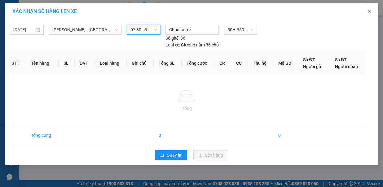
click at [143, 29] on span "07:30 - 50H-350.51" at bounding box center [144, 29] width 27 height 9
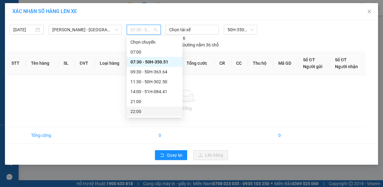
drag, startPoint x: 224, startPoint y: 100, endPoint x: 225, endPoint y: 104, distance: 4.0
click at [225, 104] on td "Trống" at bounding box center [186, 101] width 359 height 52
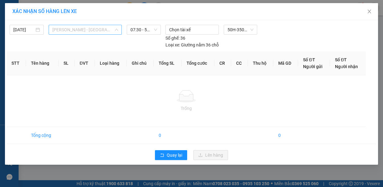
click at [82, 29] on span "[PERSON_NAME] - [GEOGRAPHIC_DATA]" at bounding box center [85, 29] width 66 height 9
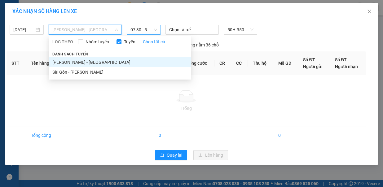
click at [141, 33] on span "07:30 - 50H-350.51" at bounding box center [144, 29] width 27 height 9
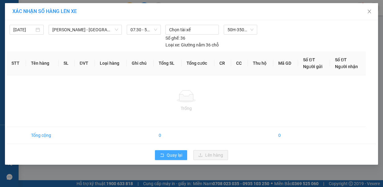
click at [169, 152] on span "Quay lại" at bounding box center [175, 155] width 16 height 7
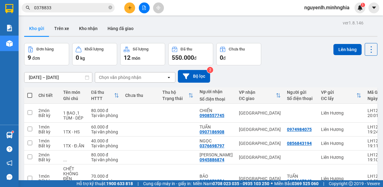
scroll to position [96, 0]
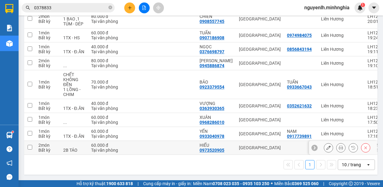
drag, startPoint x: 36, startPoint y: 147, endPoint x: 48, endPoint y: 139, distance: 15.4
click at [35, 146] on td "2 món Bất kỳ" at bounding box center [47, 148] width 25 height 14
checkbox input "true"
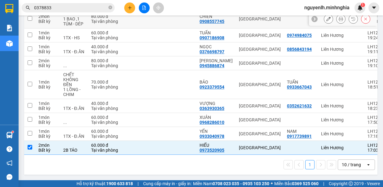
scroll to position [0, 0]
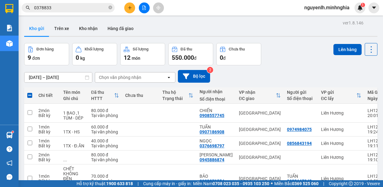
click at [147, 10] on button at bounding box center [144, 7] width 11 height 11
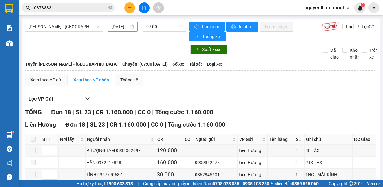
click at [114, 29] on input "[DATE]" at bounding box center [120, 26] width 17 height 7
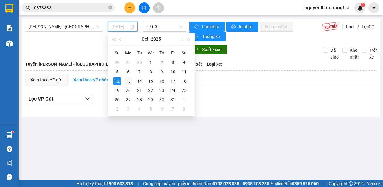
click at [128, 82] on div "13" at bounding box center [128, 81] width 7 height 7
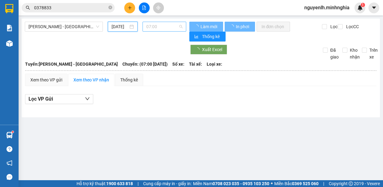
click at [163, 29] on span "07:00" at bounding box center [164, 26] width 36 height 9
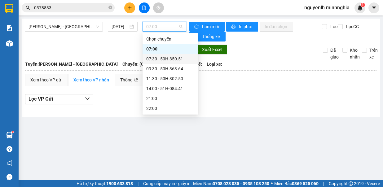
click at [169, 60] on div "07:30 - 50H-350.51" at bounding box center [170, 59] width 48 height 7
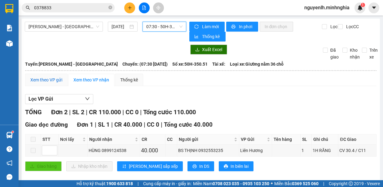
click at [46, 78] on div "Xem theo VP gửi" at bounding box center [46, 80] width 32 height 7
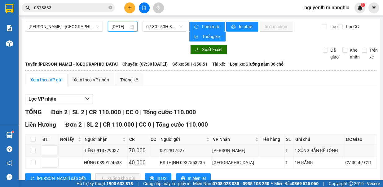
click at [117, 24] on input "[DATE]" at bounding box center [120, 26] width 17 height 7
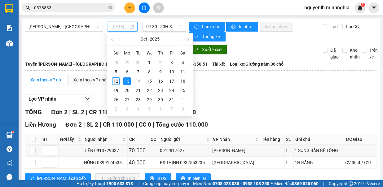
click at [116, 80] on div "12" at bounding box center [115, 81] width 7 height 7
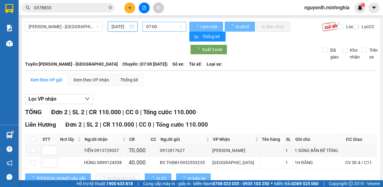
type input "[DATE]"
click at [157, 29] on span "07:00" at bounding box center [164, 26] width 36 height 9
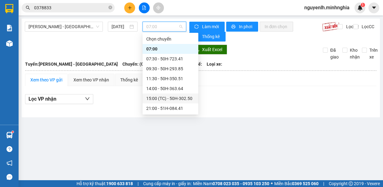
scroll to position [31, 0]
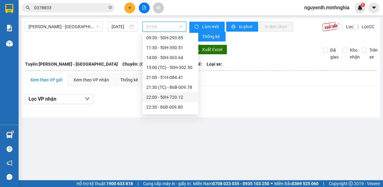
click at [181, 94] on div "22:00 - 50H-720.12" at bounding box center [170, 97] width 48 height 7
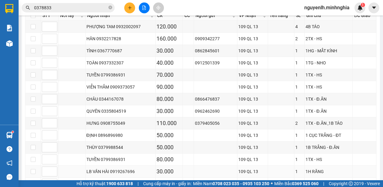
scroll to position [216, 0]
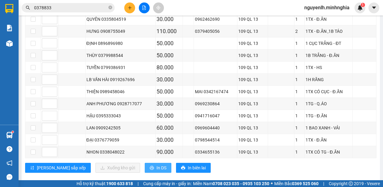
click at [157, 165] on span "In DS" at bounding box center [162, 168] width 10 height 7
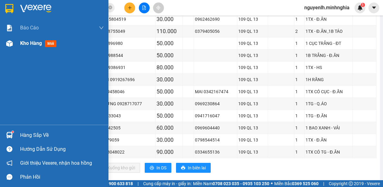
drag, startPoint x: 22, startPoint y: 41, endPoint x: 29, endPoint y: 45, distance: 7.8
click at [22, 41] on span "Kho hàng" at bounding box center [31, 43] width 22 height 6
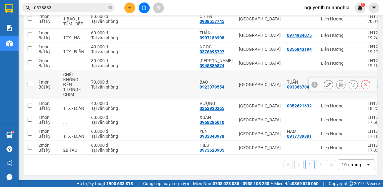
scroll to position [3, 0]
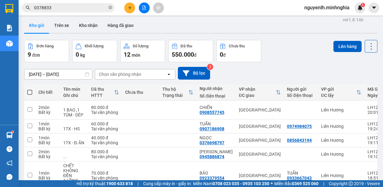
click at [30, 92] on span at bounding box center [29, 92] width 5 height 5
click at [30, 89] on input "checkbox" at bounding box center [30, 89] width 0 height 0
checkbox input "true"
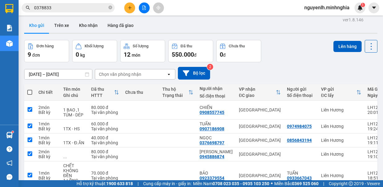
checkbox input "true"
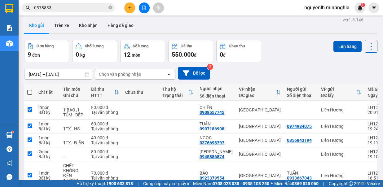
checkbox input "true"
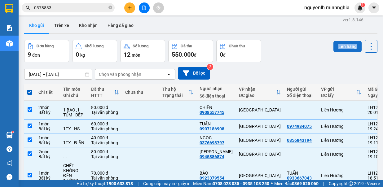
drag, startPoint x: 331, startPoint y: 43, endPoint x: 335, endPoint y: 43, distance: 3.7
click at [333, 43] on div "Đơn hàng 9 đơn Khối lượng 0 kg Số lượng 12 món Đã thu 550.000 đ Chưa thu 0 đ Lê…" at bounding box center [200, 51] width 353 height 22
drag, startPoint x: 341, startPoint y: 43, endPoint x: 338, endPoint y: 44, distance: 3.2
click at [340, 44] on button "Lên hàng" at bounding box center [348, 46] width 28 height 11
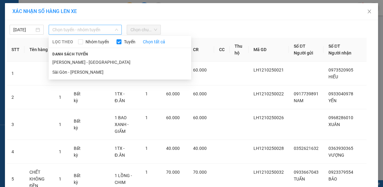
drag, startPoint x: 74, startPoint y: 28, endPoint x: 89, endPoint y: 52, distance: 28.3
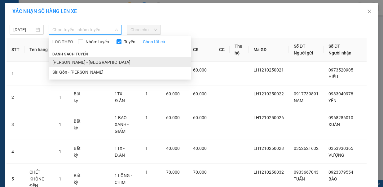
click at [76, 28] on span "Chọn tuyến - nhóm tuyến" at bounding box center [85, 29] width 66 height 9
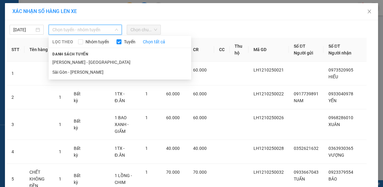
drag, startPoint x: 89, startPoint y: 57, endPoint x: 98, endPoint y: 53, distance: 9.4
click at [90, 57] on li "[PERSON_NAME] - [GEOGRAPHIC_DATA]" at bounding box center [120, 62] width 143 height 10
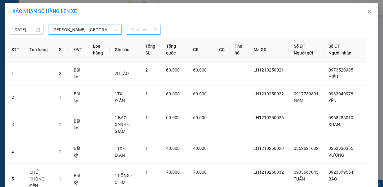
click at [149, 32] on span "Chọn chuyến" at bounding box center [144, 29] width 27 height 9
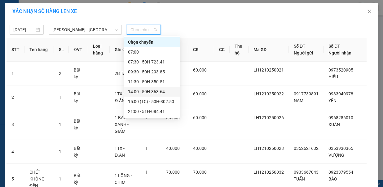
scroll to position [69, 0]
click at [153, 93] on div "23:00 - 50H-368.19" at bounding box center [152, 91] width 48 height 7
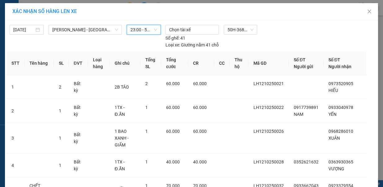
scroll to position [124, 0]
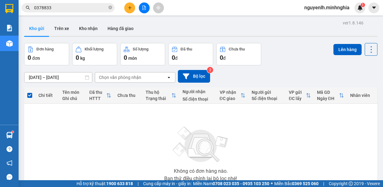
click at [146, 9] on icon "file-add" at bounding box center [144, 8] width 4 height 4
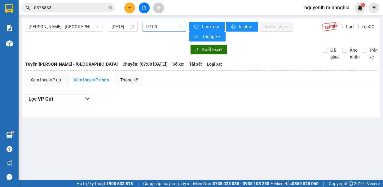
click at [167, 30] on span "07:00" at bounding box center [164, 26] width 36 height 9
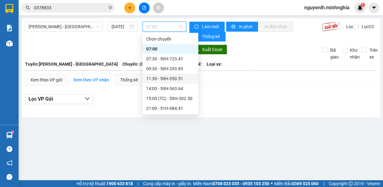
scroll to position [69, 0]
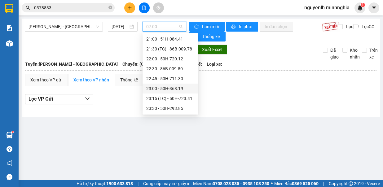
click at [169, 89] on div "23:00 - 50H-368.19" at bounding box center [170, 88] width 48 height 7
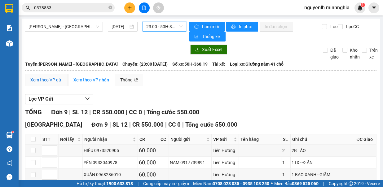
click at [49, 79] on div "Xem theo VP gửi" at bounding box center [46, 80] width 32 height 7
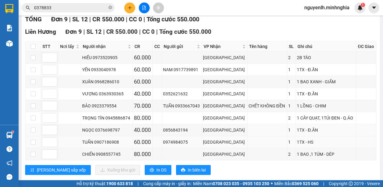
scroll to position [100, 0]
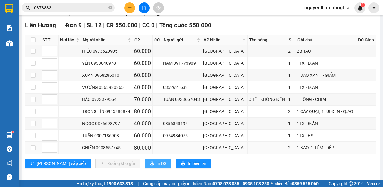
drag, startPoint x: 136, startPoint y: 160, endPoint x: 141, endPoint y: 142, distance: 18.0
click at [157, 160] on span "In DS" at bounding box center [162, 163] width 10 height 7
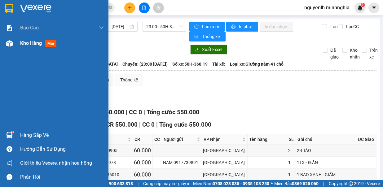
click at [20, 46] on span "Kho hàng" at bounding box center [31, 43] width 22 height 6
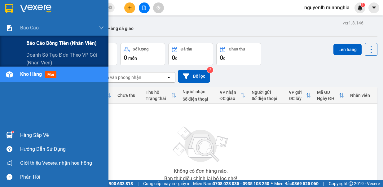
click at [67, 44] on span "Báo cáo dòng tiền (nhân viên)" at bounding box center [61, 43] width 70 height 8
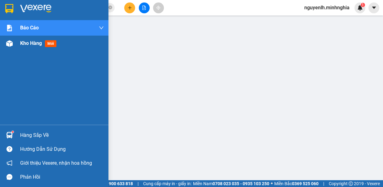
click at [11, 48] on div at bounding box center [9, 43] width 11 height 11
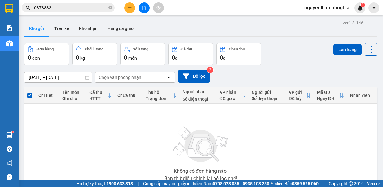
click at [142, 6] on icon "file-add" at bounding box center [144, 8] width 4 height 4
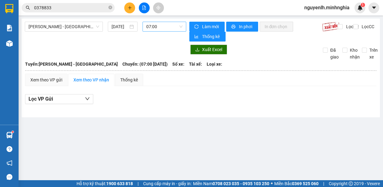
click at [166, 28] on span "07:00" at bounding box center [164, 26] width 36 height 9
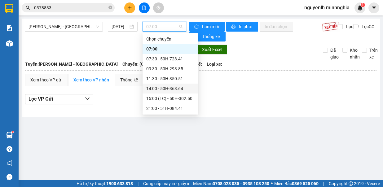
scroll to position [69, 0]
click at [179, 88] on div "23:00 - 50H-368.19" at bounding box center [170, 88] width 48 height 7
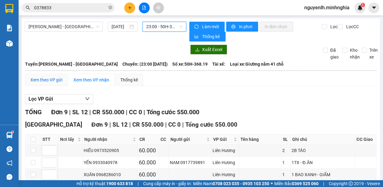
click at [48, 81] on div "Xem theo VP gửi" at bounding box center [46, 80] width 32 height 7
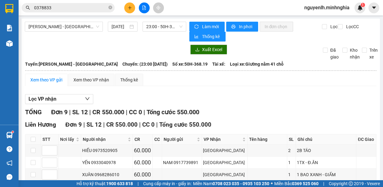
scroll to position [100, 0]
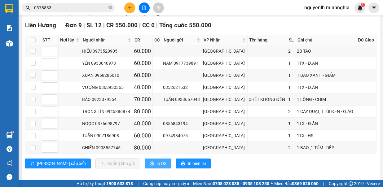
click at [157, 160] on span "In DS" at bounding box center [162, 163] width 10 height 7
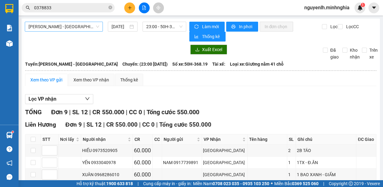
click at [80, 27] on span "[PERSON_NAME] - [GEOGRAPHIC_DATA]" at bounding box center [64, 26] width 71 height 9
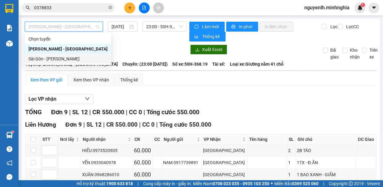
click at [65, 59] on div "Sài Gòn - [PERSON_NAME]" at bounding box center [68, 59] width 79 height 7
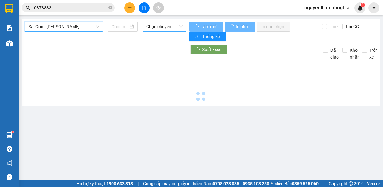
click at [159, 24] on span "Chọn chuyến" at bounding box center [164, 26] width 36 height 9
type input "[DATE]"
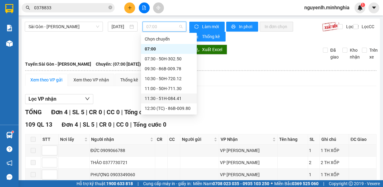
scroll to position [69, 0]
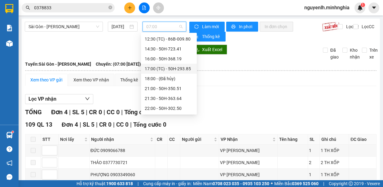
click at [170, 68] on div "17:00 (TC) - 50H-293.85" at bounding box center [169, 68] width 48 height 7
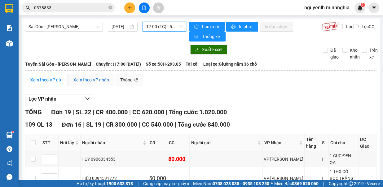
click at [93, 77] on div "Xem theo VP nhận" at bounding box center [91, 80] width 36 height 7
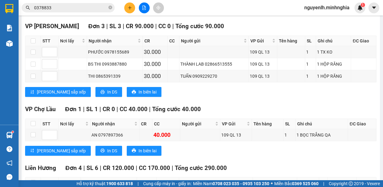
scroll to position [448, 0]
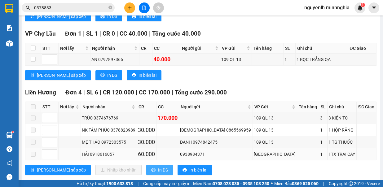
drag, startPoint x: 132, startPoint y: 155, endPoint x: 123, endPoint y: 148, distance: 11.0
click at [146, 165] on button "In DS" at bounding box center [159, 170] width 27 height 10
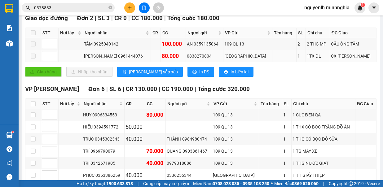
scroll to position [0, 0]
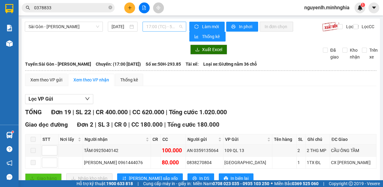
click at [156, 22] on span "17:00 (TC) - 50H-293.85" at bounding box center [164, 26] width 36 height 9
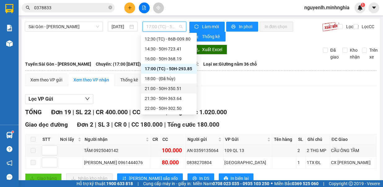
click at [171, 88] on div "21:00 - 50H-350.51" at bounding box center [169, 88] width 48 height 7
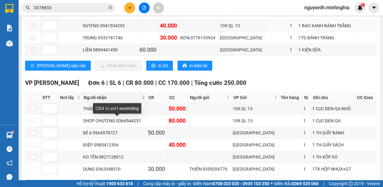
scroll to position [186, 0]
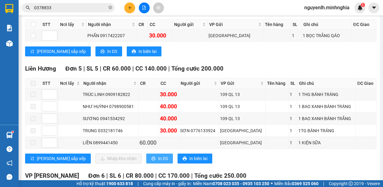
click at [158, 155] on span "In DS" at bounding box center [163, 158] width 10 height 7
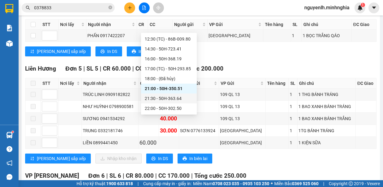
click at [162, 100] on div "21:30 - 50H-363.64" at bounding box center [169, 98] width 48 height 7
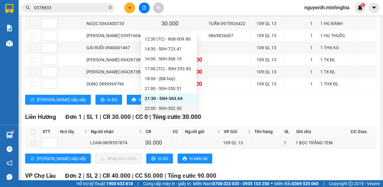
click at [176, 105] on div "22:00 - 50H-302.50" at bounding box center [169, 108] width 48 height 7
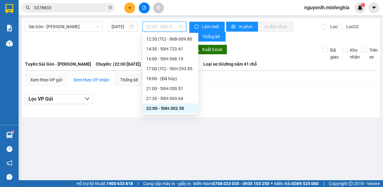
click at [158, 29] on span "22:00 - 50H-302.50" at bounding box center [164, 26] width 36 height 9
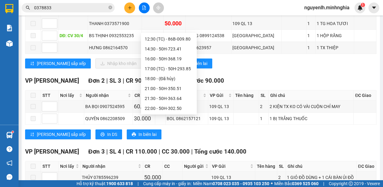
click at [175, 13] on div "10:30 - 50H-720.12" at bounding box center [169, 9] width 48 height 7
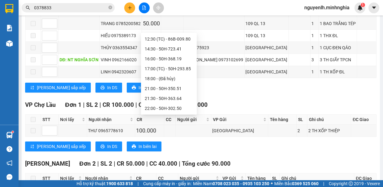
click at [174, 23] on div "11:00 - 50H-711.30" at bounding box center [169, 19] width 48 height 7
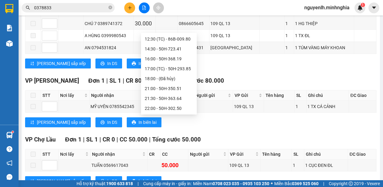
click at [183, 34] on div "11:30 - 51H-084.41" at bounding box center [169, 29] width 56 height 10
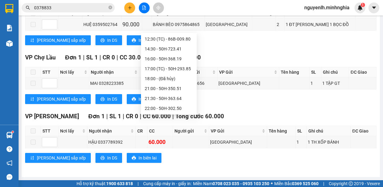
click at [187, 34] on div "11:30 - 51H-084.41" at bounding box center [169, 29] width 56 height 10
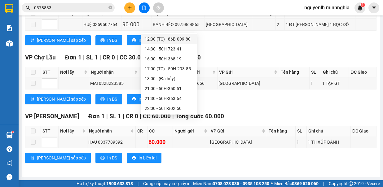
click at [181, 42] on div "12:30 (TC) - 86B-009.80" at bounding box center [169, 39] width 48 height 7
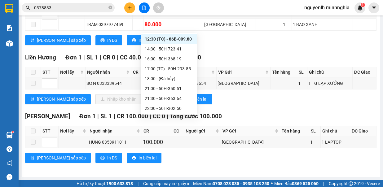
click at [183, 52] on div "14:30 - 50H-723.41" at bounding box center [169, 49] width 48 height 7
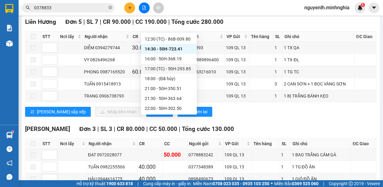
click at [181, 72] on div "17:00 (TC) - 50H-293.85" at bounding box center [169, 68] width 48 height 7
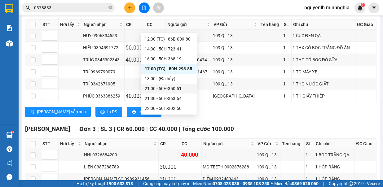
click at [171, 92] on div "21:00 - 50H-350.51" at bounding box center [169, 88] width 48 height 7
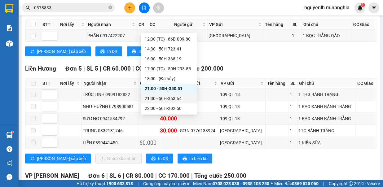
click at [172, 99] on div "21:30 - 50H-363.64" at bounding box center [169, 98] width 48 height 7
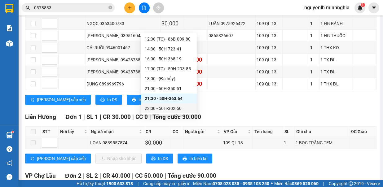
click at [169, 111] on div "22:00 - 50H-302.50" at bounding box center [169, 108] width 48 height 7
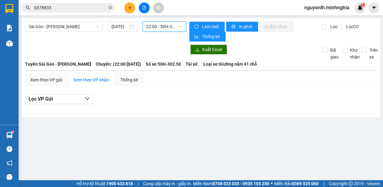
drag, startPoint x: 275, startPoint y: 20, endPoint x: 293, endPoint y: 177, distance: 158.5
click at [293, 177] on main "[GEOGRAPHIC_DATA] - Phan Rí [DATE] 22:00 22:00 - 50H-302.50 Làm mới In phơi In …" at bounding box center [191, 90] width 383 height 180
